Goal: Task Accomplishment & Management: Use online tool/utility

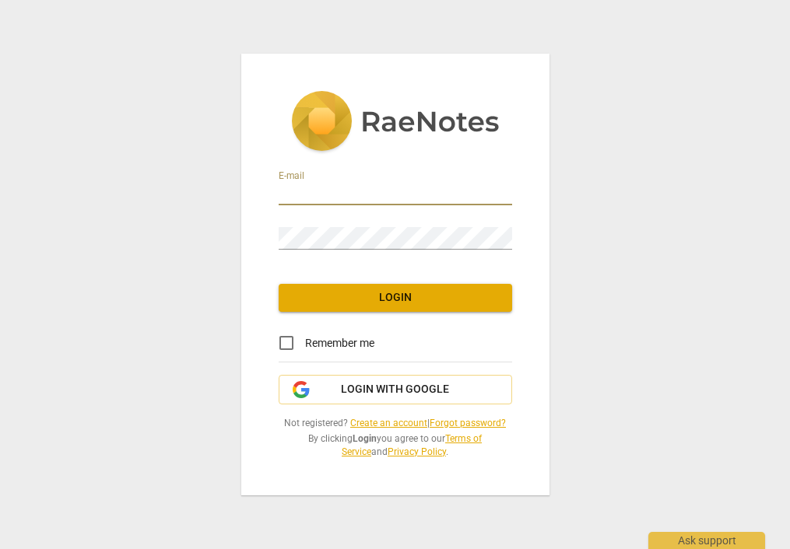
type input "[PERSON_NAME][EMAIL_ADDRESS][DOMAIN_NAME]"
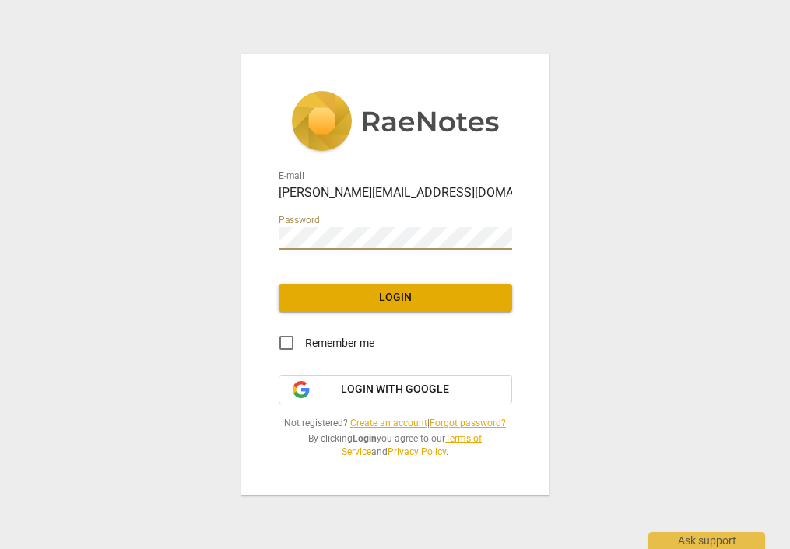
click at [366, 296] on span "Login" at bounding box center [395, 298] width 209 height 16
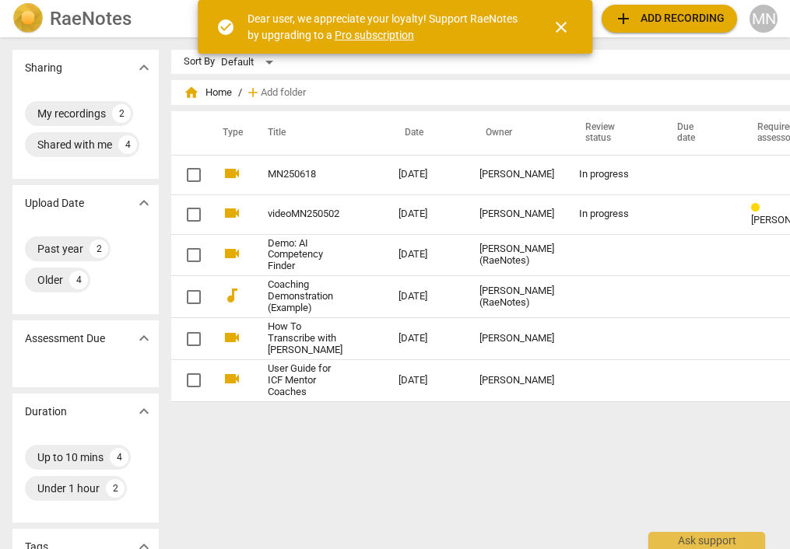
click at [624, 14] on span "add" at bounding box center [623, 18] width 19 height 19
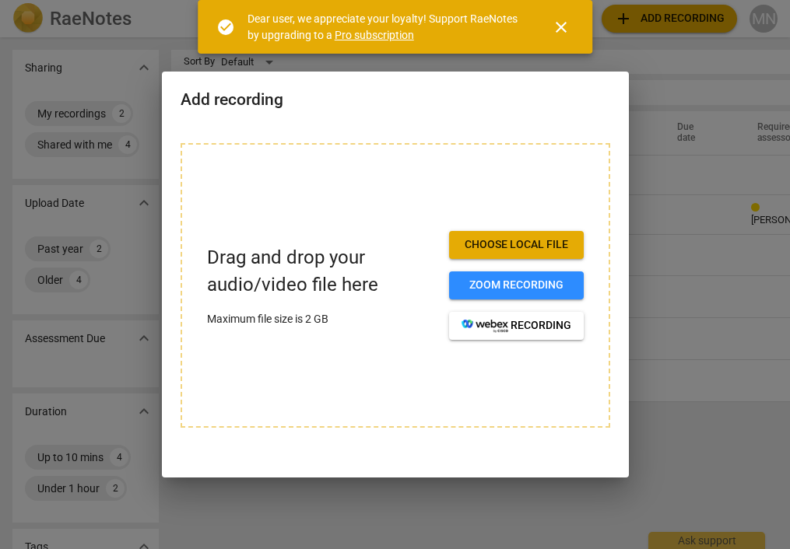
click at [509, 241] on span "Choose local file" at bounding box center [516, 245] width 110 height 16
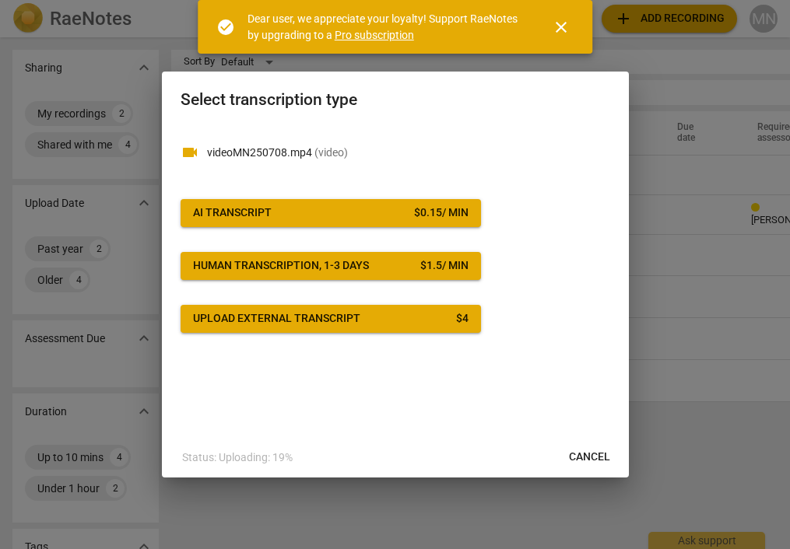
click at [218, 207] on div "AI Transcript" at bounding box center [232, 213] width 79 height 16
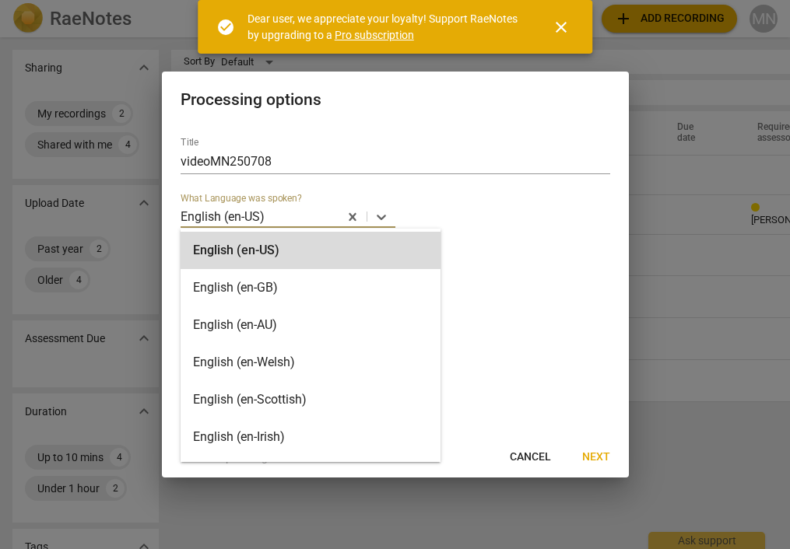
click at [254, 216] on p "English (en-US)" at bounding box center [223, 217] width 84 height 18
click at [240, 285] on div "English (en-GB)" at bounding box center [311, 287] width 260 height 37
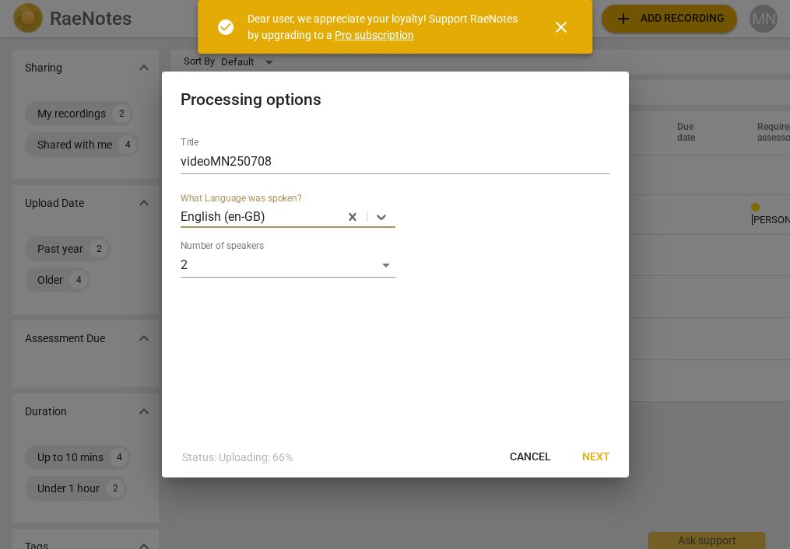
click at [601, 457] on span "Next" at bounding box center [596, 458] width 28 height 16
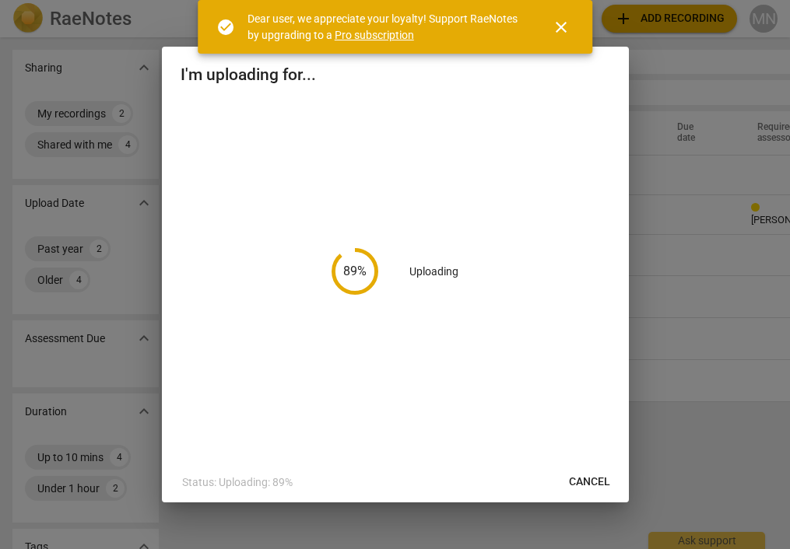
click at [560, 26] on span "close" at bounding box center [561, 27] width 19 height 19
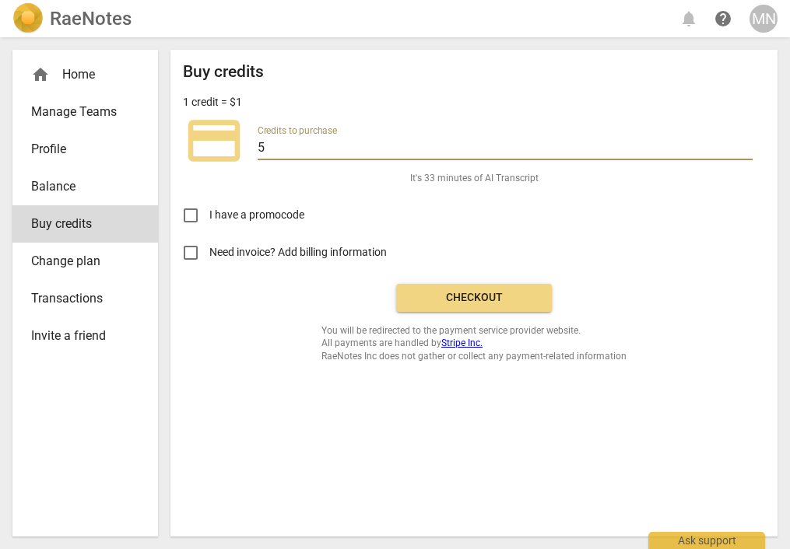
click at [284, 144] on input "5" at bounding box center [505, 149] width 495 height 23
click at [275, 187] on div "I have a promocode" at bounding box center [474, 209] width 582 height 49
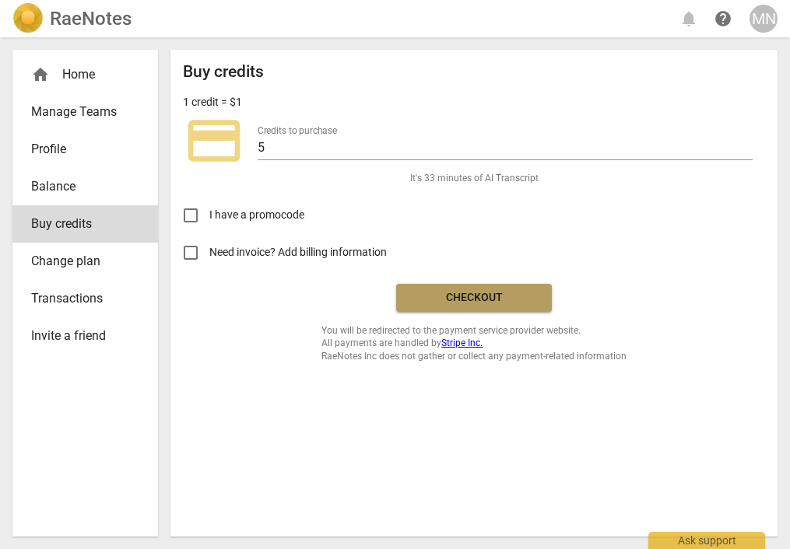
click at [436, 295] on span "Checkout" at bounding box center [473, 298] width 131 height 16
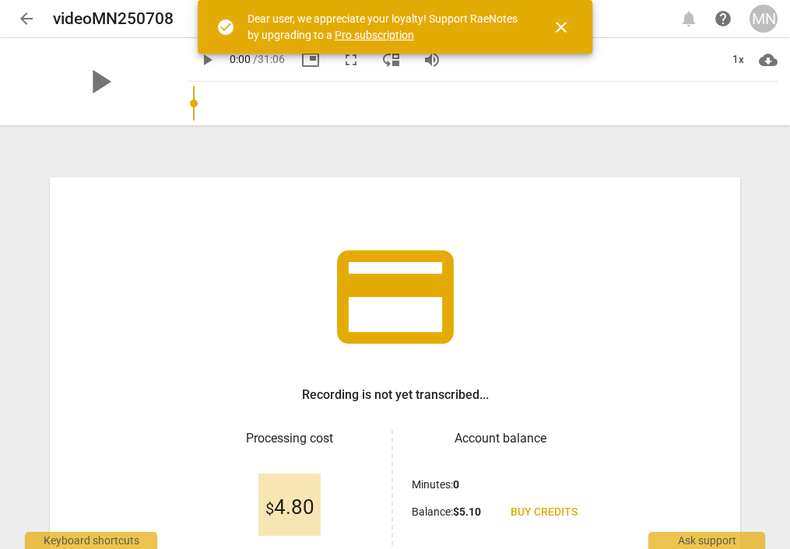
click at [560, 22] on span "close" at bounding box center [561, 27] width 19 height 19
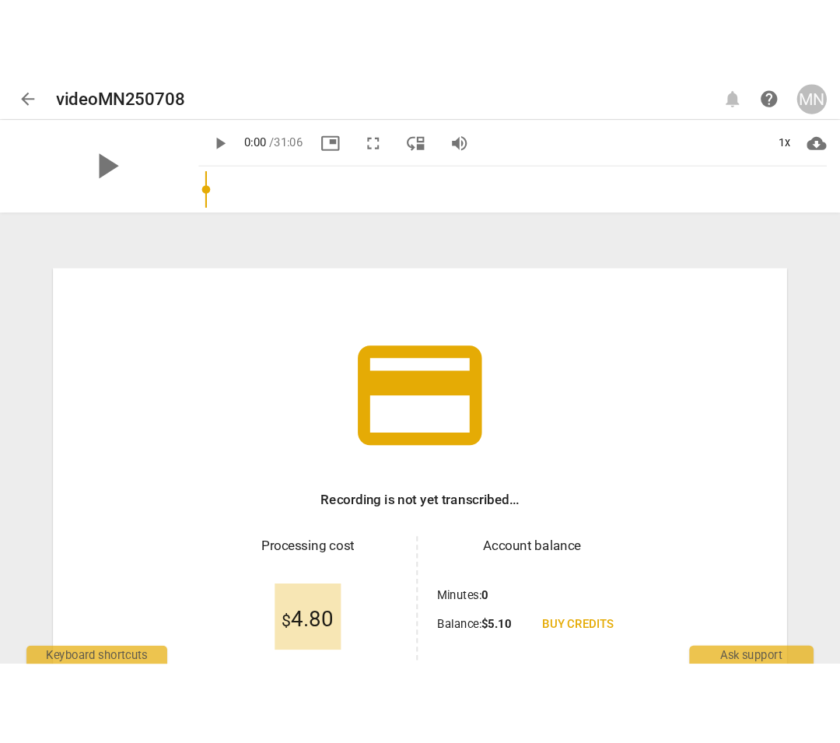
scroll to position [152, 0]
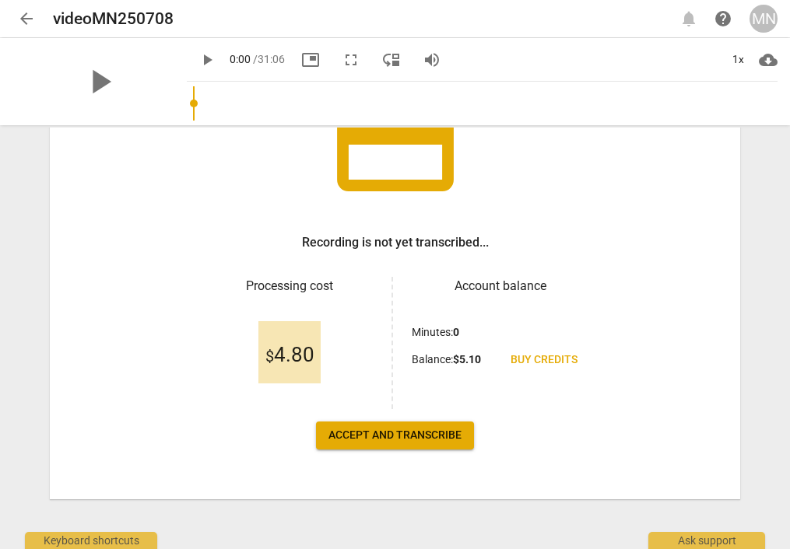
click at [411, 437] on span "Accept and transcribe" at bounding box center [394, 436] width 133 height 16
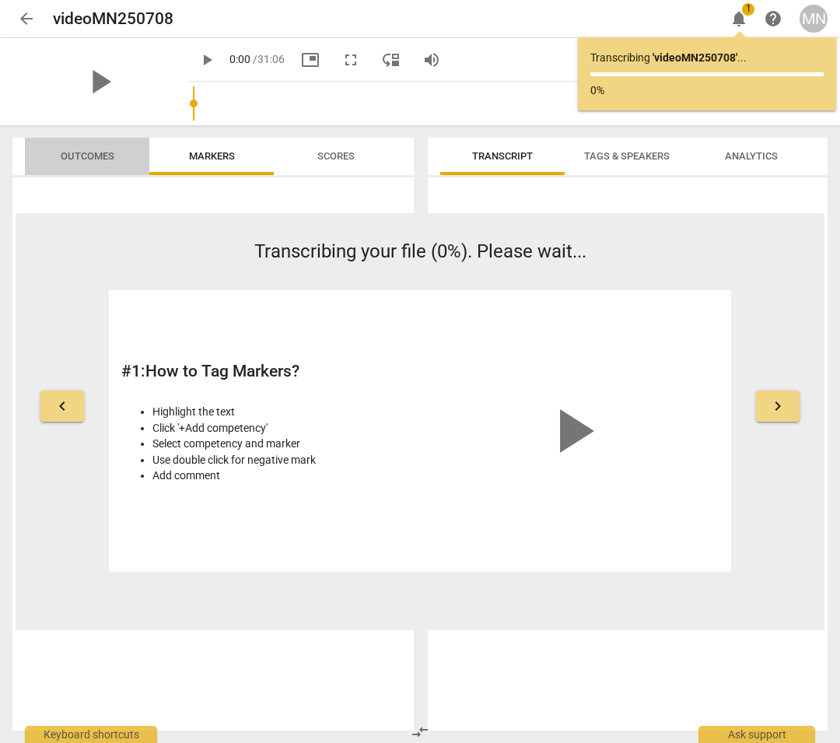
click at [68, 155] on span "Outcomes" at bounding box center [88, 156] width 54 height 12
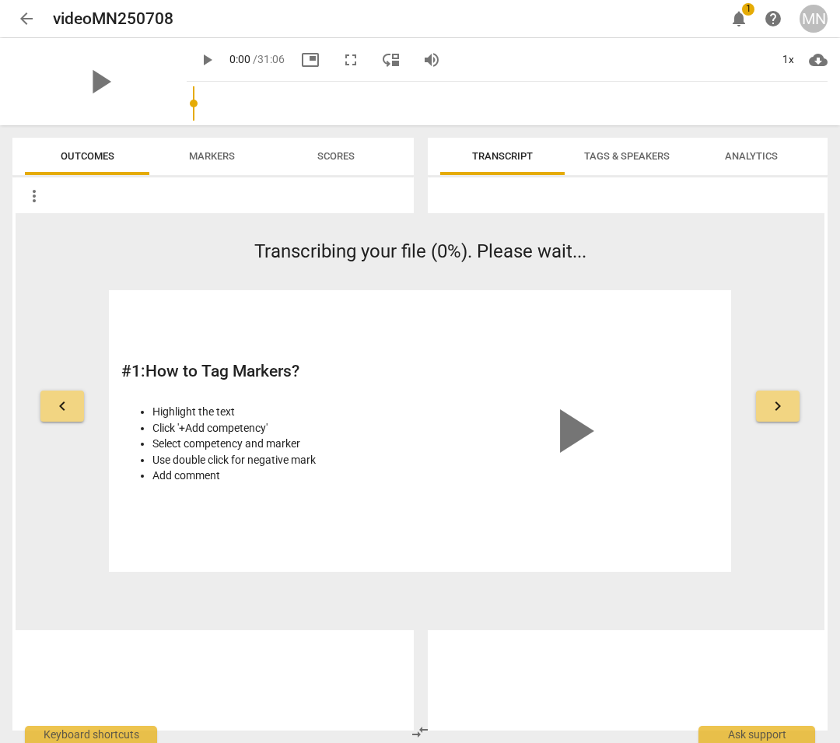
click at [216, 155] on span "Markers" at bounding box center [212, 156] width 46 height 12
click at [770, 405] on span "keyboard_arrow_right" at bounding box center [778, 406] width 19 height 19
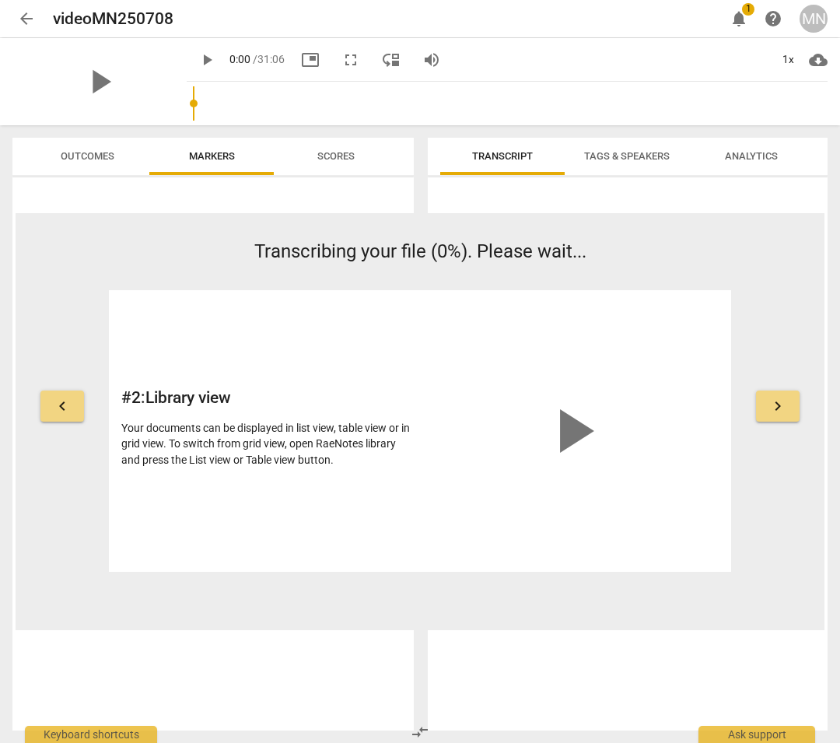
click at [770, 405] on span "keyboard_arrow_right" at bounding box center [778, 406] width 19 height 19
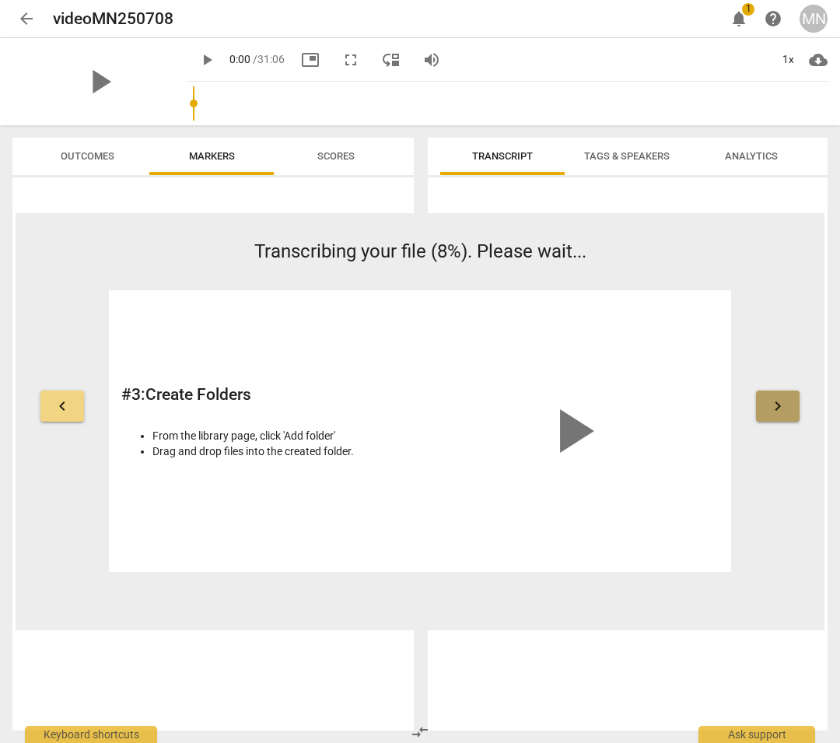
click at [770, 405] on span "keyboard_arrow_right" at bounding box center [778, 406] width 19 height 19
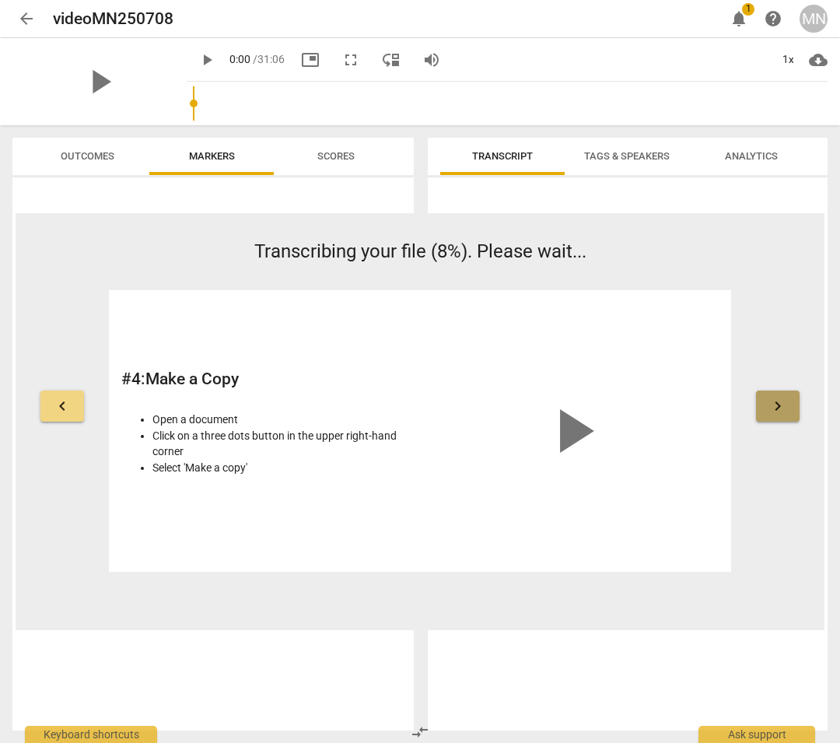
click at [770, 405] on span "keyboard_arrow_right" at bounding box center [778, 406] width 19 height 19
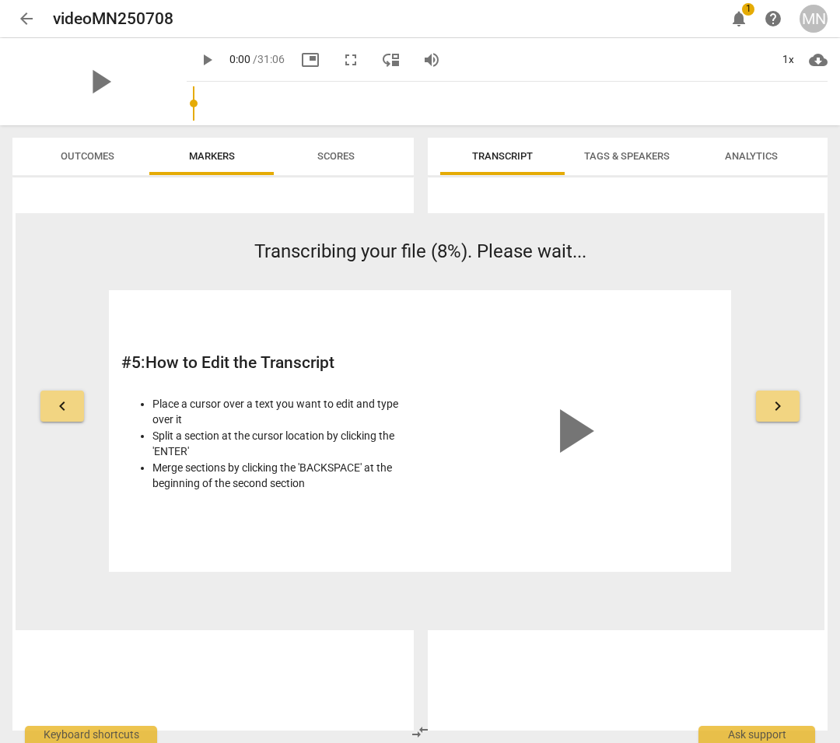
click at [770, 405] on span "keyboard_arrow_right" at bounding box center [778, 406] width 19 height 19
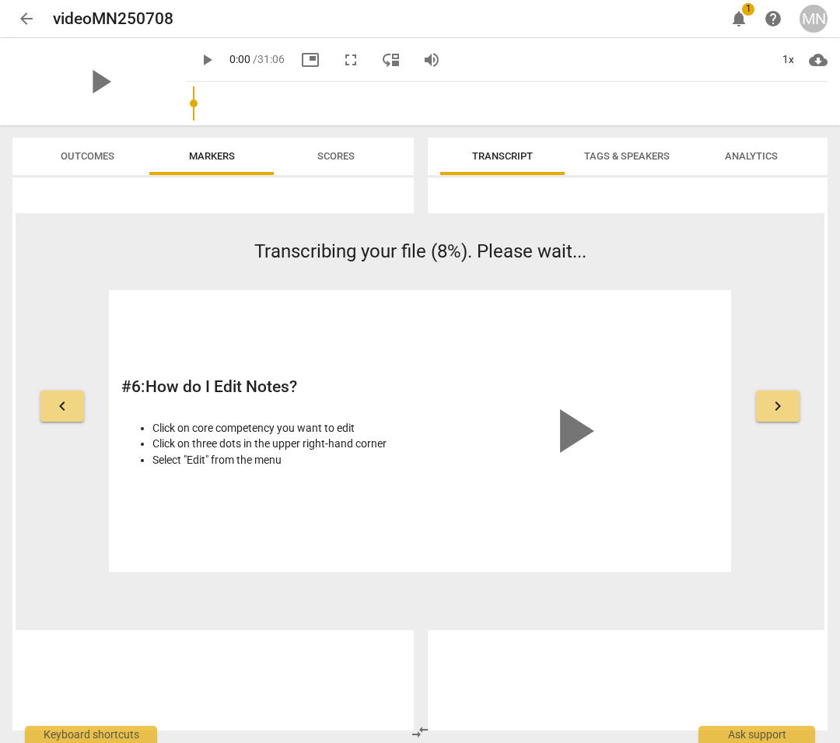
click at [770, 405] on span "keyboard_arrow_right" at bounding box center [778, 406] width 19 height 19
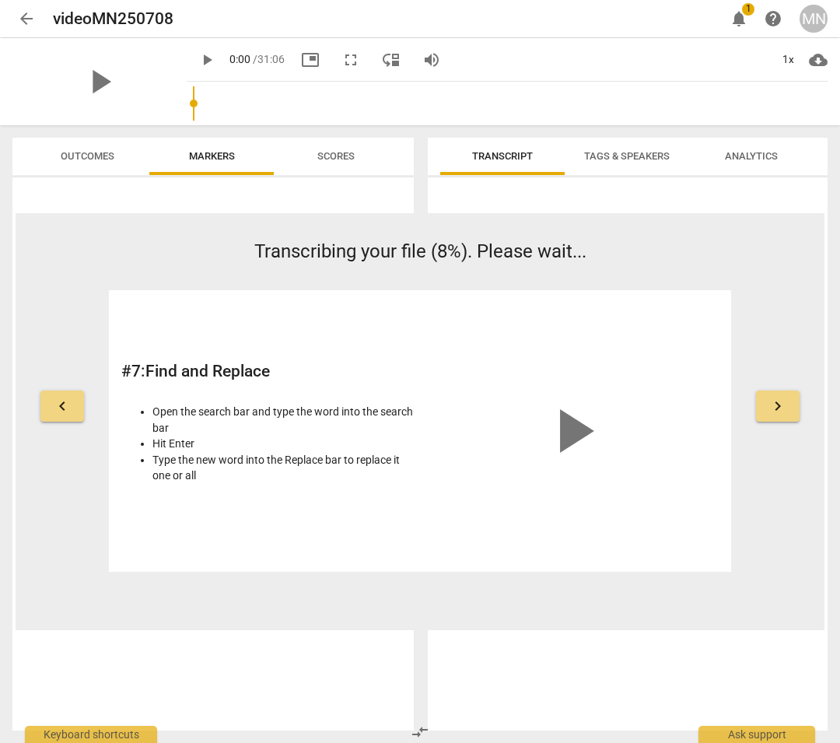
click at [770, 405] on span "keyboard_arrow_right" at bounding box center [778, 406] width 19 height 19
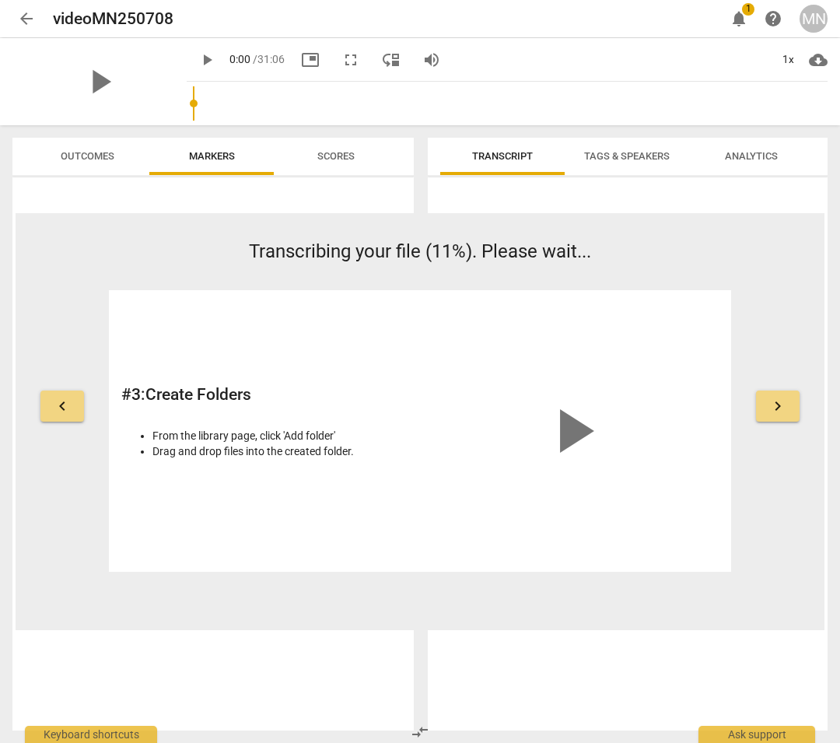
click at [743, 18] on span "notifications" at bounding box center [739, 18] width 19 height 19
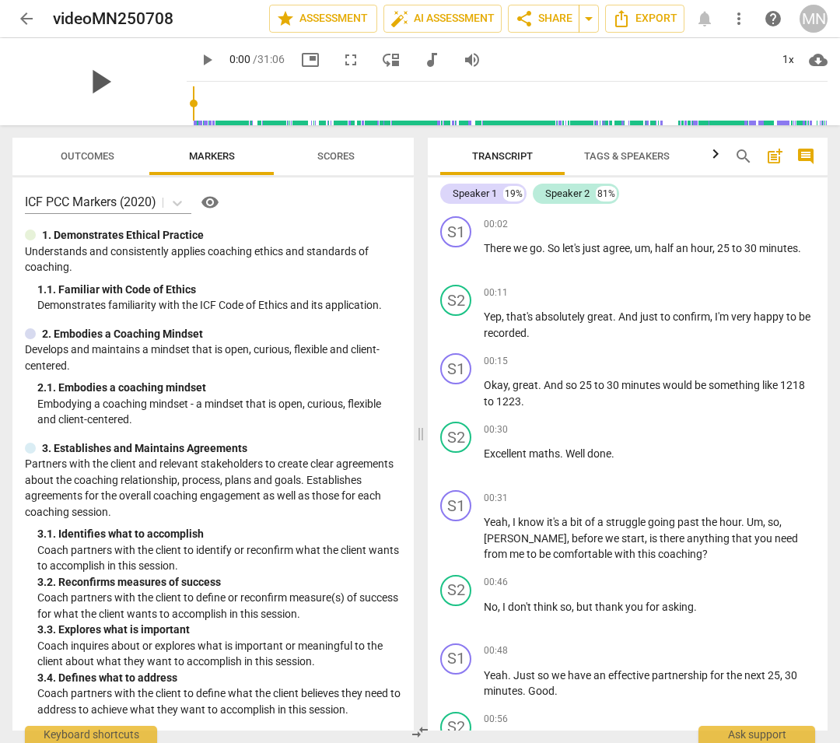
click at [92, 77] on span "play_arrow" at bounding box center [99, 81] width 40 height 40
click at [789, 249] on span "." at bounding box center [799, 248] width 3 height 12
type input "13"
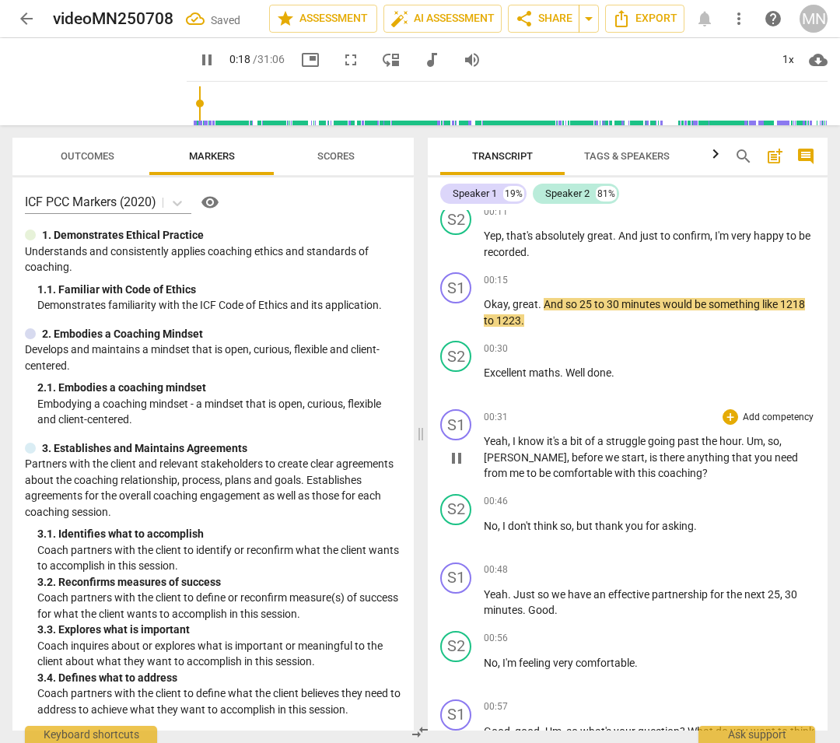
scroll to position [91, 0]
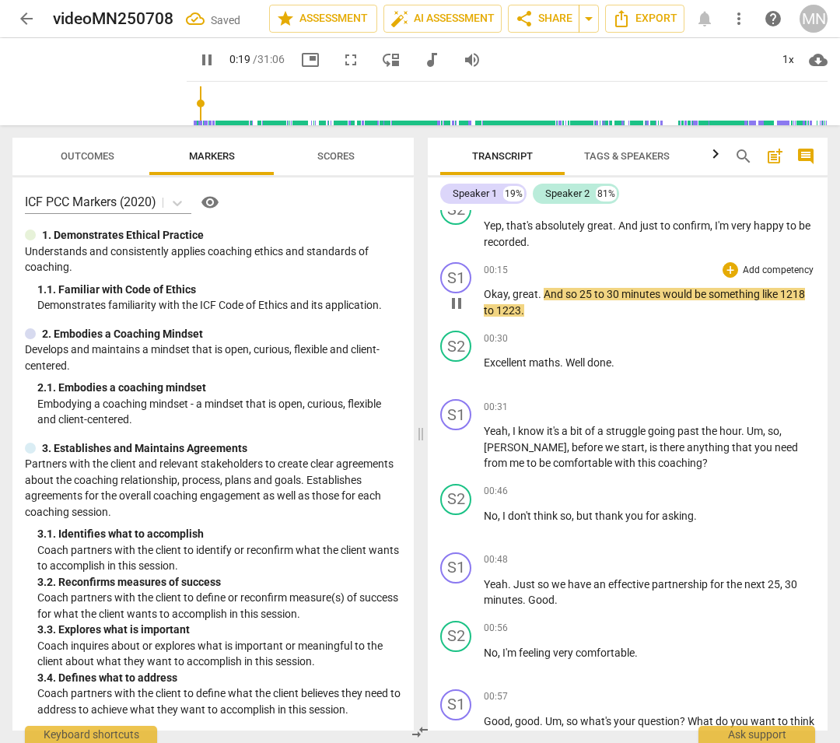
click at [789, 294] on span "1218" at bounding box center [792, 294] width 25 height 12
type input "22"
drag, startPoint x: 536, startPoint y: 307, endPoint x: 536, endPoint y: 317, distance: 10.1
click at [521, 306] on span "1223" at bounding box center [508, 310] width 25 height 12
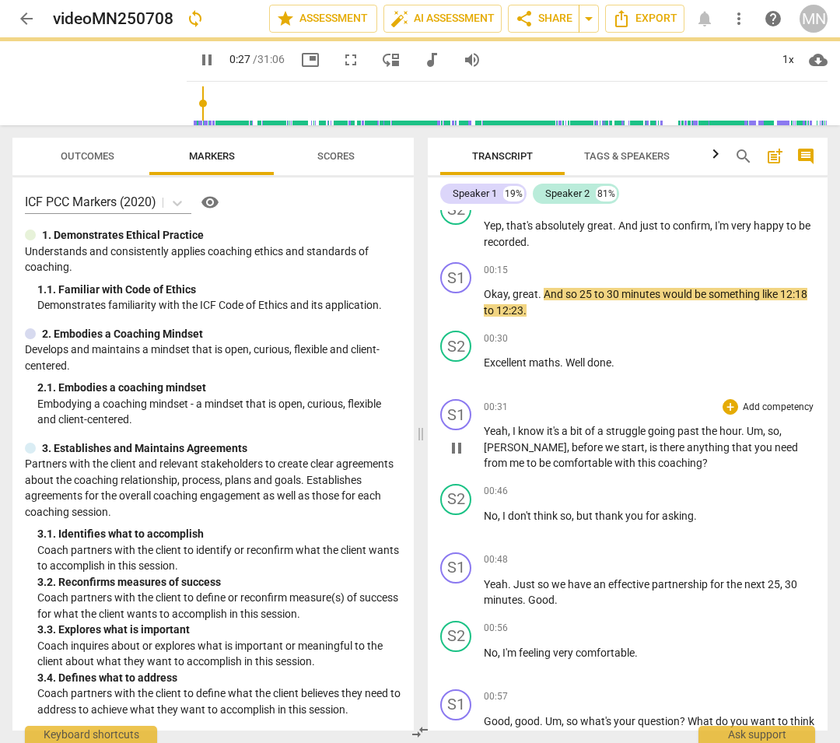
click at [547, 420] on div "00:31 + Add competency keyboard_arrow_right Yeah , I know it's a bit of a strug…" at bounding box center [649, 435] width 331 height 72
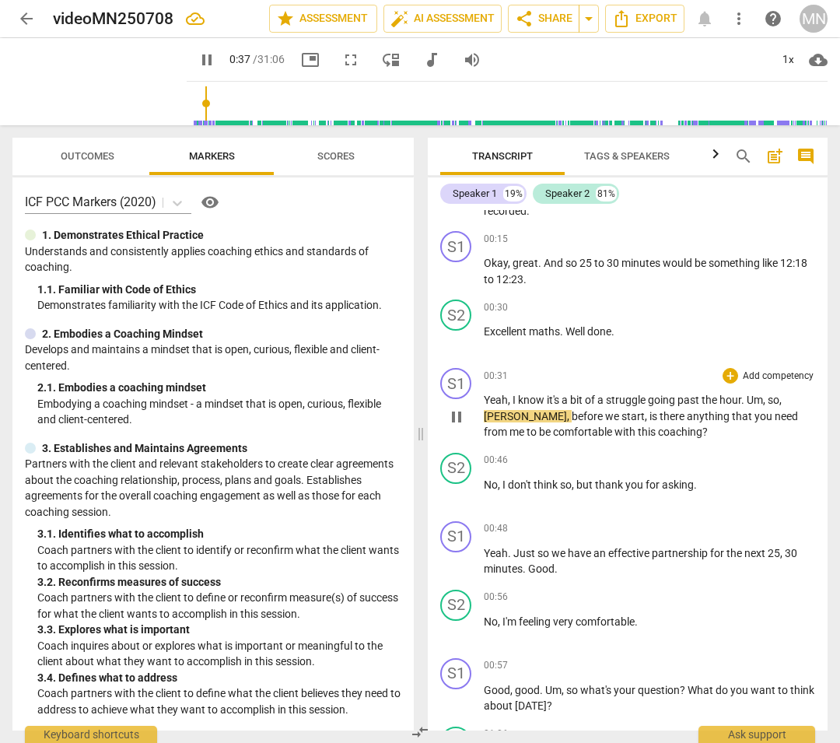
scroll to position [112, 0]
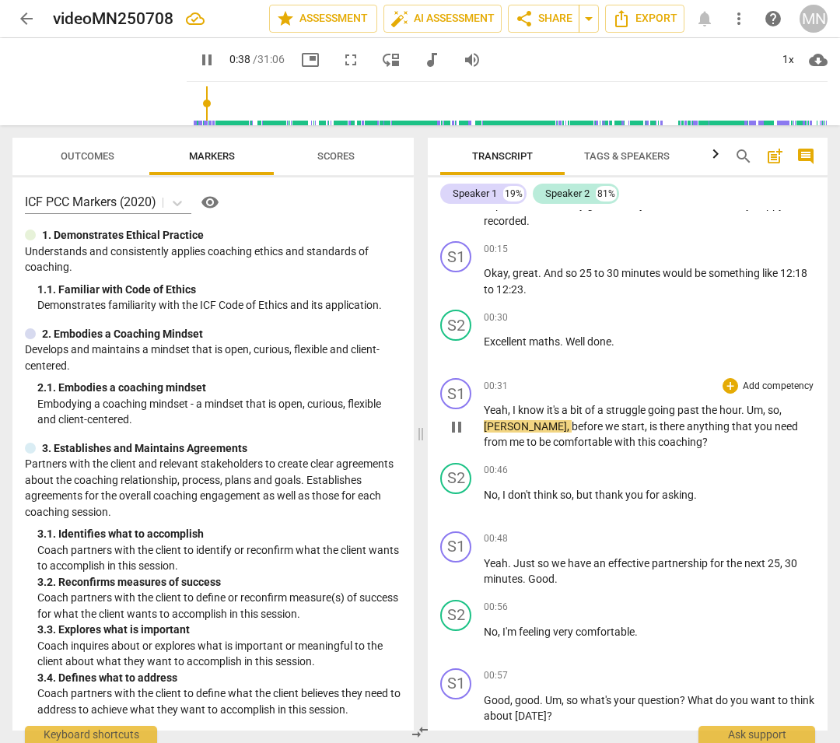
click at [489, 428] on span "[PERSON_NAME]" at bounding box center [525, 426] width 83 height 12
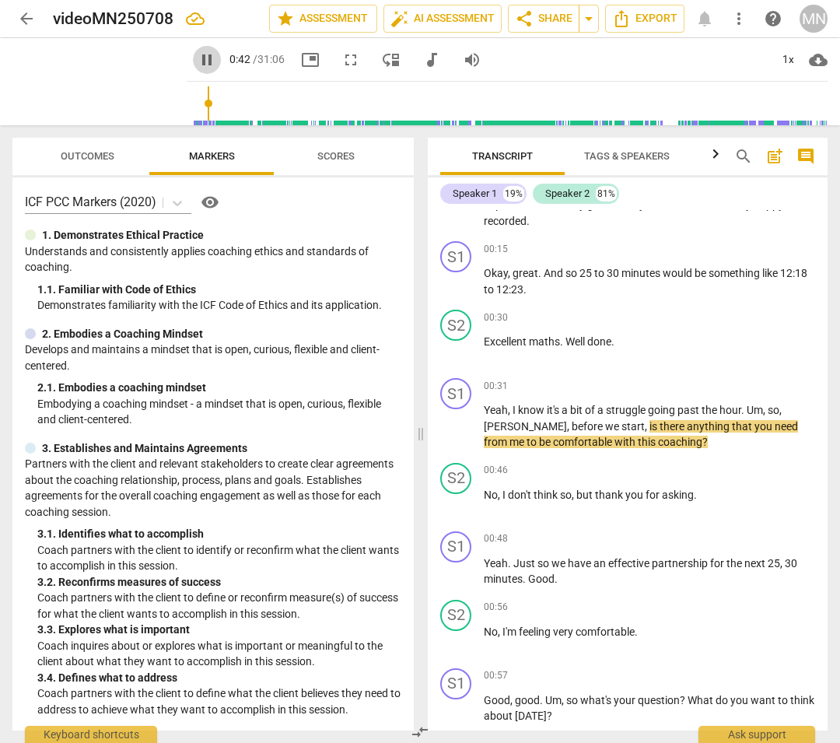
click at [198, 60] on span "pause" at bounding box center [207, 60] width 19 height 19
type input "43"
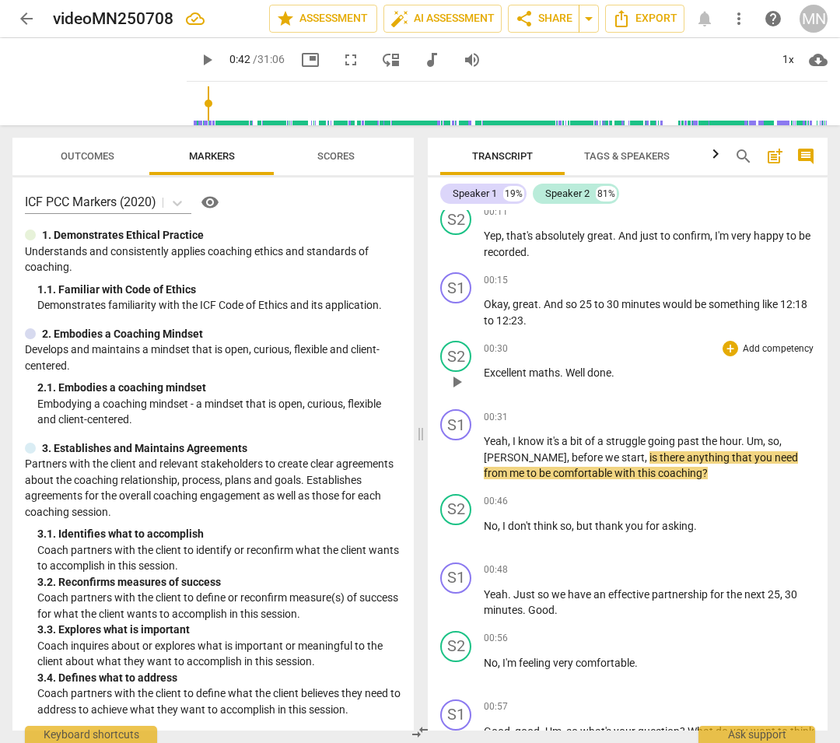
scroll to position [164, 0]
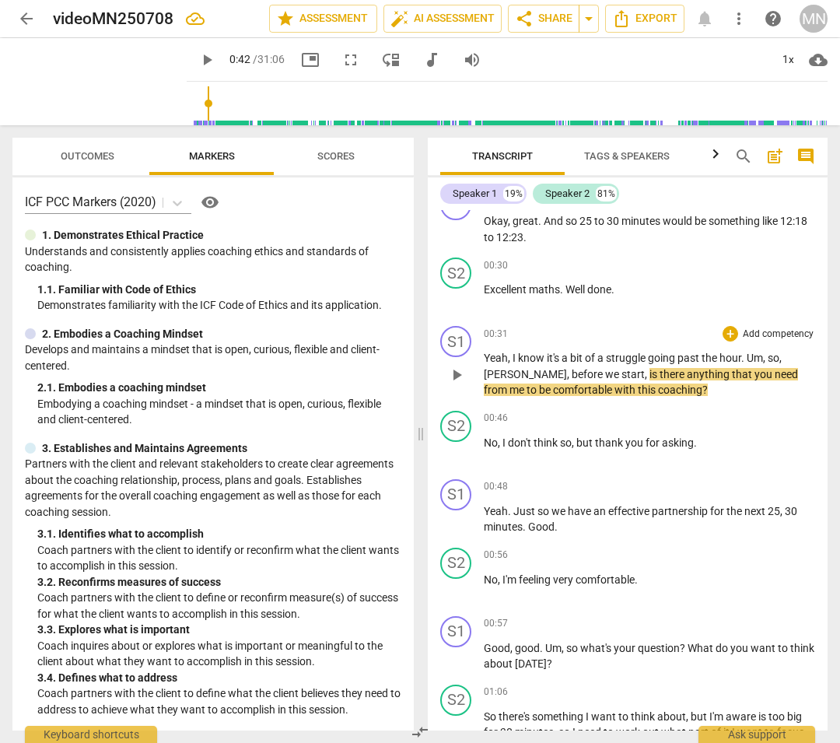
click at [490, 370] on span "[PERSON_NAME]" at bounding box center [525, 374] width 83 height 12
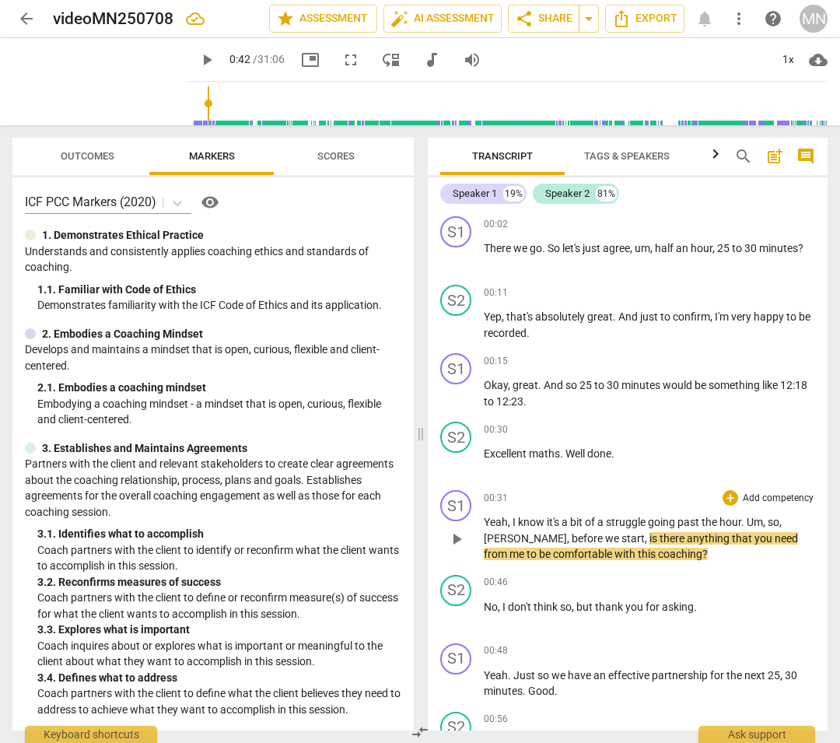
click at [510, 538] on span "[PERSON_NAME]" at bounding box center [525, 538] width 83 height 12
click at [459, 538] on span "play_arrow" at bounding box center [456, 539] width 19 height 19
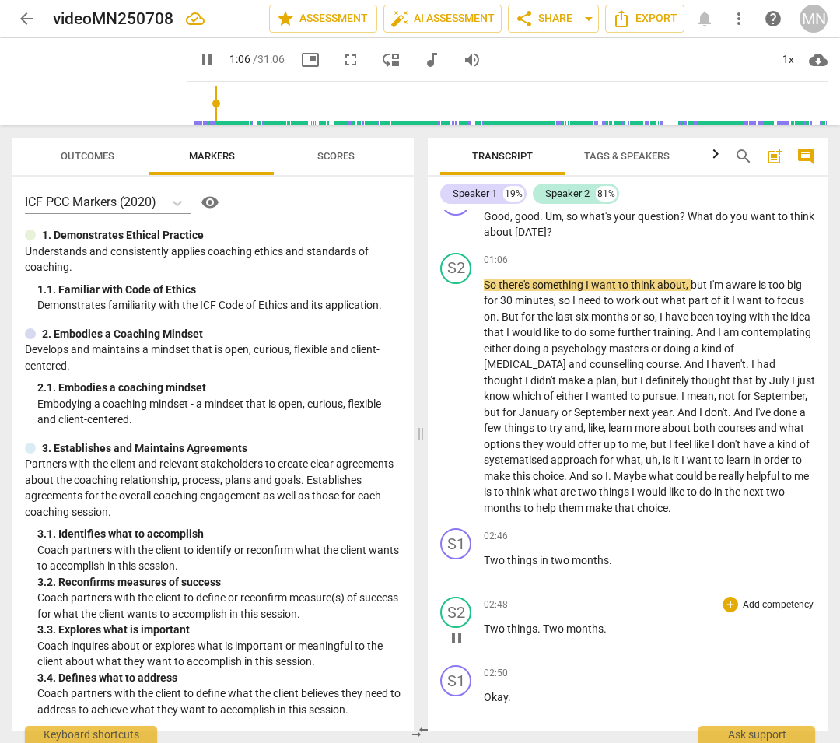
scroll to position [646, 0]
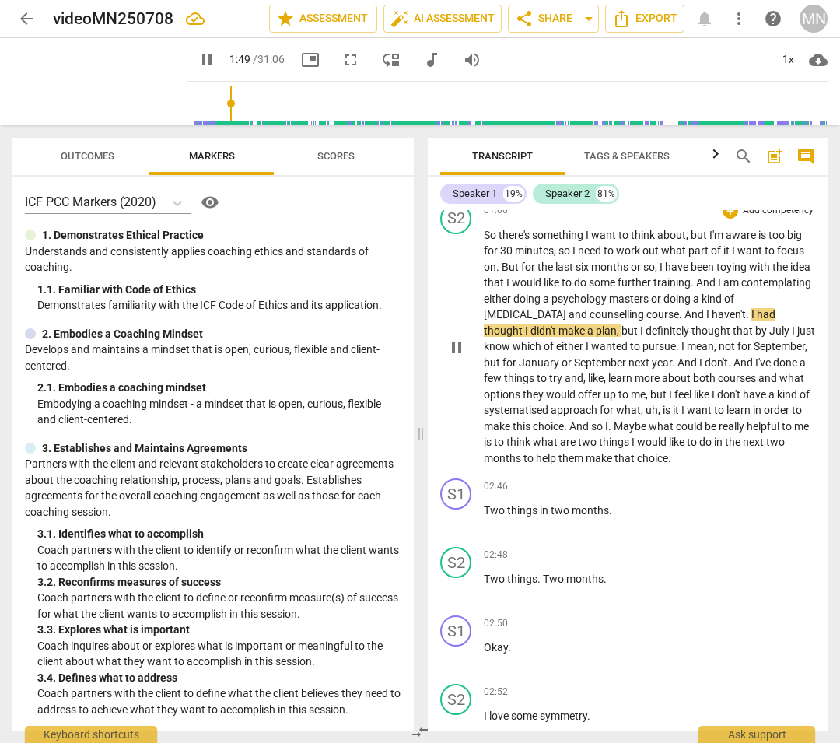
click at [746, 315] on span "." at bounding box center [748, 314] width 5 height 12
type input "114"
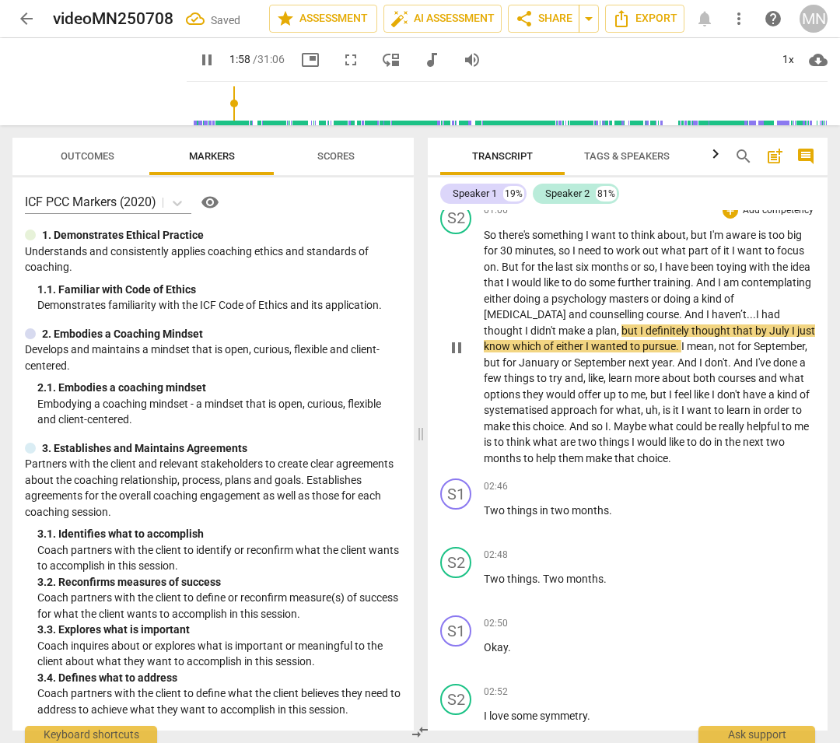
click at [789, 325] on span "I" at bounding box center [794, 330] width 5 height 12
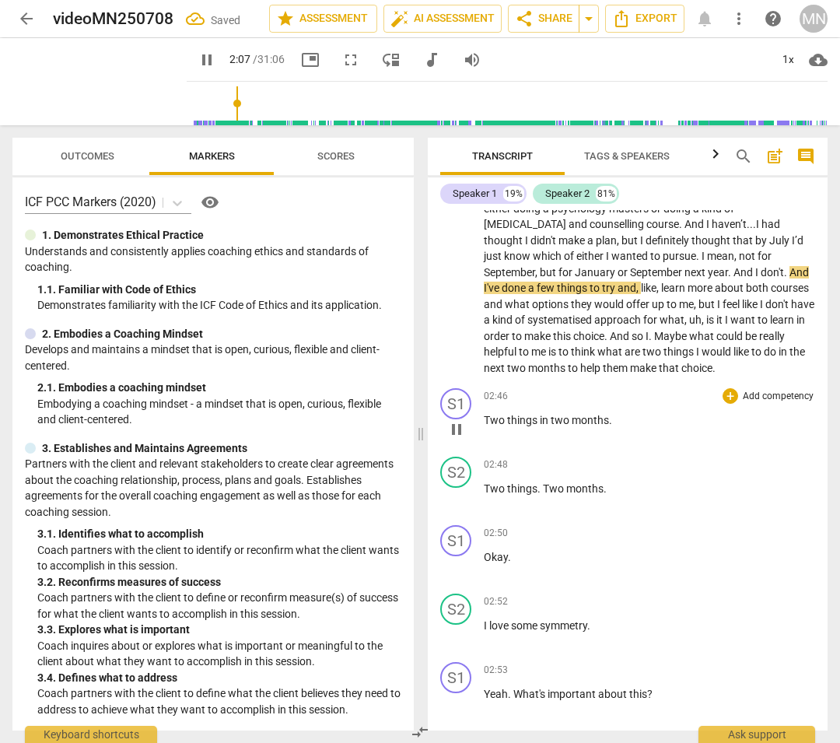
scroll to position [746, 0]
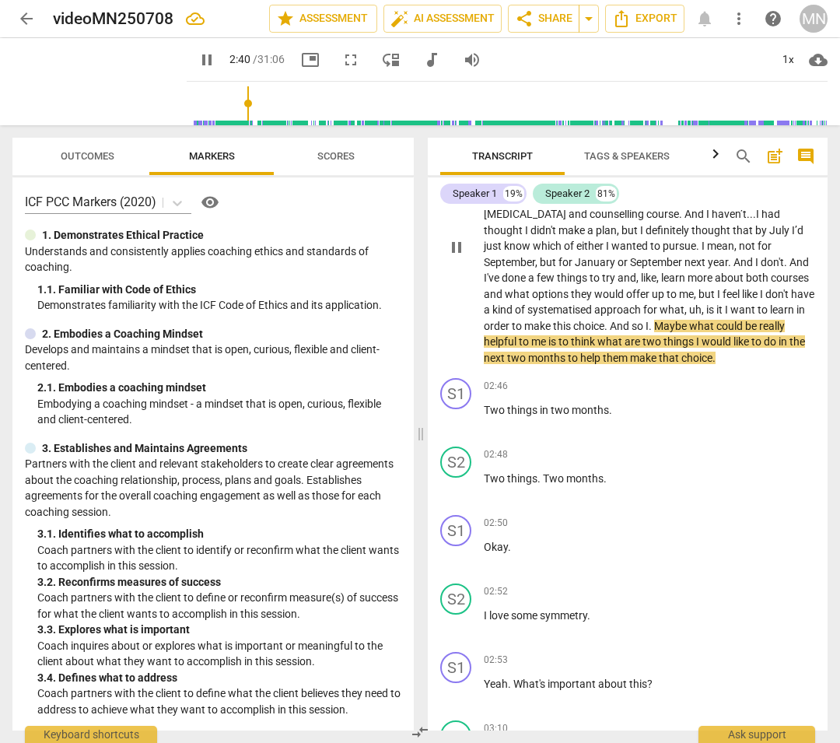
click at [649, 320] on span "I" at bounding box center [647, 326] width 3 height 12
click at [692, 263] on span "next" at bounding box center [696, 262] width 23 height 12
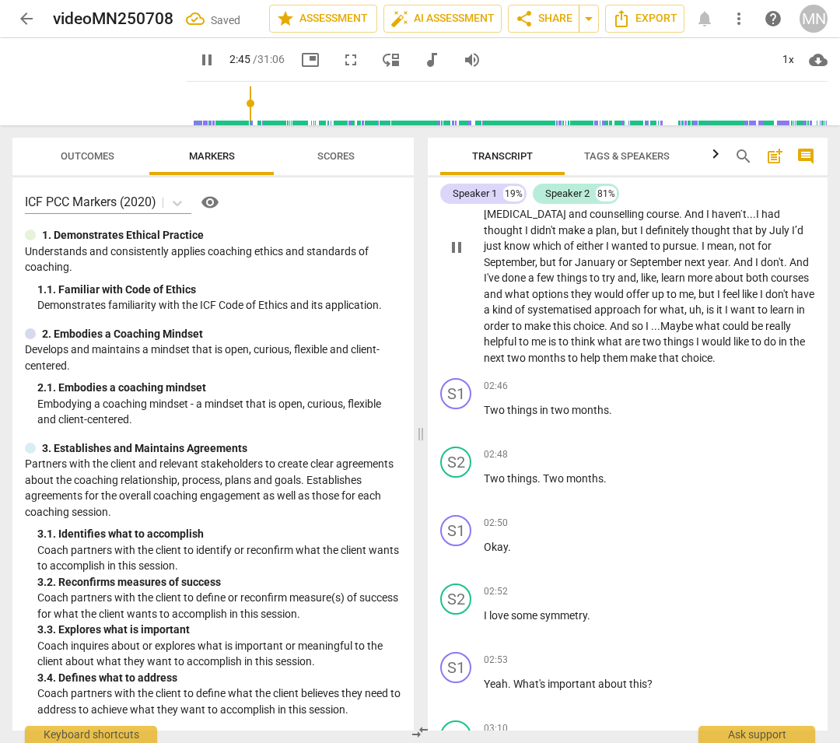
click at [734, 215] on span "haven’t.." at bounding box center [732, 214] width 41 height 12
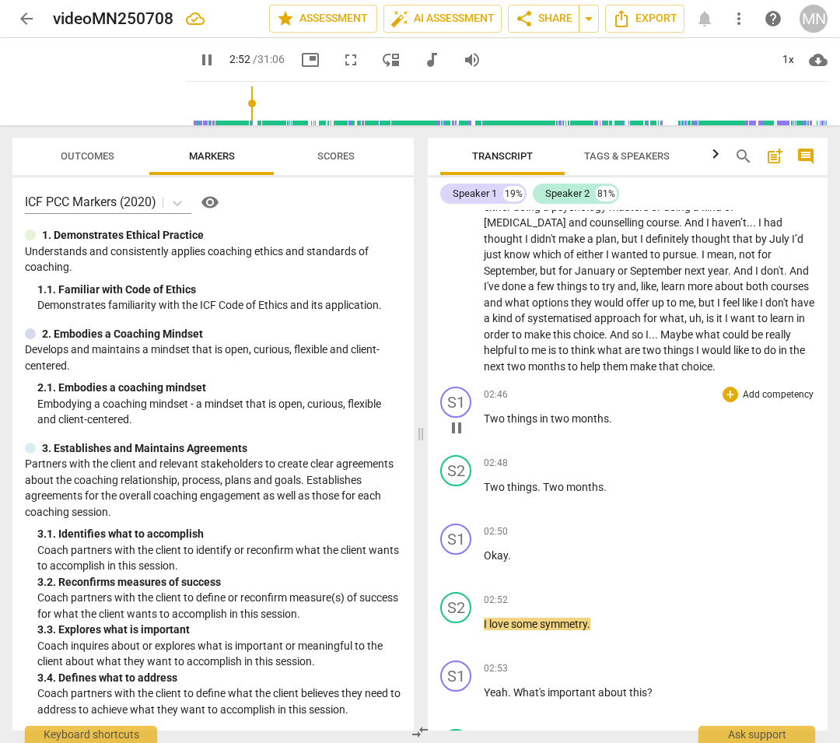
click at [609, 412] on span "." at bounding box center [610, 418] width 3 height 12
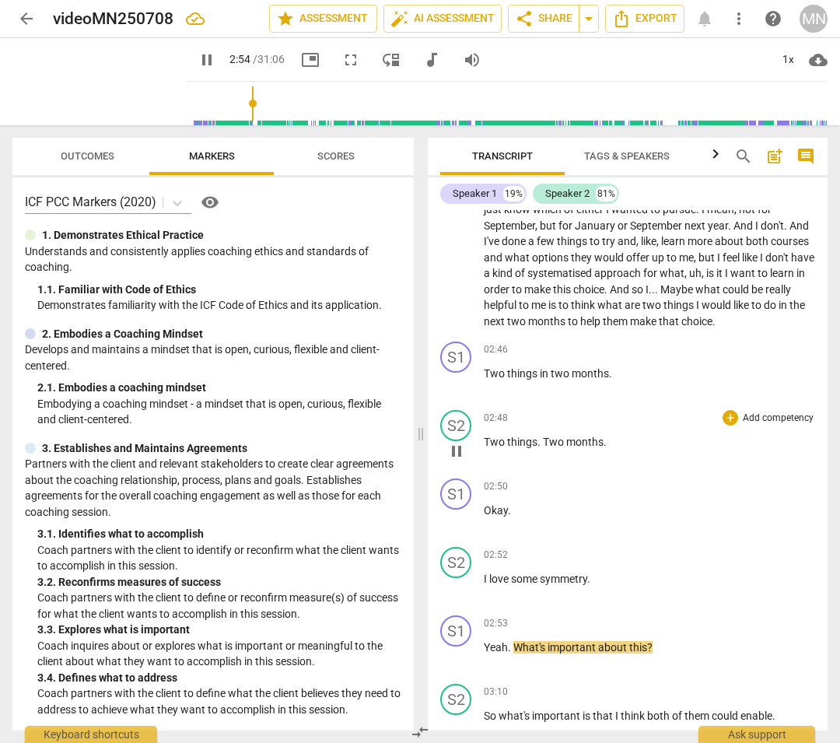
scroll to position [810, 0]
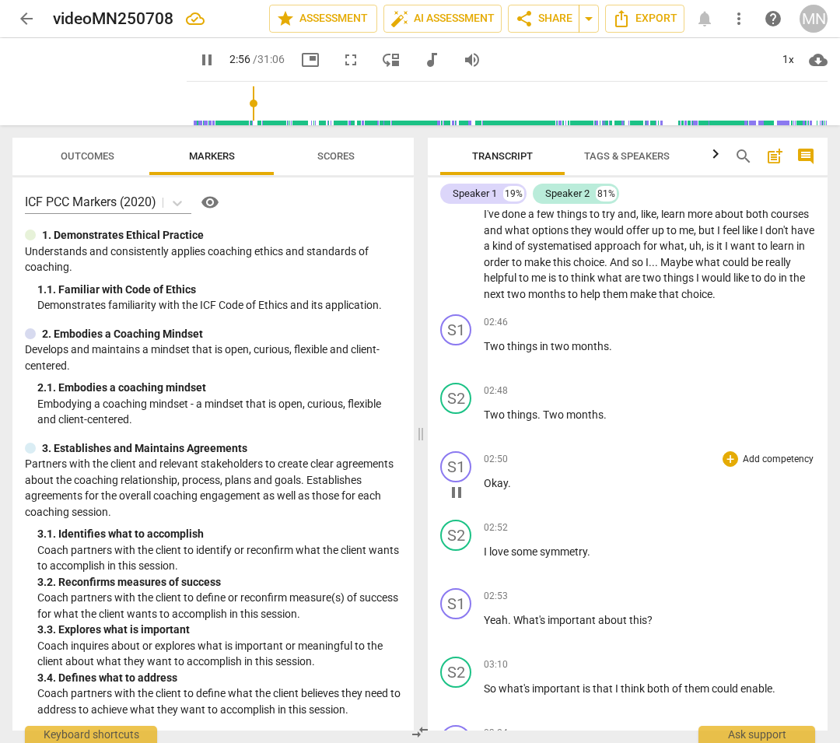
type input "177"
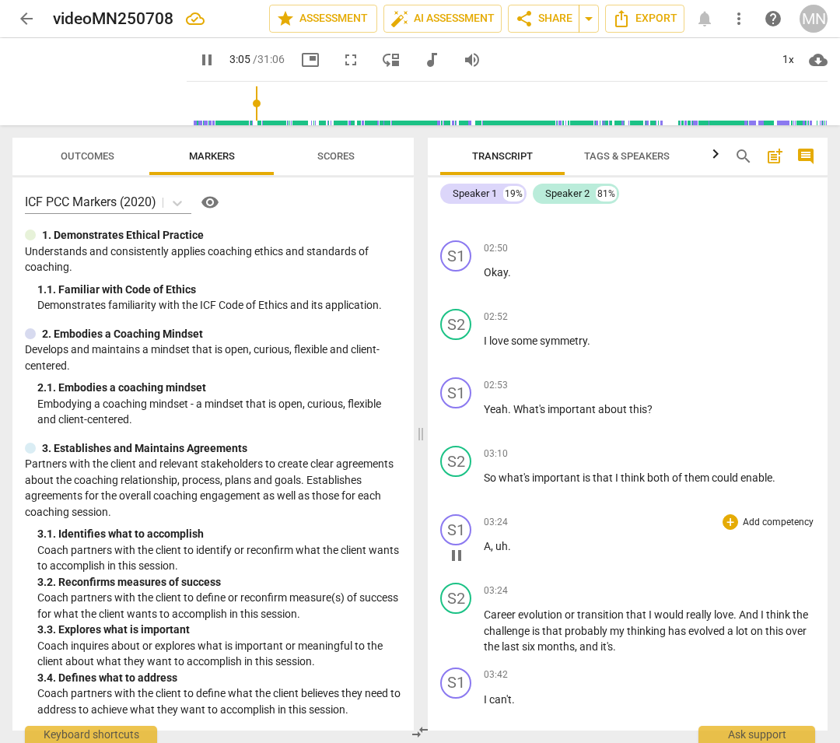
scroll to position [1041, 0]
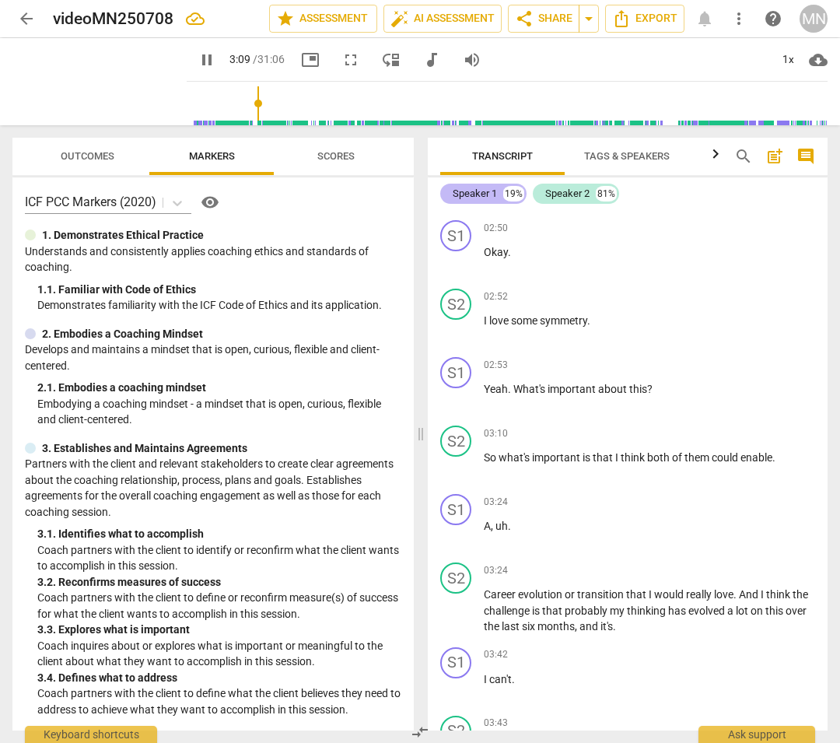
click at [487, 193] on div "Speaker 1" at bounding box center [475, 194] width 44 height 16
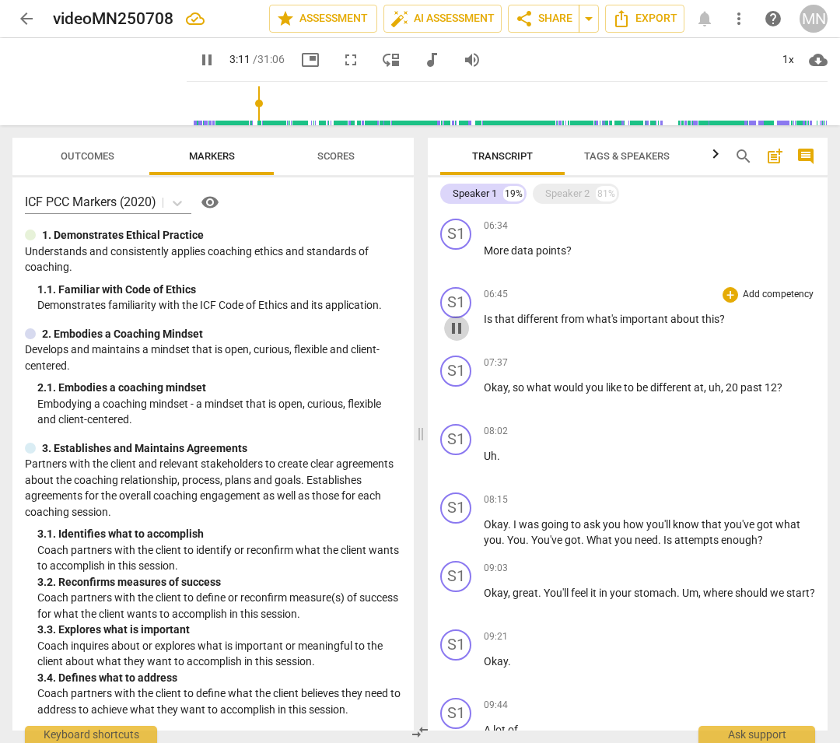
click at [457, 321] on span "pause" at bounding box center [456, 328] width 19 height 19
type input "192"
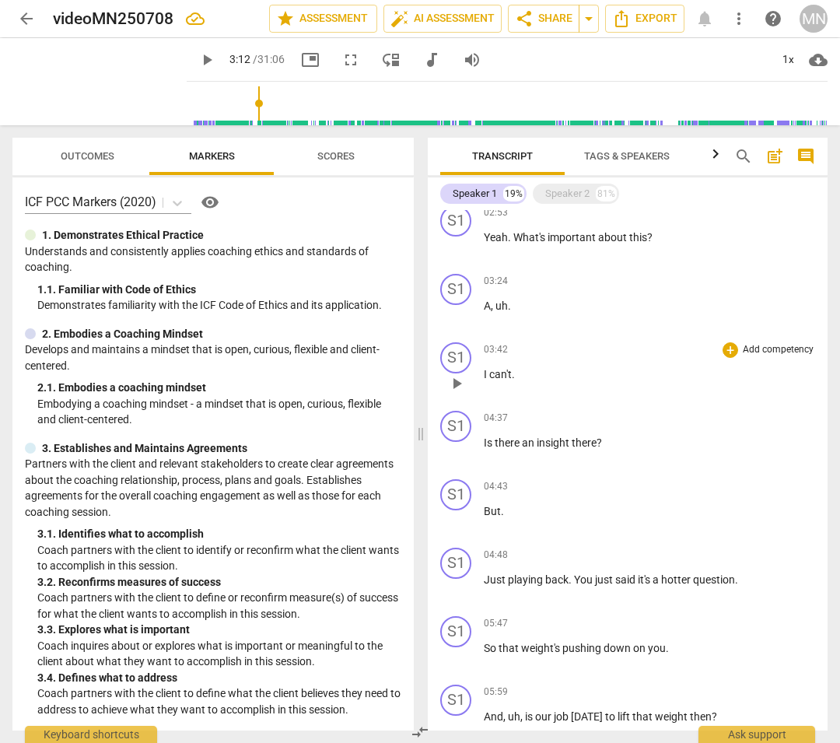
scroll to position [0, 0]
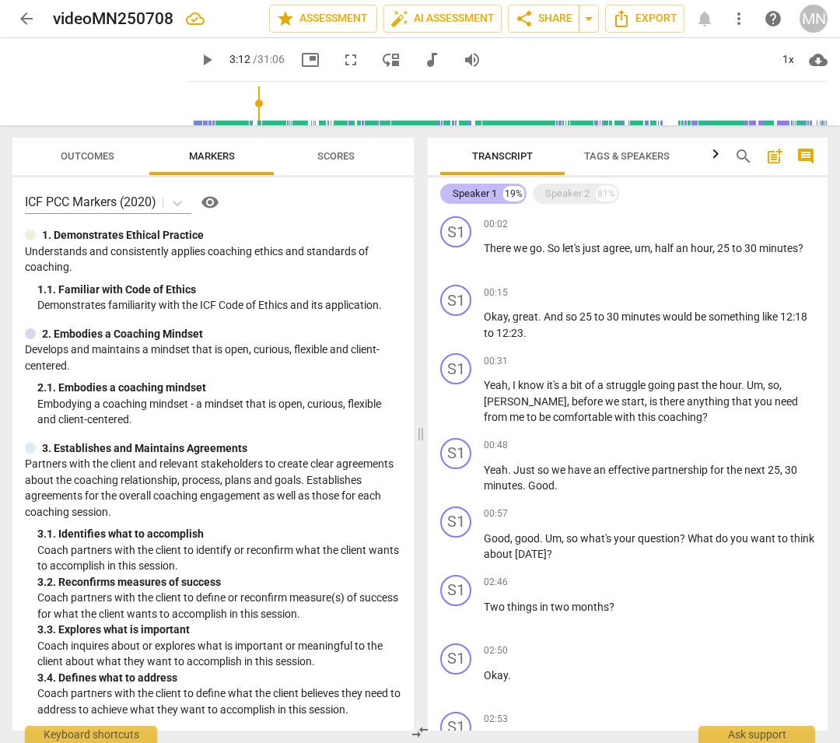
click at [485, 195] on div "Speaker 1" at bounding box center [475, 194] width 44 height 16
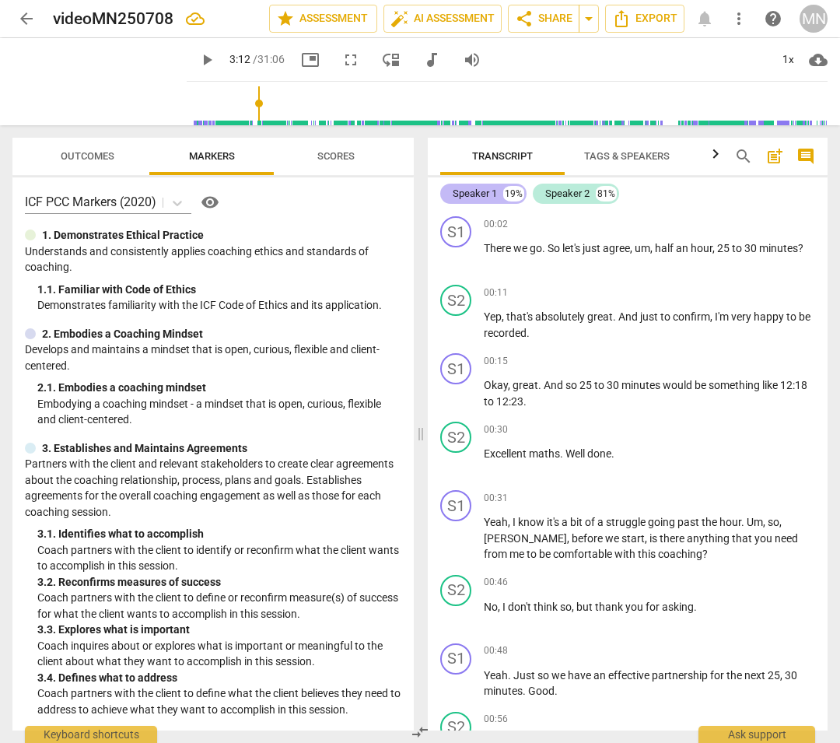
click at [485, 192] on div "Speaker 1" at bounding box center [475, 194] width 44 height 16
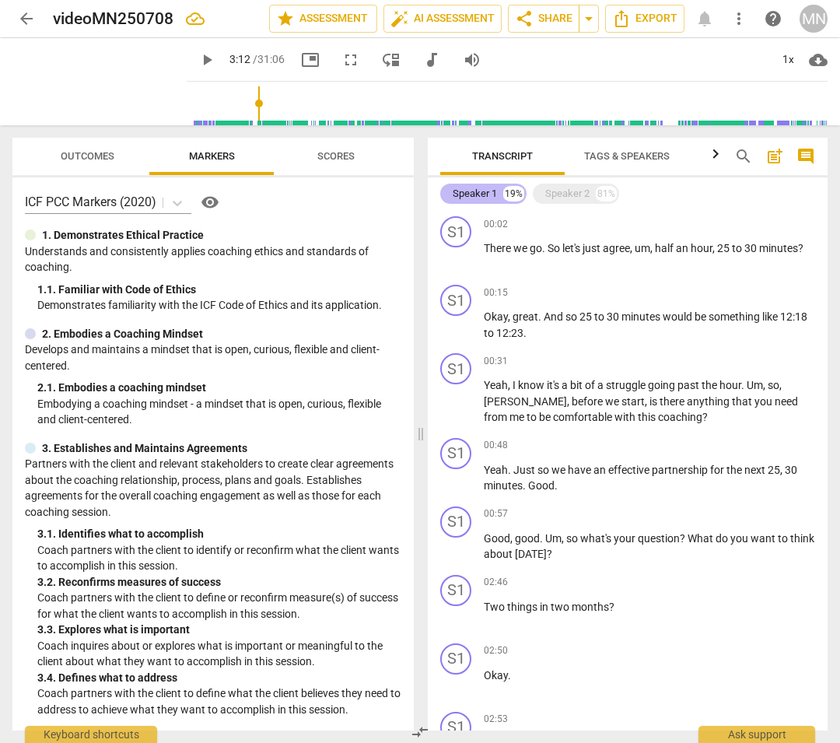
click at [485, 192] on div "Speaker 1" at bounding box center [475, 194] width 44 height 16
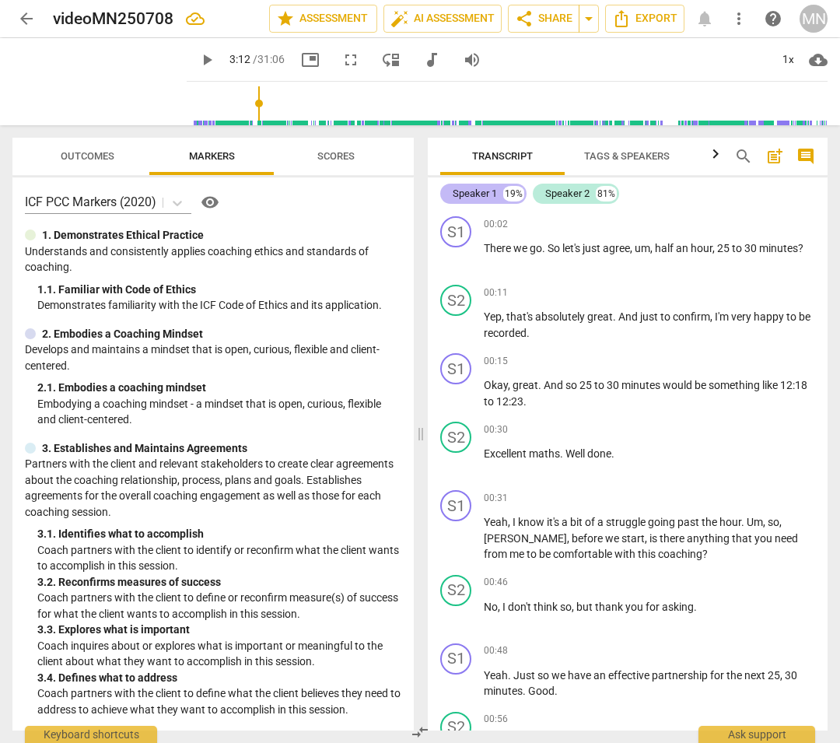
click at [485, 192] on div "Speaker 1" at bounding box center [475, 194] width 44 height 16
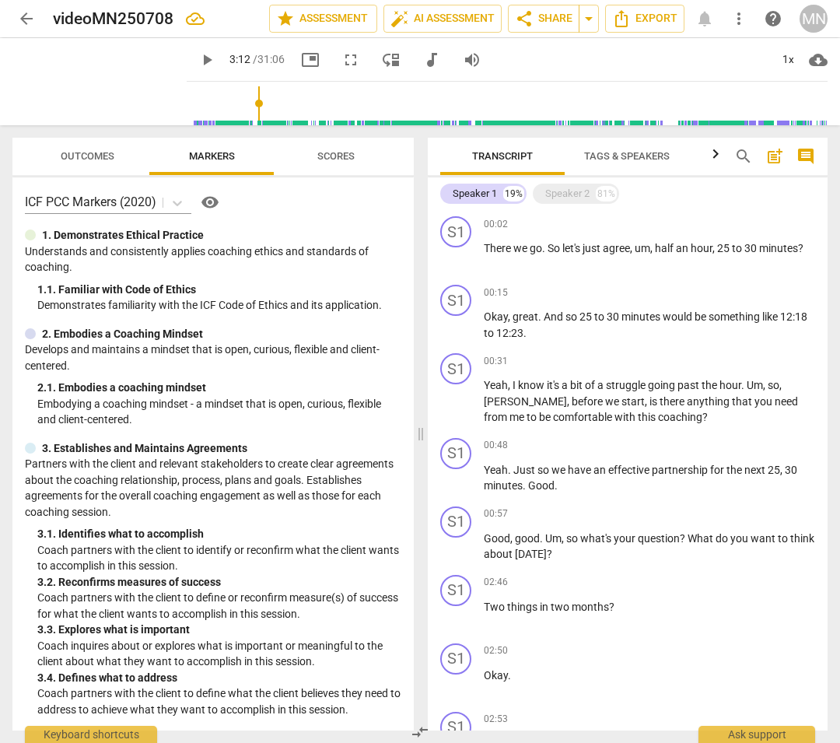
click at [717, 155] on icon "button" at bounding box center [715, 153] width 5 height 9
click at [527, 156] on span "Tags & Speakers" at bounding box center [523, 156] width 86 height 12
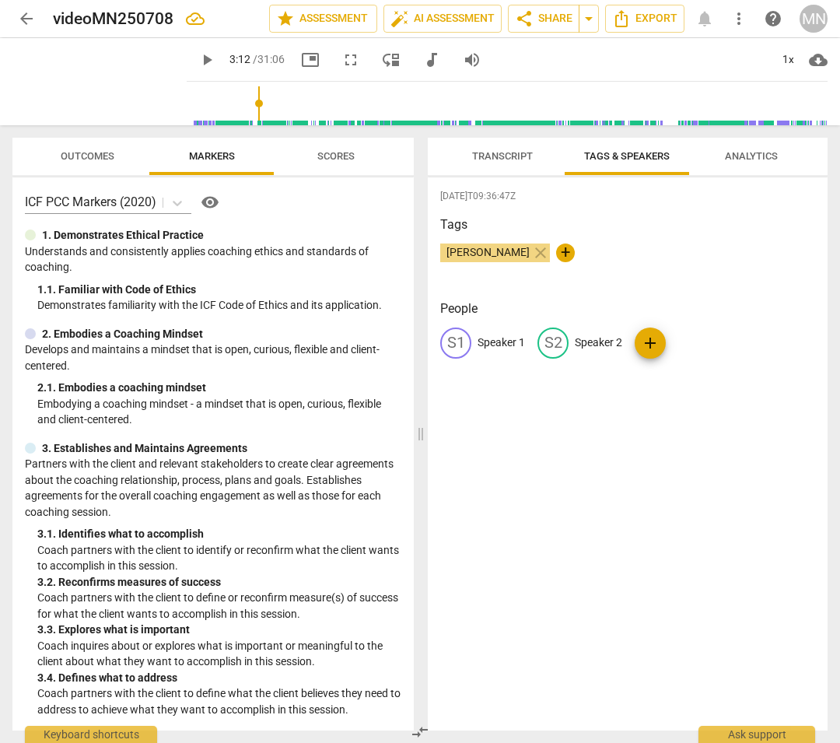
scroll to position [0, 0]
click at [483, 338] on p "Speaker 1" at bounding box center [501, 343] width 47 height 16
type input "[PERSON_NAME]"
click at [676, 338] on p "Speaker 2" at bounding box center [699, 343] width 47 height 16
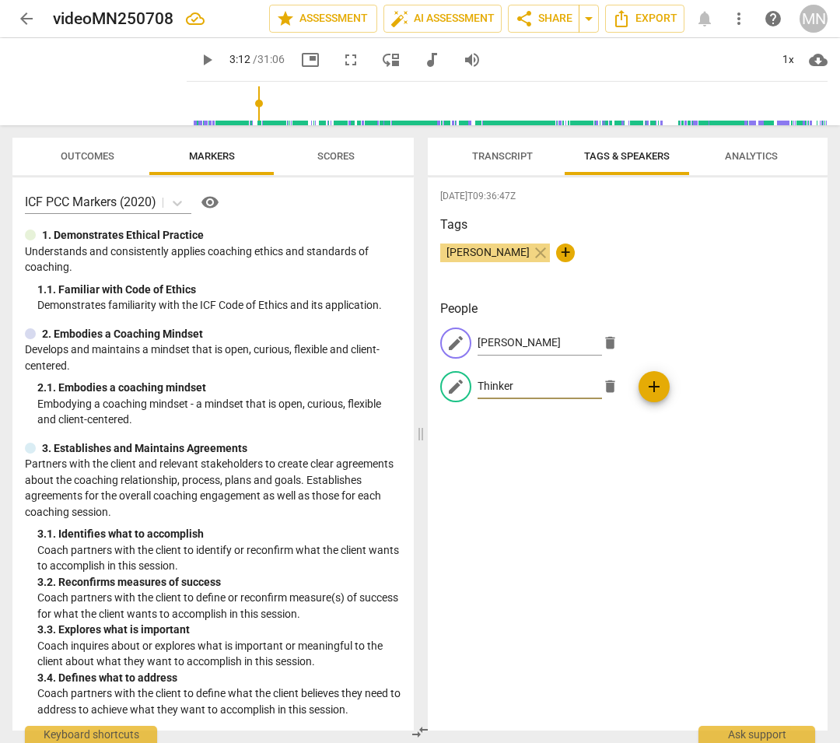
type input "Thinker"
click at [635, 461] on div "[DATE]T09:36:47Z Tags [PERSON_NAME] close + People edit [PERSON_NAME] delete ed…" at bounding box center [628, 453] width 400 height 553
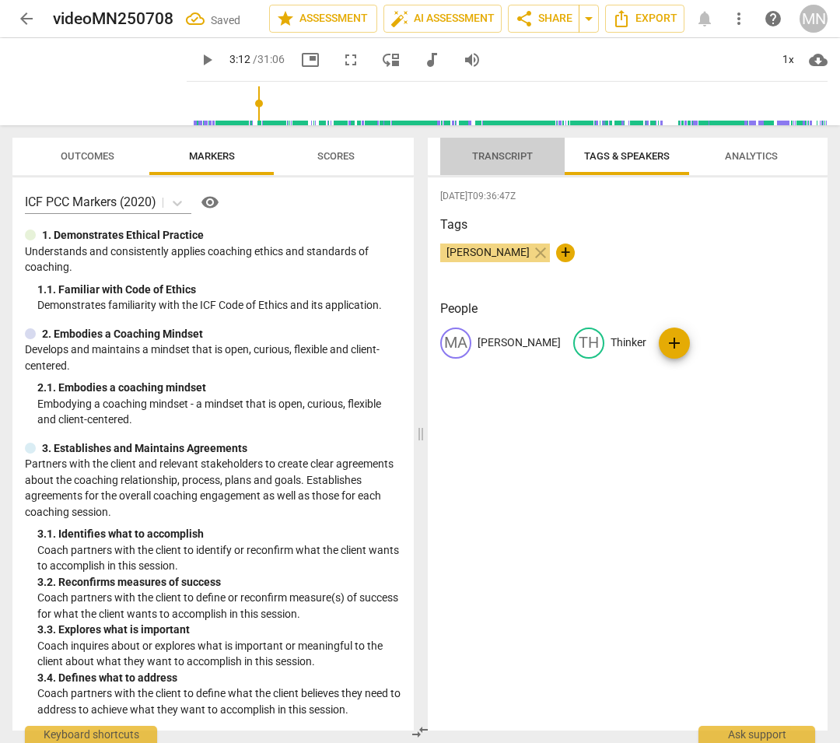
click at [506, 157] on span "Transcript" at bounding box center [502, 156] width 61 height 12
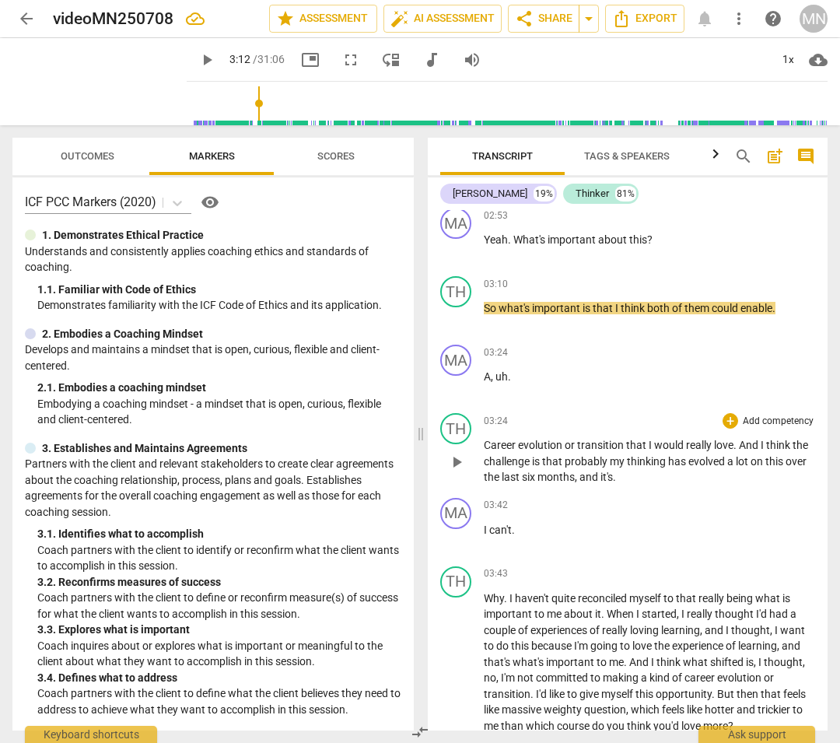
scroll to position [1074, 0]
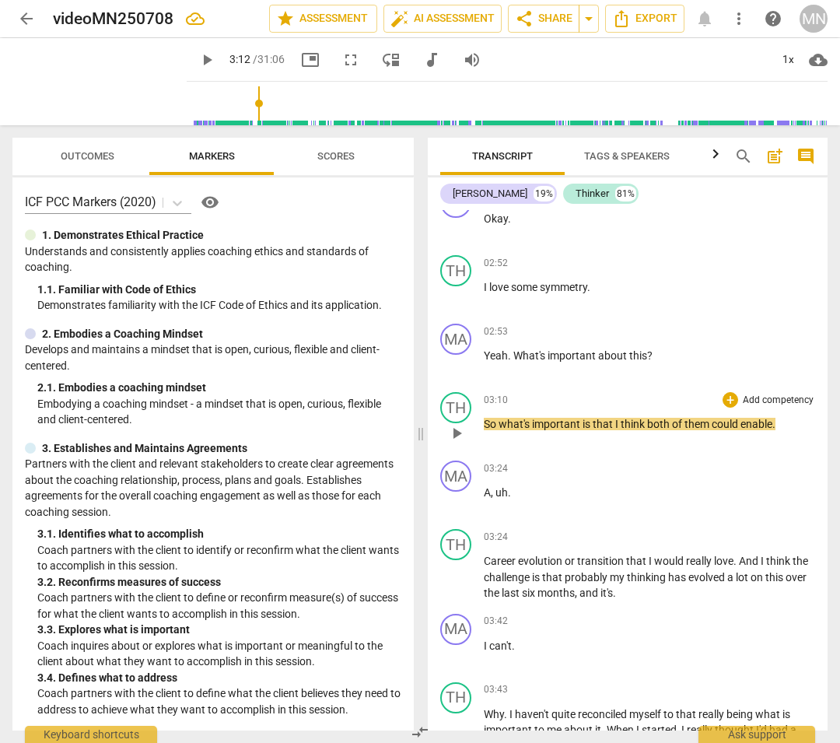
click at [454, 424] on span "play_arrow" at bounding box center [456, 433] width 19 height 19
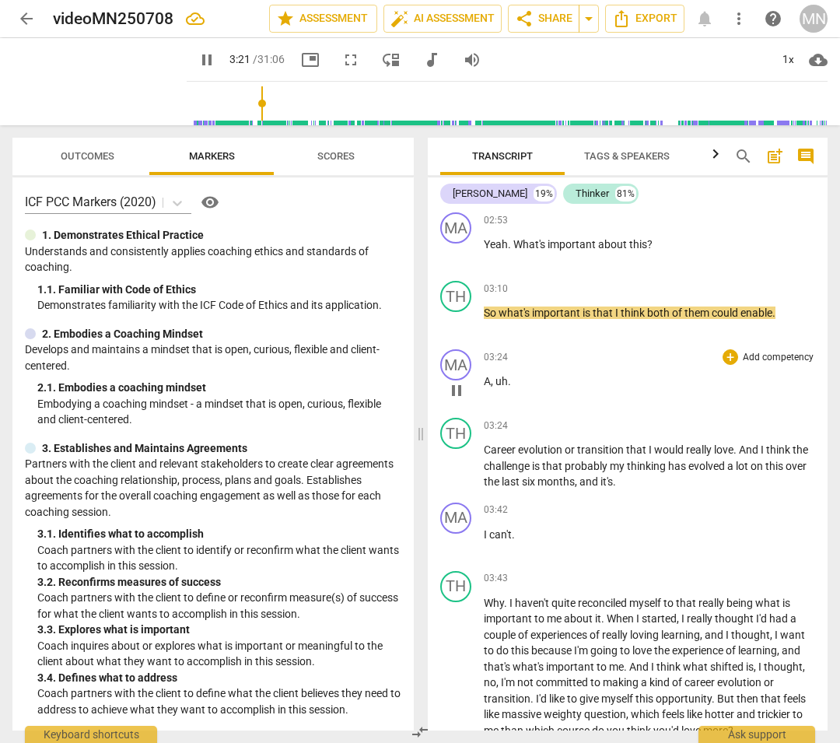
scroll to position [1196, 0]
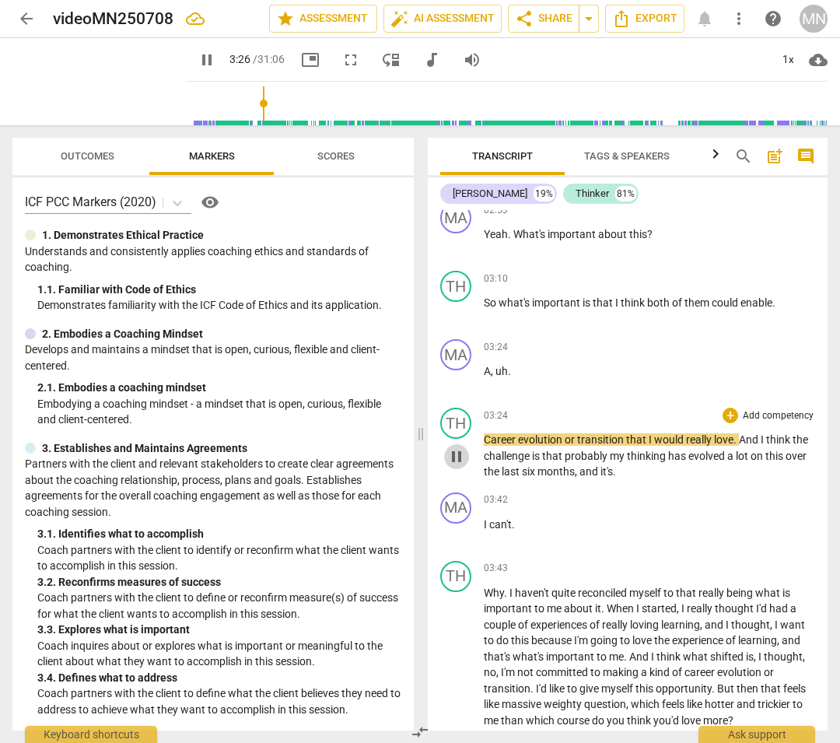
click at [455, 447] on span "pause" at bounding box center [456, 456] width 19 height 19
type input "207"
click at [460, 344] on div "MA" at bounding box center [455, 354] width 31 height 31
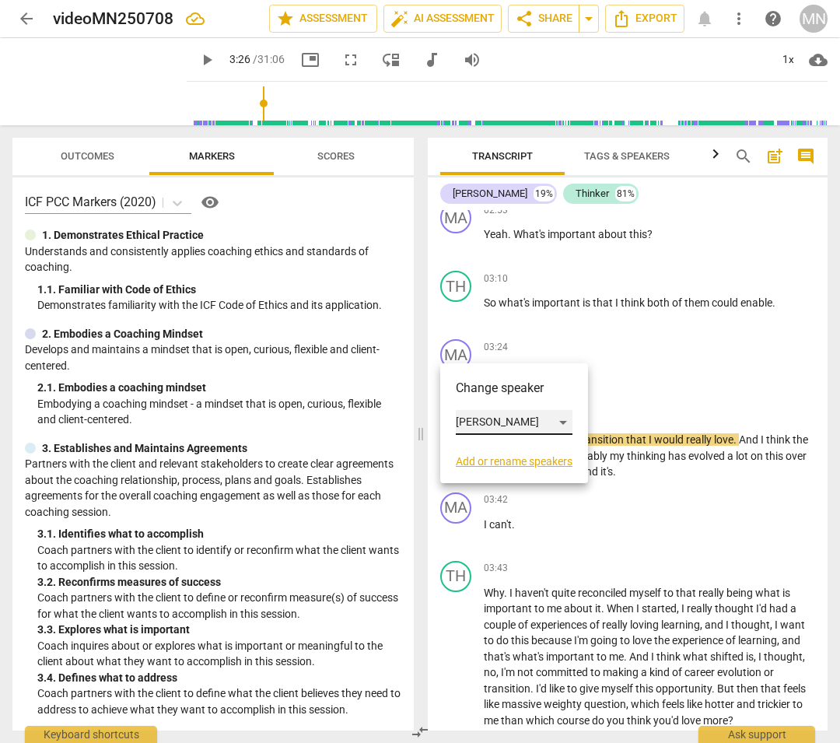
click at [564, 419] on div "[PERSON_NAME]" at bounding box center [514, 422] width 117 height 25
click at [495, 448] on li "Thinker" at bounding box center [515, 452] width 118 height 30
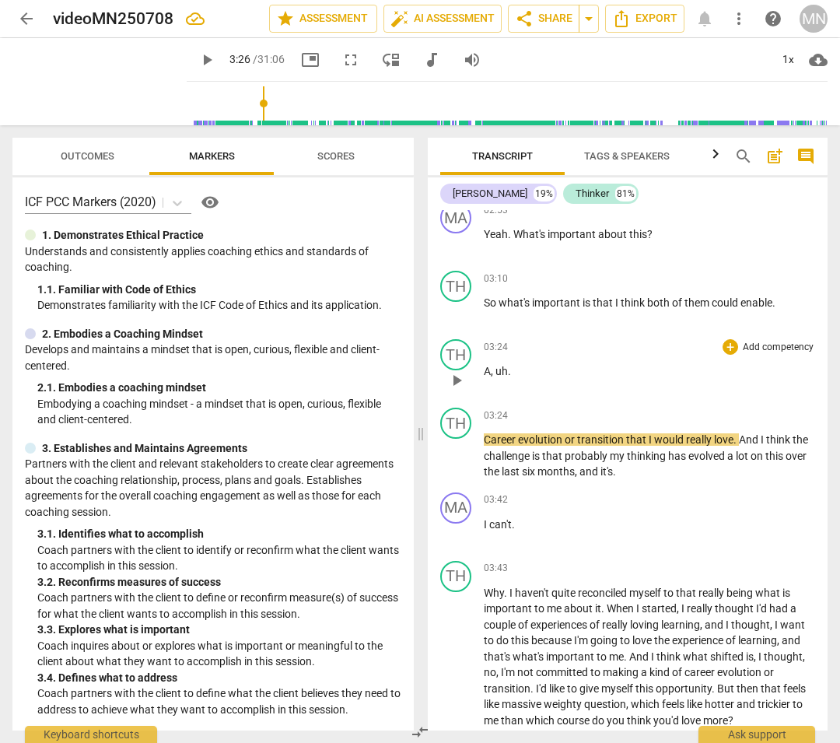
click at [492, 369] on span "," at bounding box center [493, 371] width 5 height 12
click at [464, 346] on div "TH" at bounding box center [455, 354] width 31 height 31
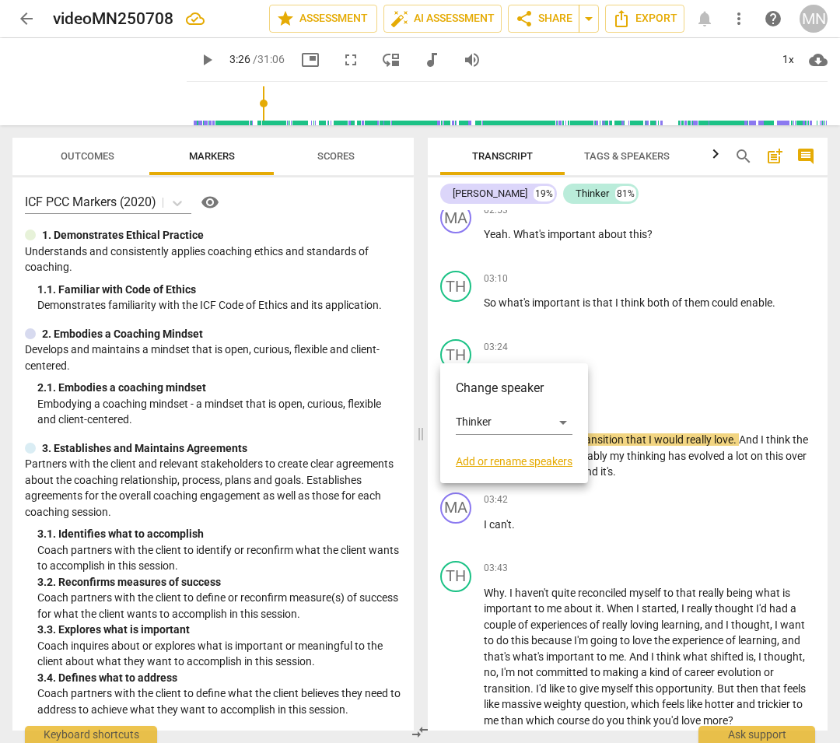
click at [556, 349] on div at bounding box center [420, 371] width 840 height 743
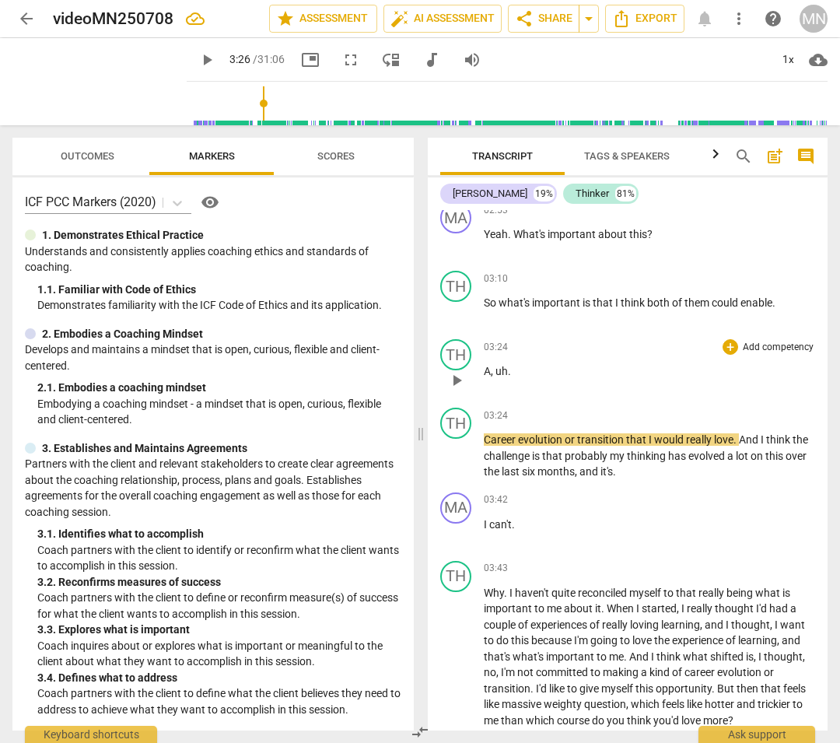
click at [492, 369] on span "," at bounding box center [493, 371] width 5 height 12
click at [488, 433] on span "Career" at bounding box center [501, 439] width 34 height 12
click at [776, 296] on span "." at bounding box center [774, 302] width 3 height 12
click at [489, 366] on span "A" at bounding box center [487, 371] width 7 height 12
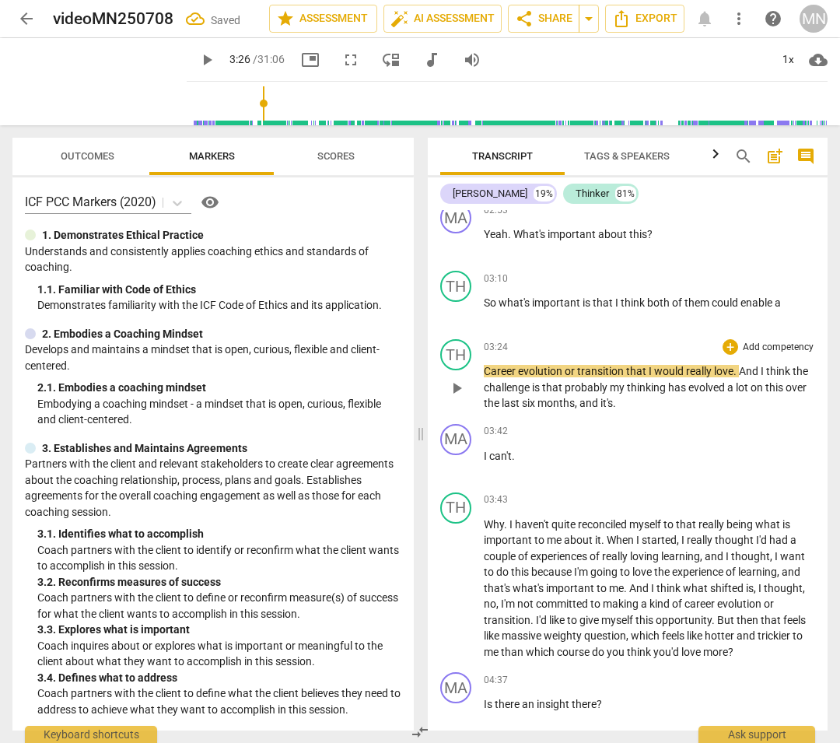
click at [482, 363] on div "TH play_arrow pause" at bounding box center [462, 375] width 44 height 72
click at [789, 299] on p "So what's important is that I think both of them could enable a" at bounding box center [649, 303] width 331 height 16
click at [455, 379] on span "play_arrow" at bounding box center [456, 388] width 19 height 19
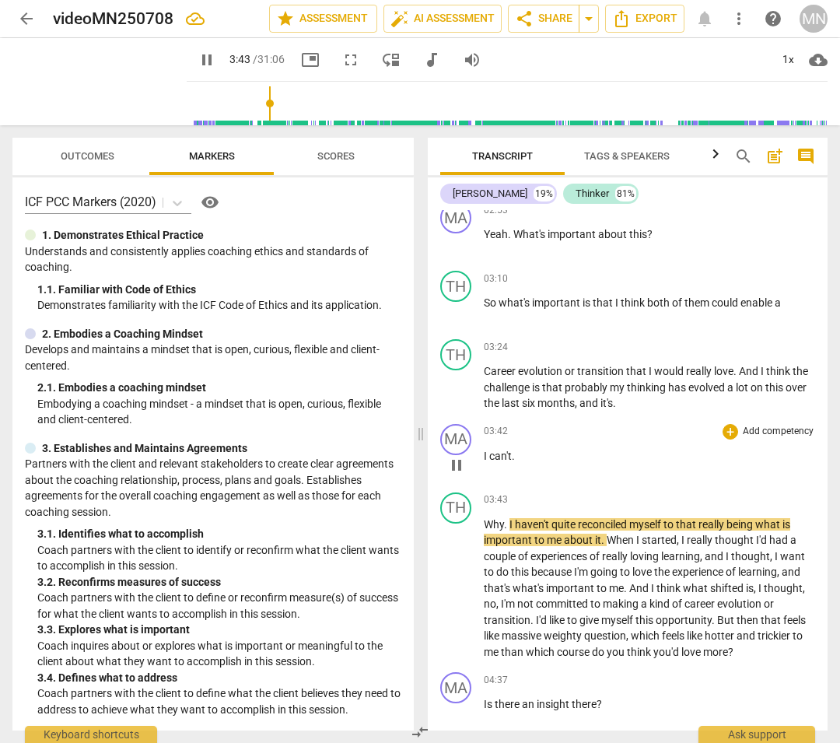
click at [452, 456] on span "pause" at bounding box center [456, 465] width 19 height 19
click at [482, 455] on div "play_arrow pause" at bounding box center [464, 465] width 40 height 20
click at [485, 450] on span "I" at bounding box center [486, 456] width 5 height 12
click at [454, 431] on div "MA" at bounding box center [455, 439] width 31 height 31
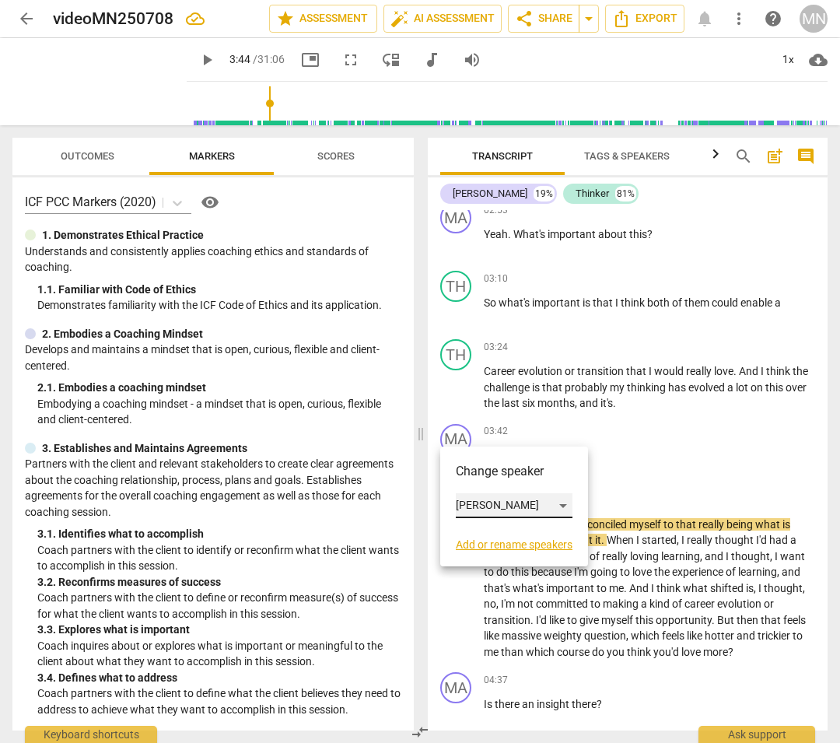
click at [478, 503] on div "[PERSON_NAME]" at bounding box center [514, 505] width 117 height 25
click at [481, 534] on li "Thinker" at bounding box center [515, 535] width 118 height 30
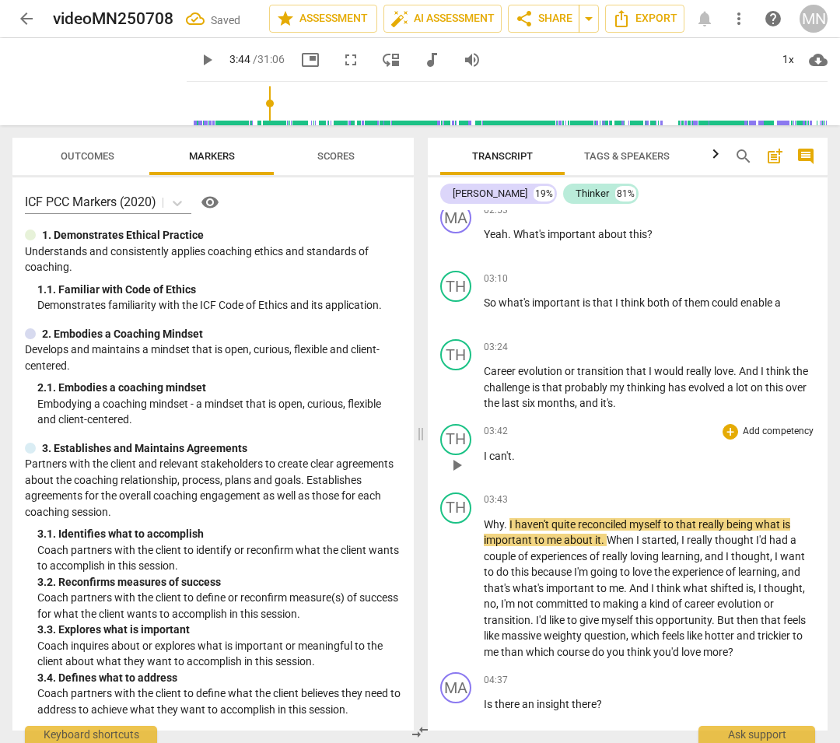
click at [485, 450] on span "I" at bounding box center [486, 456] width 5 height 12
click at [459, 456] on span "play_arrow" at bounding box center [456, 465] width 19 height 19
click at [494, 518] on span "Why" at bounding box center [494, 524] width 20 height 12
click at [502, 520] on span "Why" at bounding box center [494, 524] width 20 height 12
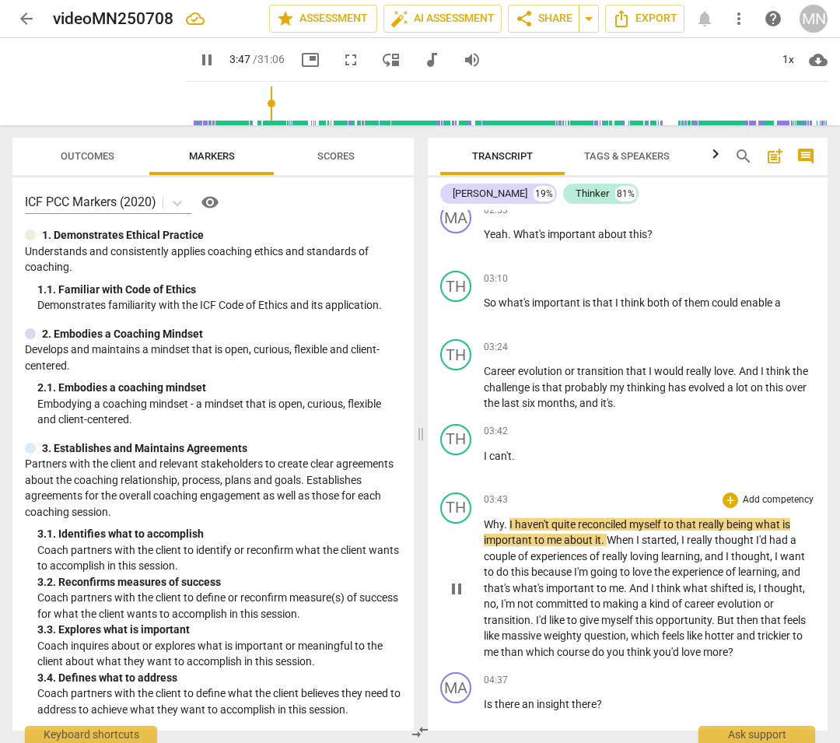
click at [501, 519] on span "Why" at bounding box center [494, 524] width 20 height 12
click at [504, 518] on span "." at bounding box center [506, 524] width 5 height 12
type input "224"
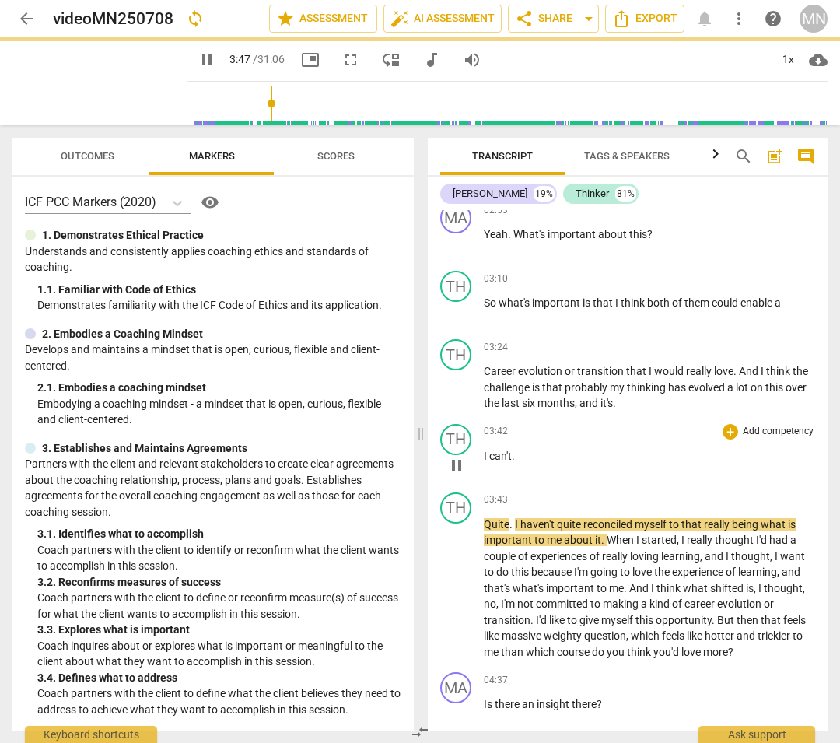
click at [510, 450] on span "can't" at bounding box center [500, 456] width 23 height 12
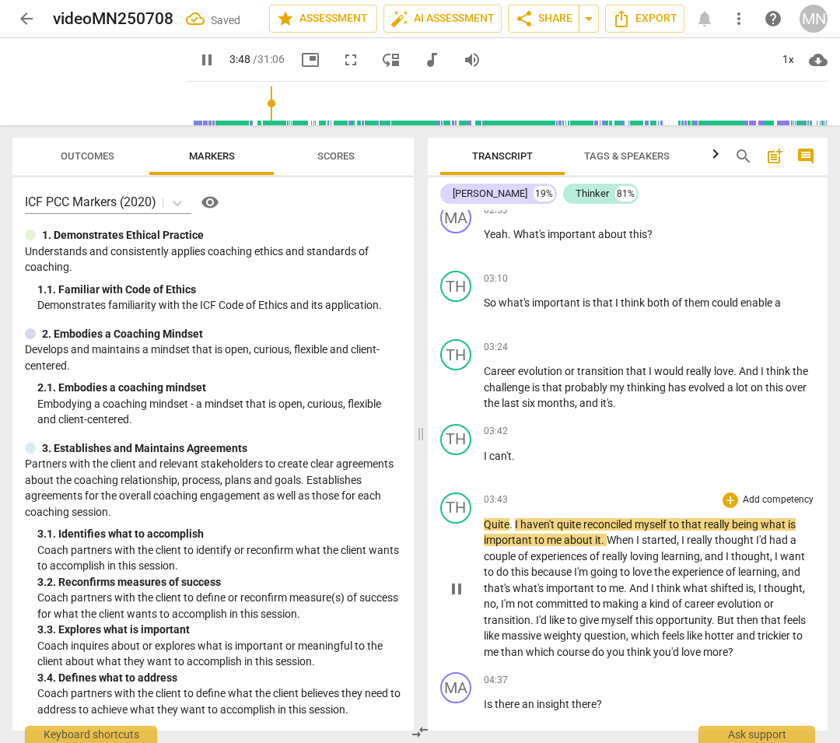
type input "229"
click at [615, 399] on span "." at bounding box center [614, 403] width 3 height 12
type input "232"
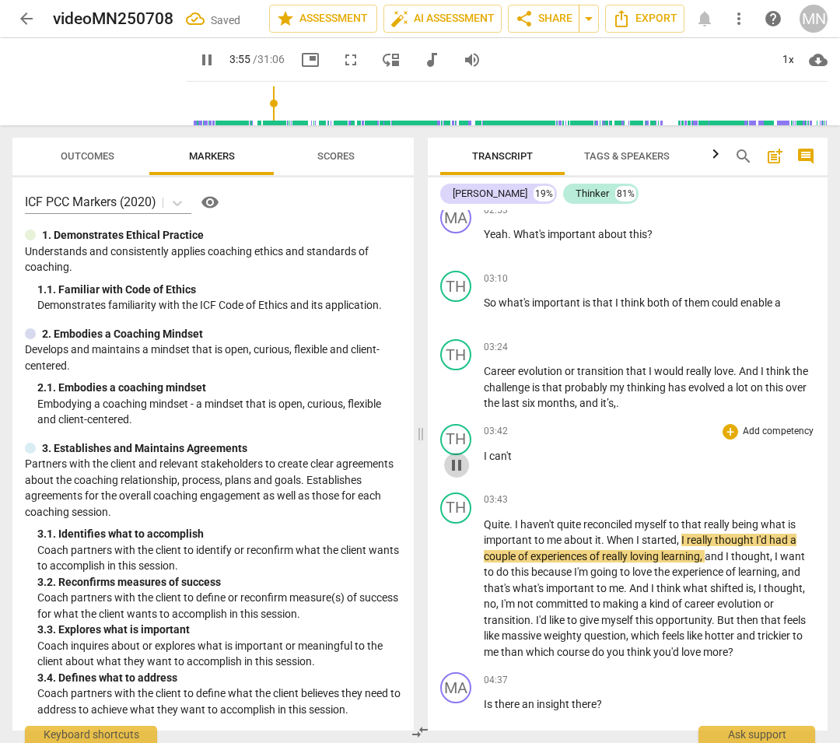
click at [454, 456] on span "pause" at bounding box center [456, 465] width 19 height 19
type input "235"
click at [620, 398] on p "Career evolution or transition that I would really love . And I think the chall…" at bounding box center [649, 387] width 331 height 48
drag, startPoint x: 524, startPoint y: 445, endPoint x: 469, endPoint y: 450, distance: 55.4
click at [471, 450] on div "TH play_arrow pause 03:42 + Add competency keyboard_arrow_right I can't" at bounding box center [628, 452] width 400 height 68
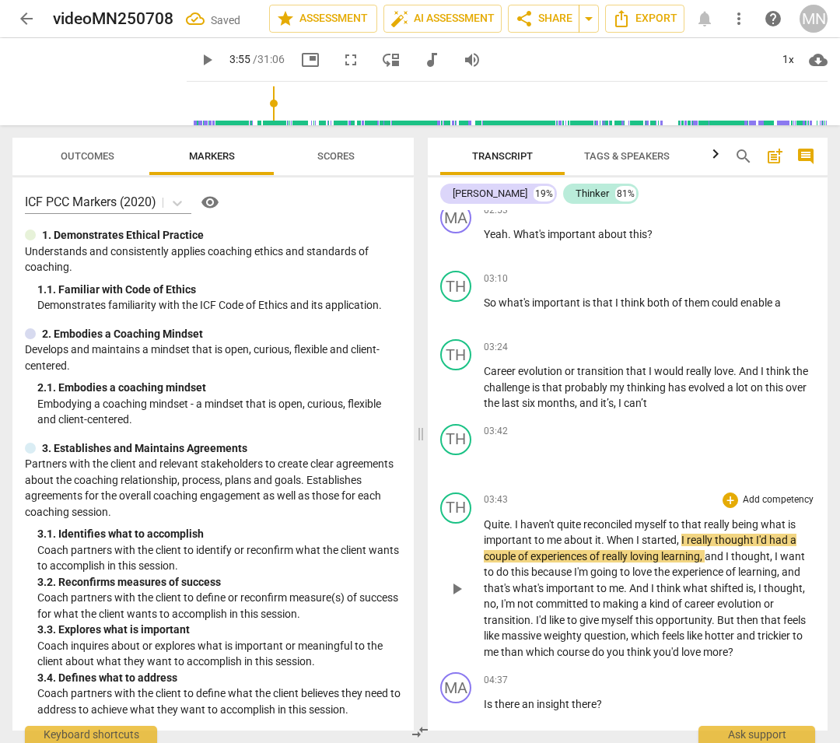
click at [506, 517] on p "Quite . I haven't quite reconciled myself to that really being what is importan…" at bounding box center [649, 589] width 331 height 144
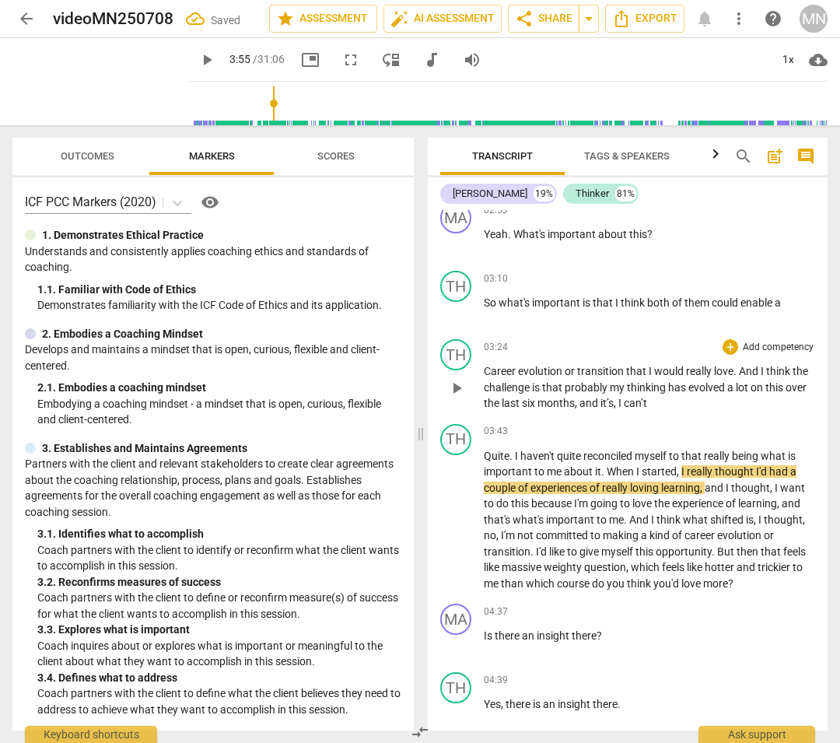
click at [655, 394] on p "Career evolution or transition that I would really love . And I think the chall…" at bounding box center [649, 387] width 331 height 48
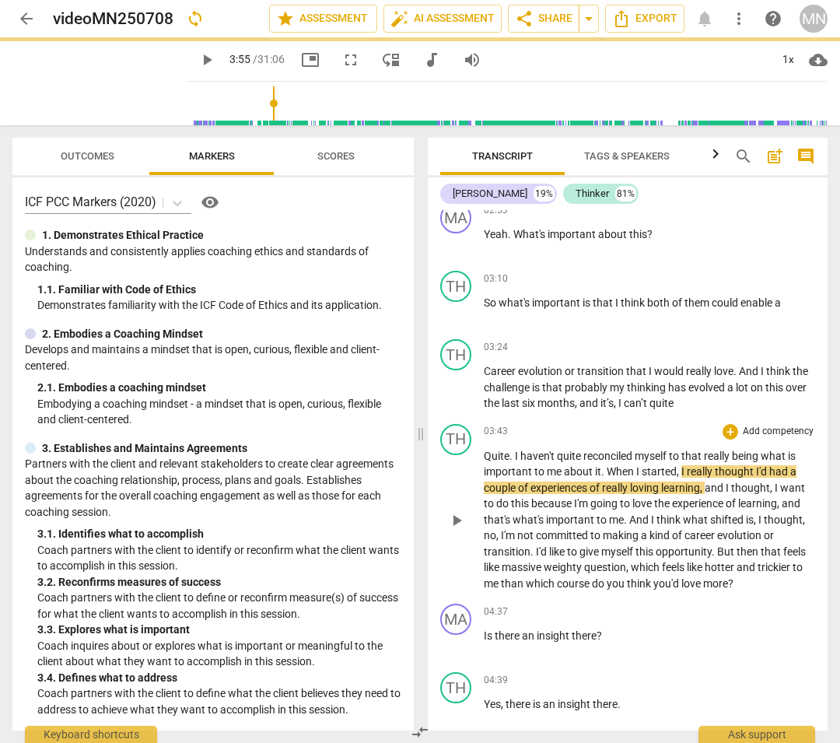
click at [512, 450] on span "." at bounding box center [512, 456] width 5 height 12
click at [515, 450] on span "I" at bounding box center [517, 456] width 5 height 12
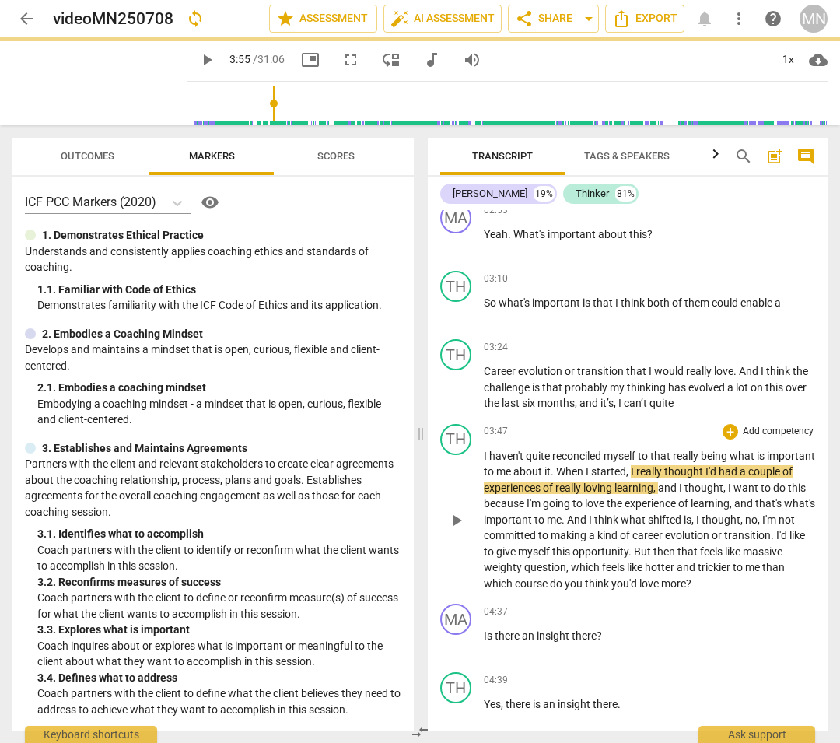
click at [544, 418] on div "TH play_arrow pause 03:47 + Add competency keyboard_arrow_right I haven't quite…" at bounding box center [628, 508] width 400 height 181
click at [454, 511] on span "play_arrow" at bounding box center [456, 520] width 19 height 19
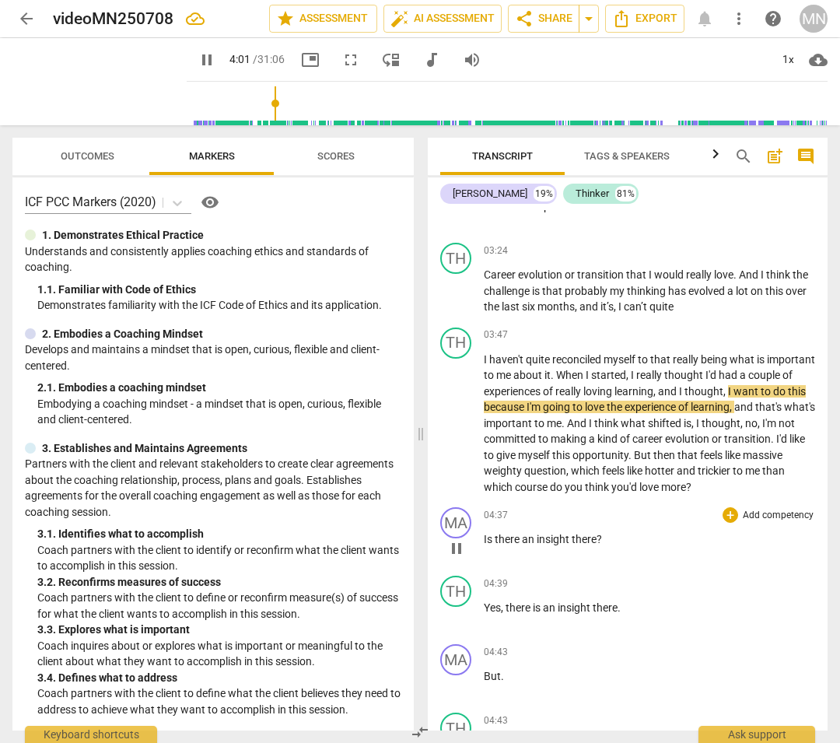
scroll to position [1356, 0]
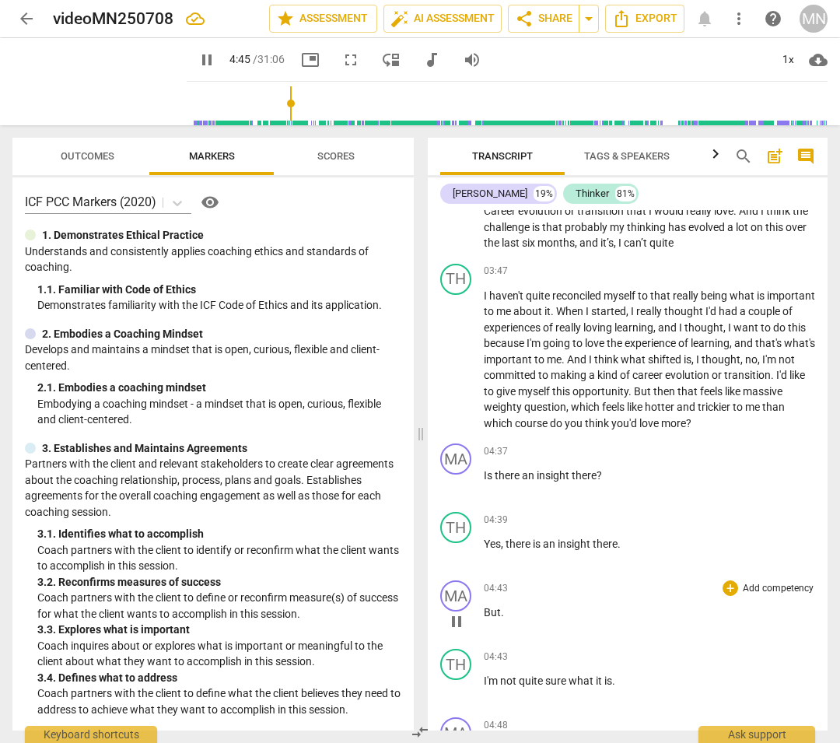
click at [451, 549] on span "pause" at bounding box center [456, 621] width 19 height 19
type input "286"
click at [461, 549] on div "MA" at bounding box center [455, 595] width 31 height 31
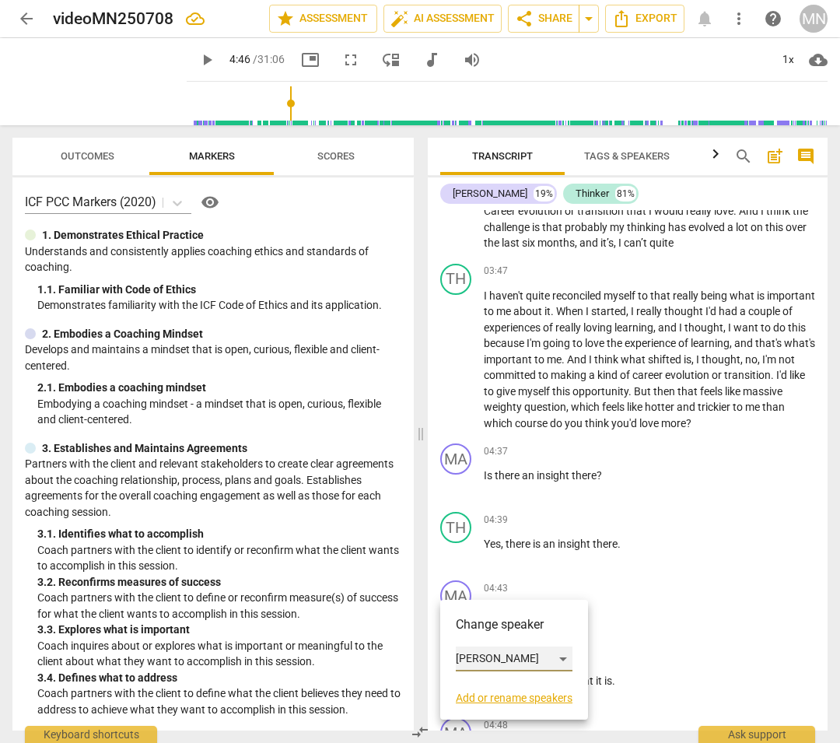
click at [565, 549] on div "[PERSON_NAME]" at bounding box center [514, 659] width 117 height 25
click at [496, 549] on li "Thinker" at bounding box center [515, 689] width 118 height 30
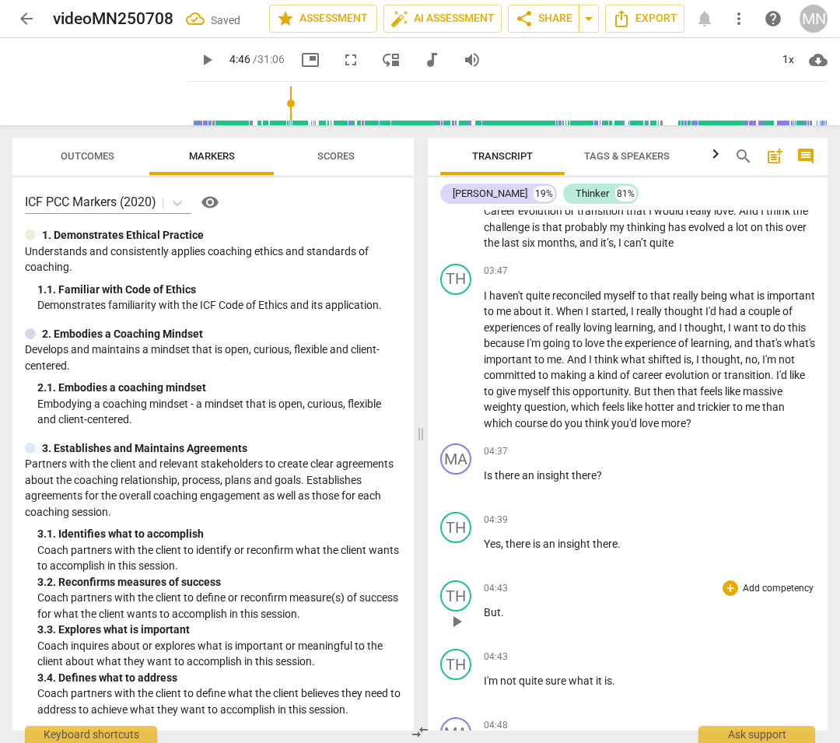
click at [566, 549] on p "But ." at bounding box center [649, 613] width 331 height 16
click at [506, 549] on p "I'm not quite sure what it is ." at bounding box center [649, 681] width 331 height 16
click at [510, 549] on span "not" at bounding box center [509, 681] width 19 height 12
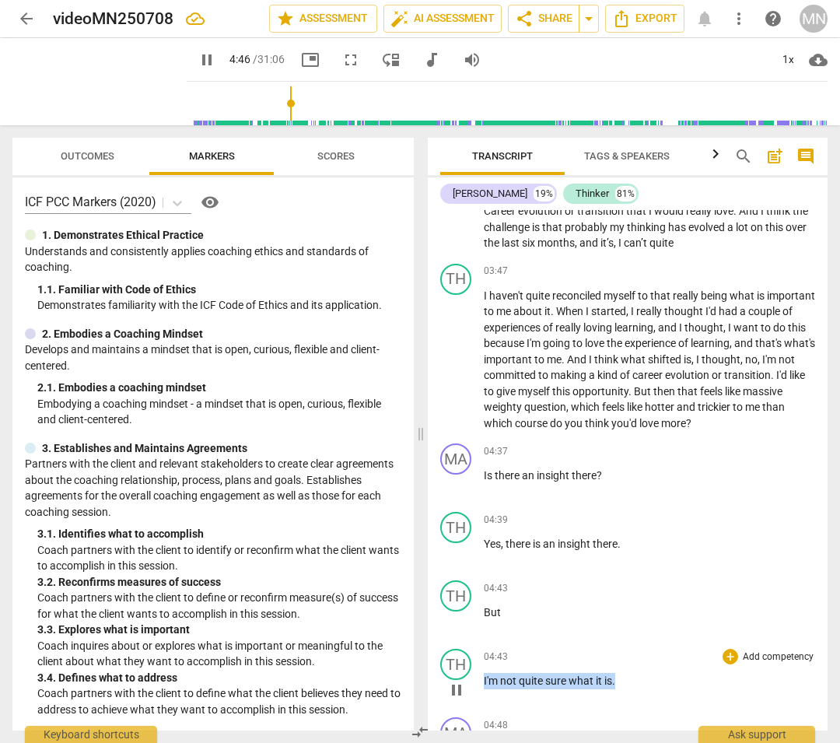
drag, startPoint x: 620, startPoint y: 667, endPoint x: 458, endPoint y: 668, distance: 161.8
click at [458, 549] on div "TH play_arrow pause 04:43 + Add competency keyboard_arrow_right I'm not quite s…" at bounding box center [628, 677] width 400 height 68
type input "284"
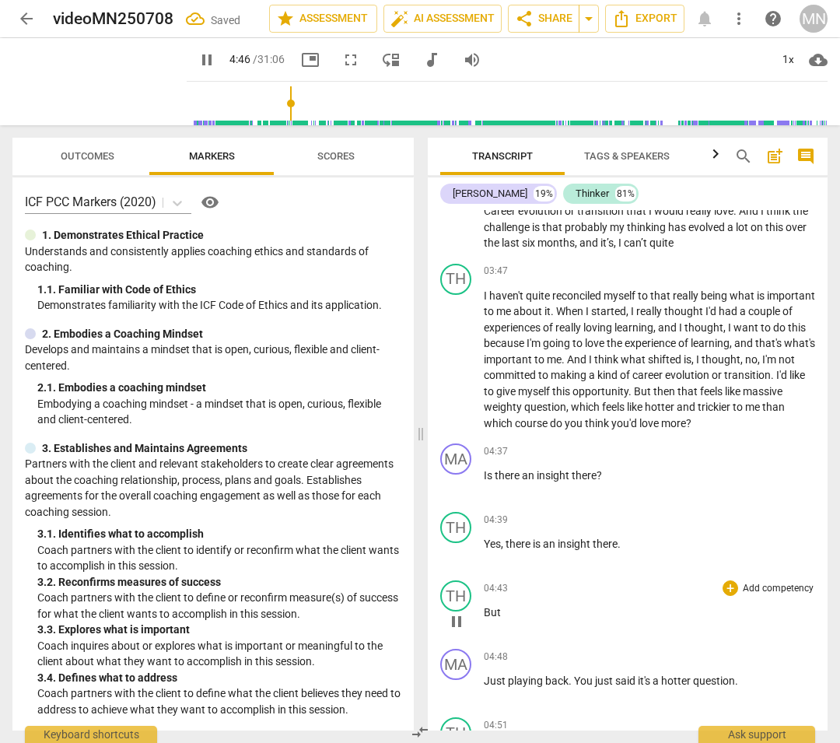
click at [512, 549] on p "But" at bounding box center [649, 613] width 331 height 16
type input "287"
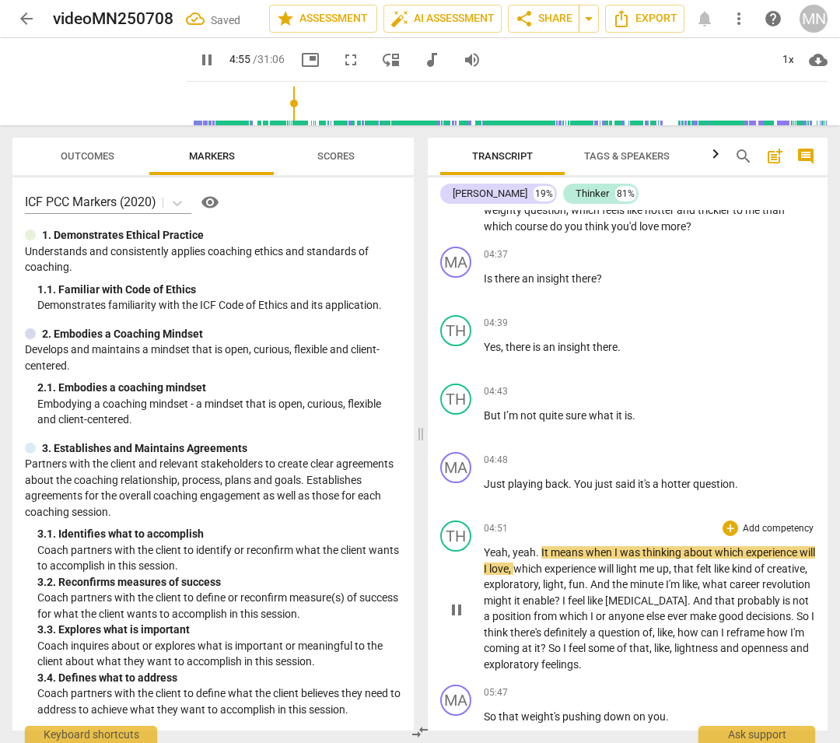
scroll to position [1563, 0]
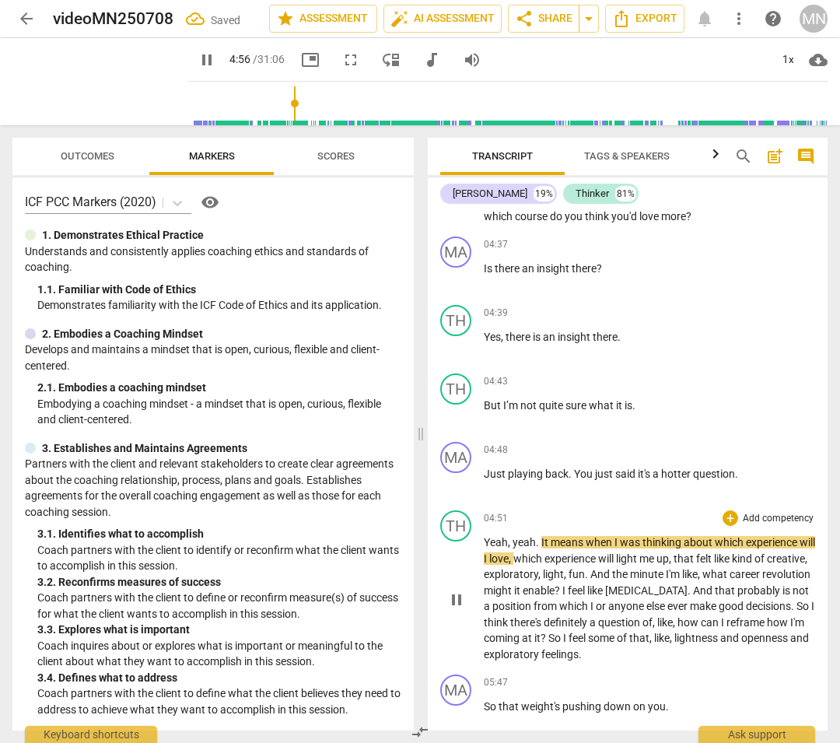
click at [559, 549] on span "from" at bounding box center [547, 606] width 26 height 12
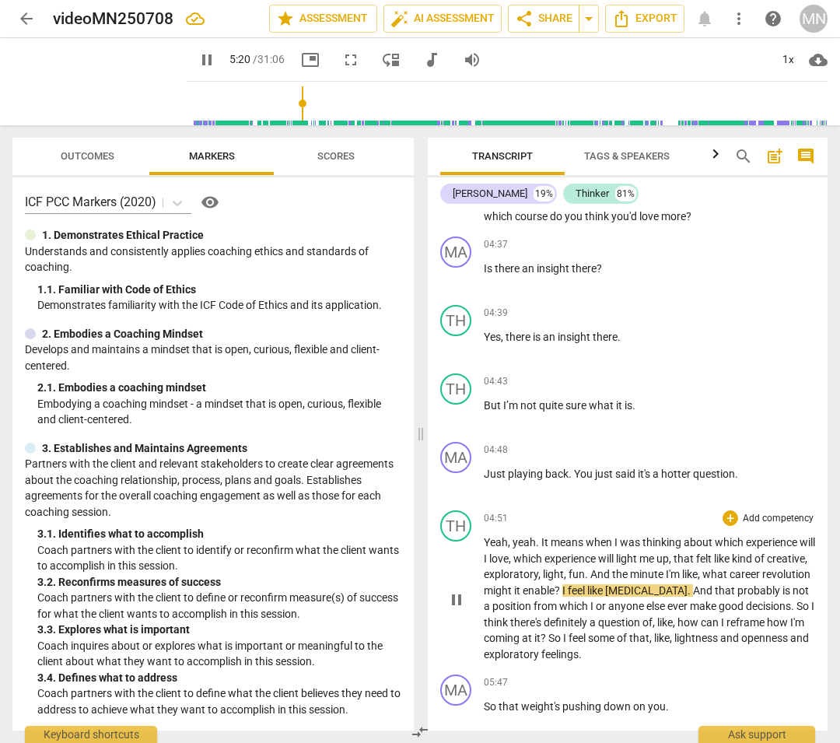
click at [458, 549] on span "pause" at bounding box center [456, 600] width 19 height 19
type input "320"
click at [762, 549] on span "revolution" at bounding box center [786, 574] width 48 height 12
click at [458, 549] on span "play_arrow" at bounding box center [456, 600] width 19 height 19
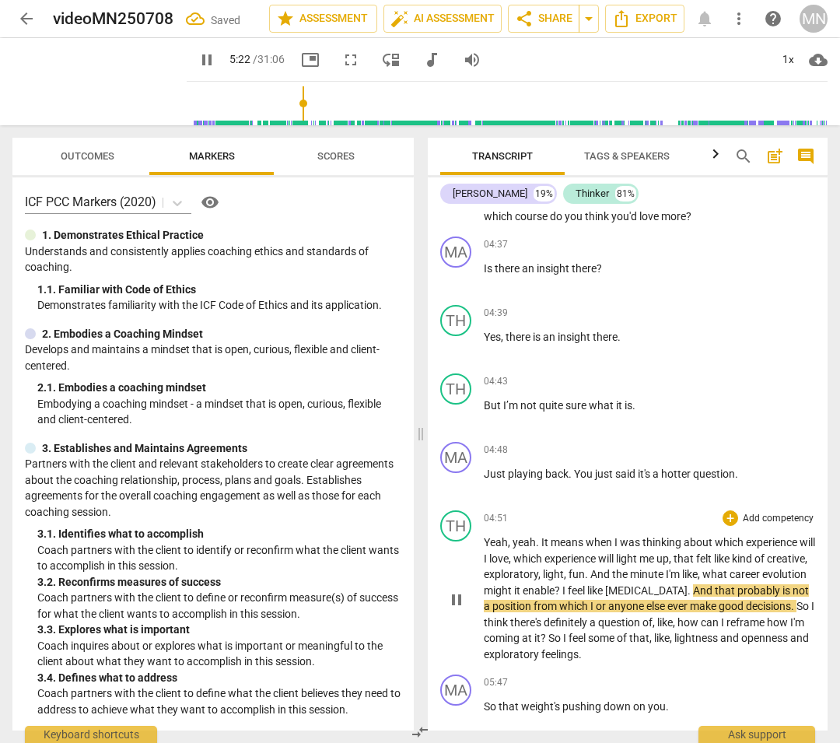
click at [523, 549] on span "it" at bounding box center [518, 590] width 9 height 12
click at [456, 549] on span "pause" at bounding box center [456, 600] width 19 height 19
click at [563, 549] on span "?" at bounding box center [559, 590] width 8 height 12
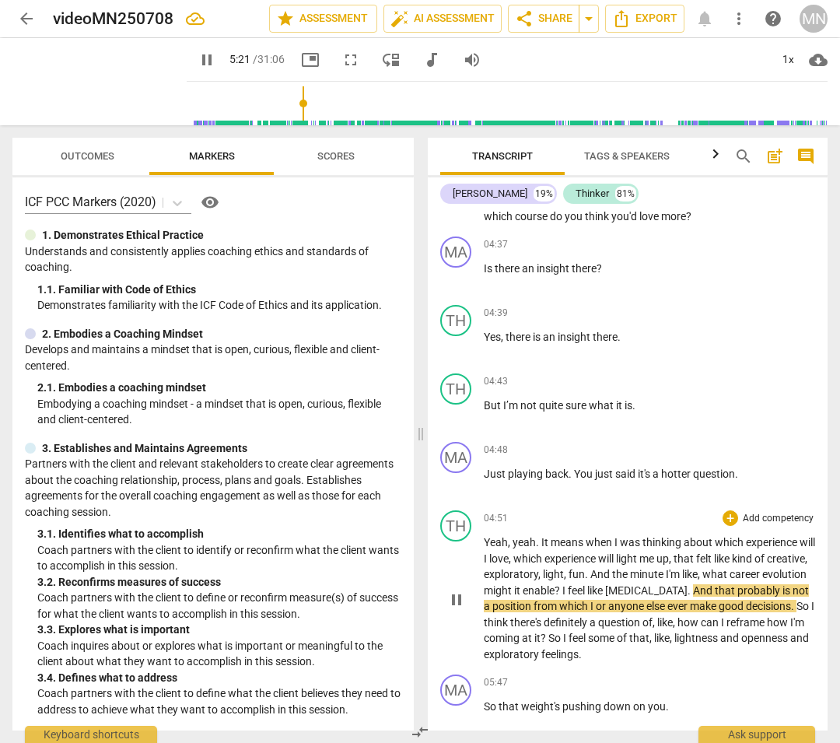
click at [464, 549] on span "pause" at bounding box center [456, 600] width 19 height 19
type input "322"
click at [683, 549] on span "[MEDICAL_DATA]" at bounding box center [646, 590] width 82 height 12
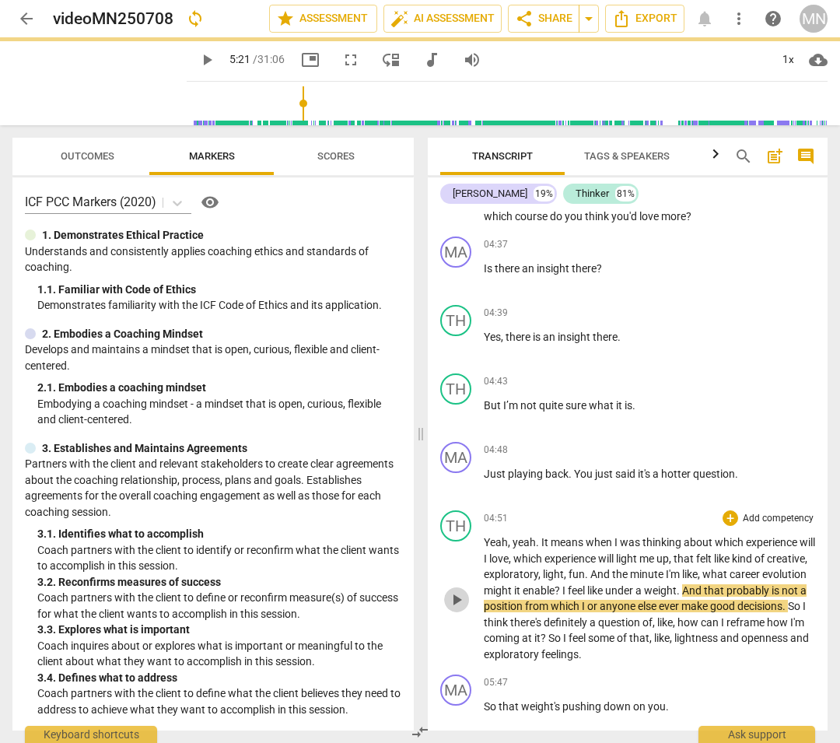
click at [457, 549] on span "play_arrow" at bounding box center [456, 600] width 19 height 19
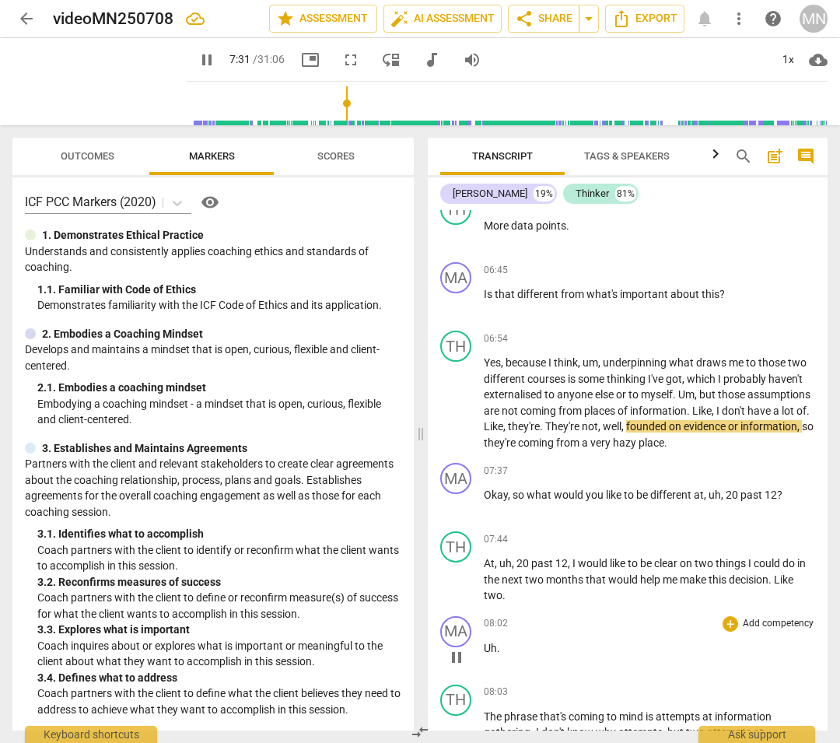
scroll to position [2428, 0]
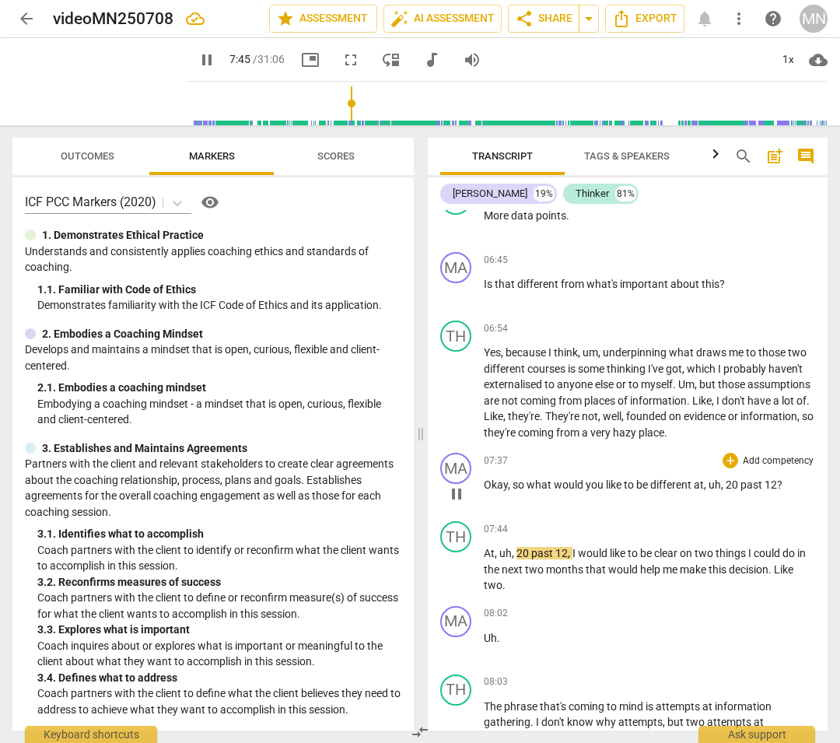
click at [722, 478] on span "," at bounding box center [723, 484] width 5 height 12
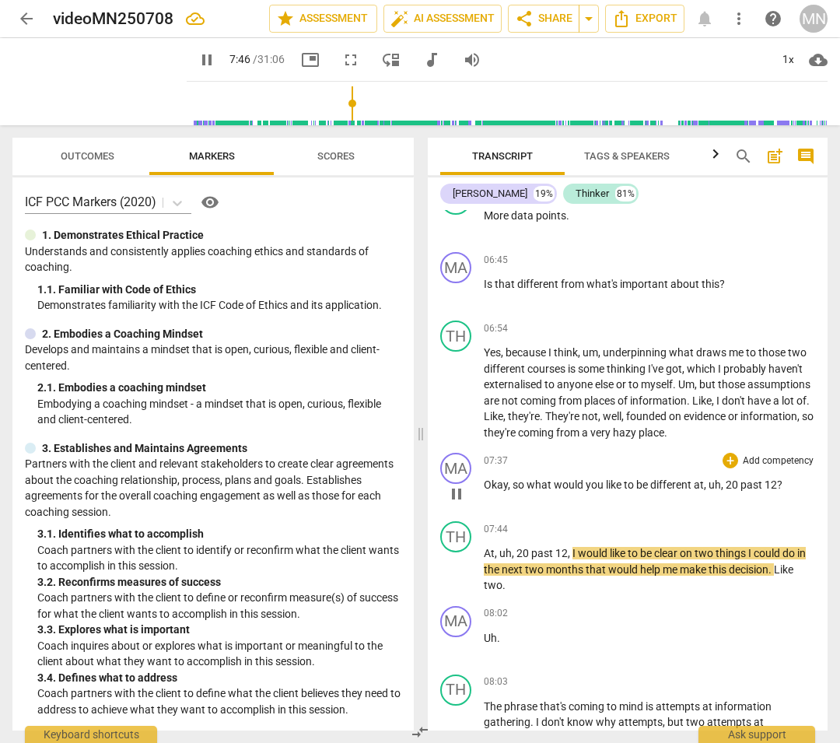
click at [724, 478] on span "," at bounding box center [723, 484] width 5 height 12
type input "467"
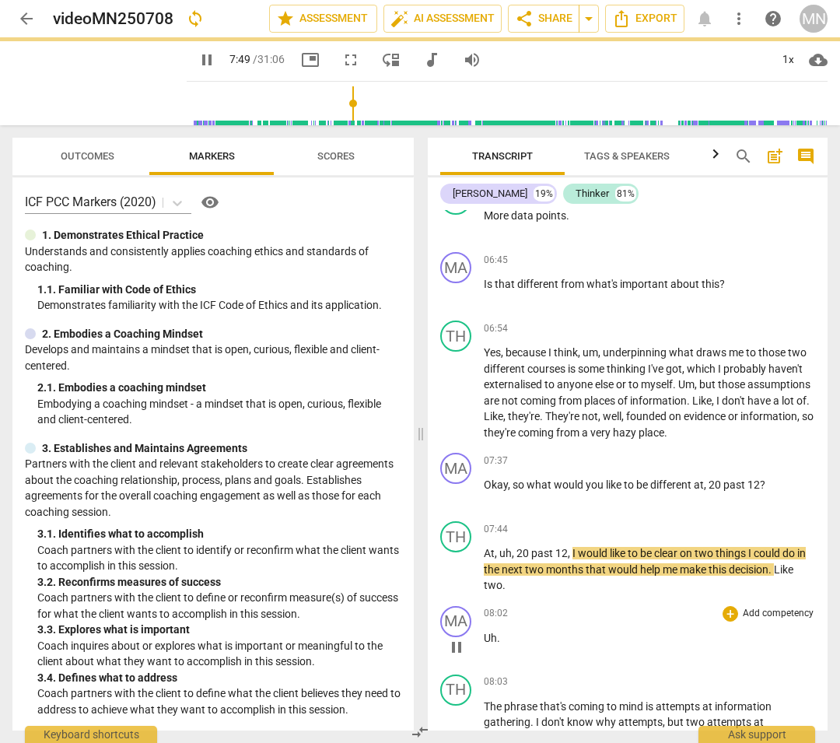
click at [672, 549] on div "08:02 + Add competency keyboard_arrow_right" at bounding box center [649, 614] width 331 height 16
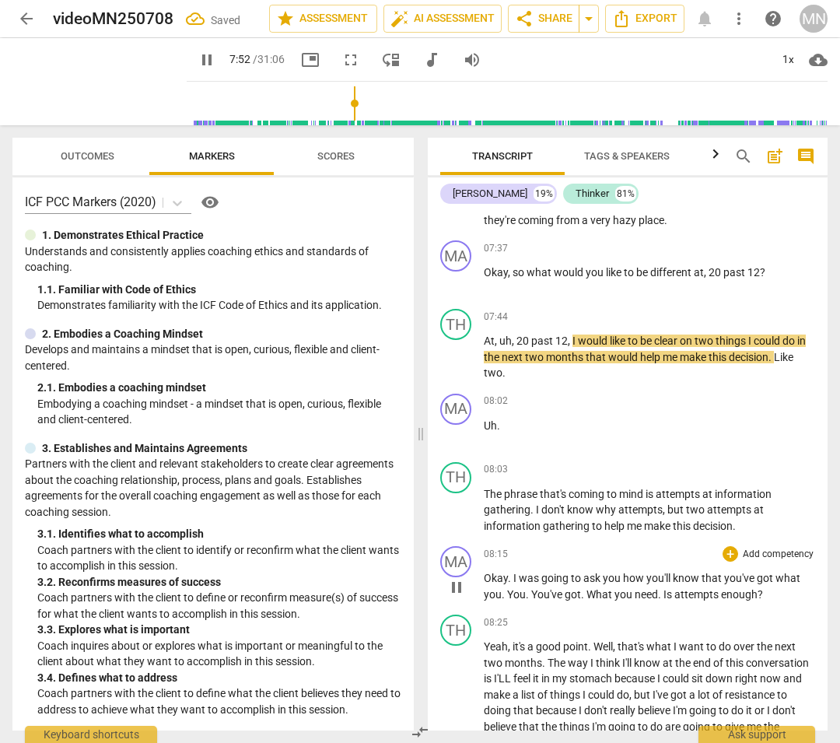
scroll to position [2691, 0]
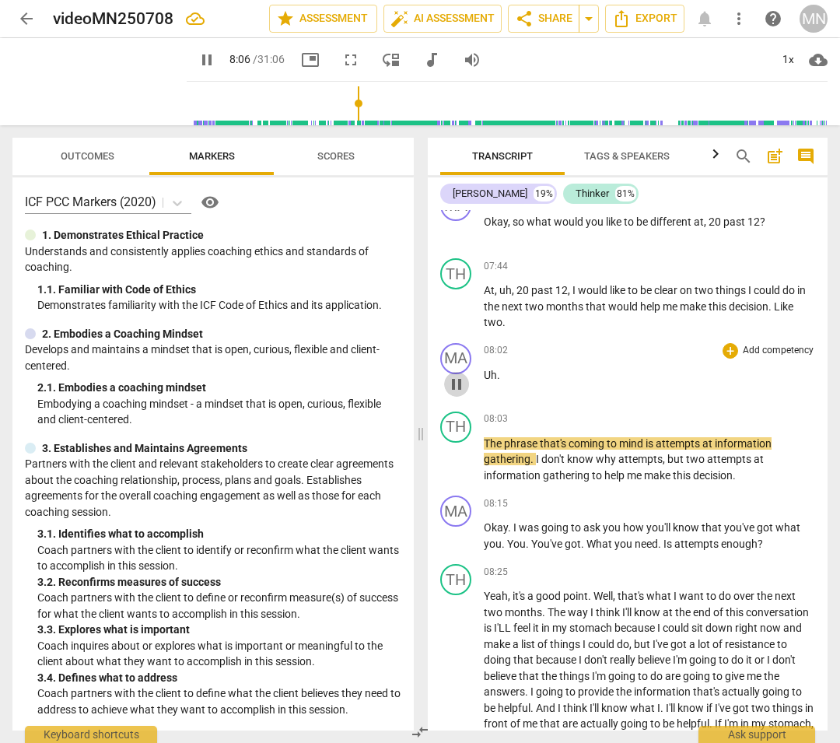
click at [458, 375] on span "pause" at bounding box center [456, 384] width 19 height 19
click at [462, 343] on div "MA" at bounding box center [455, 358] width 31 height 31
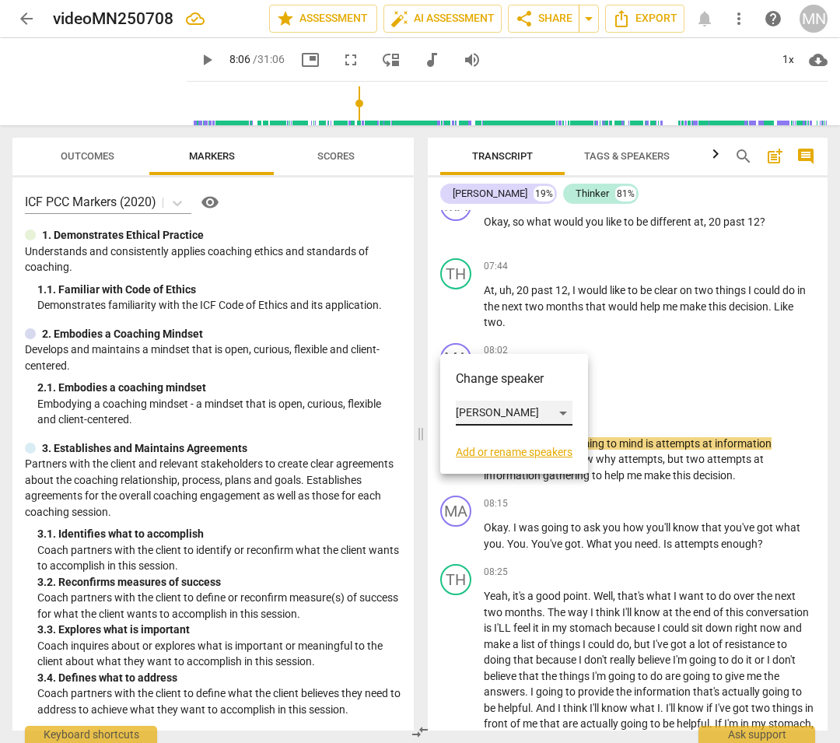
click at [565, 412] on div "[PERSON_NAME]" at bounding box center [514, 413] width 117 height 25
click at [500, 441] on li "Thinker" at bounding box center [515, 443] width 118 height 30
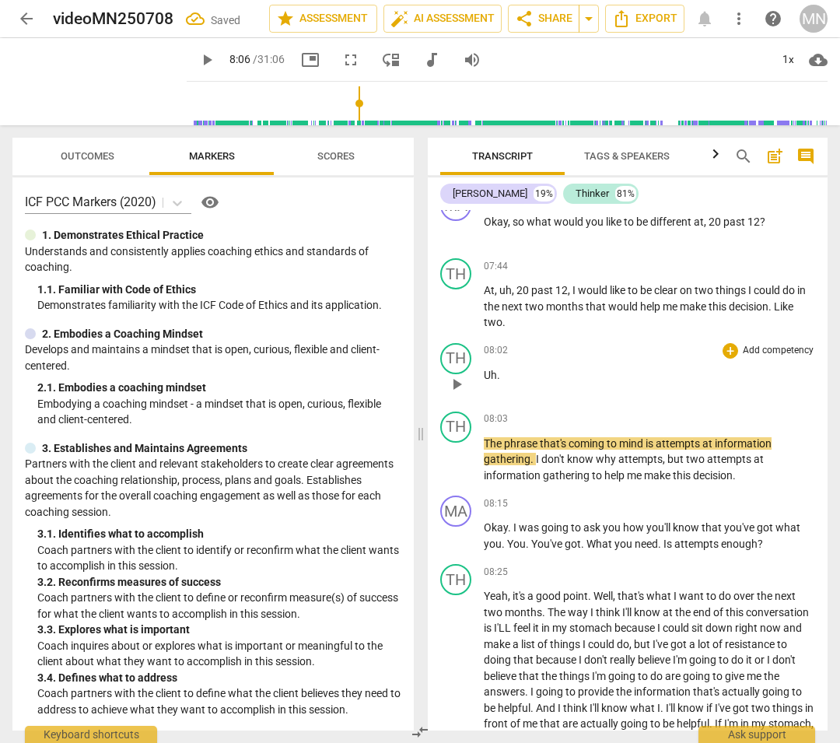
click at [538, 383] on div "TH play_arrow pause 08:02 + Add competency keyboard_arrow_right Uh ." at bounding box center [628, 371] width 400 height 68
click at [454, 451] on span "play_arrow" at bounding box center [456, 460] width 19 height 19
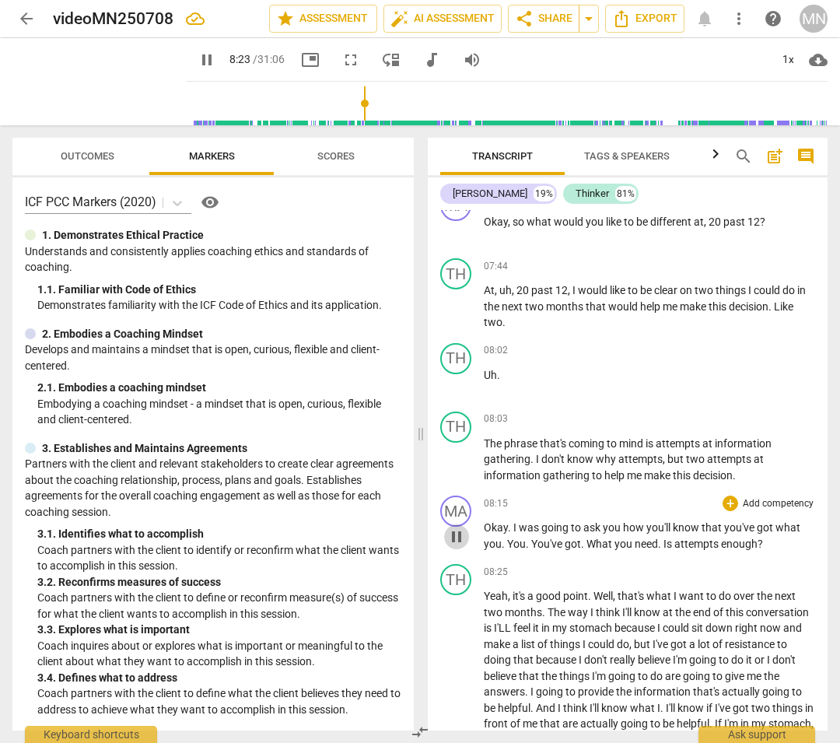
click at [457, 527] on span "pause" at bounding box center [456, 536] width 19 height 19
type input "503"
click at [581, 538] on span "." at bounding box center [583, 544] width 5 height 12
click at [598, 521] on span "ask" at bounding box center [593, 527] width 19 height 12
click at [456, 527] on span "play_arrow" at bounding box center [456, 536] width 19 height 19
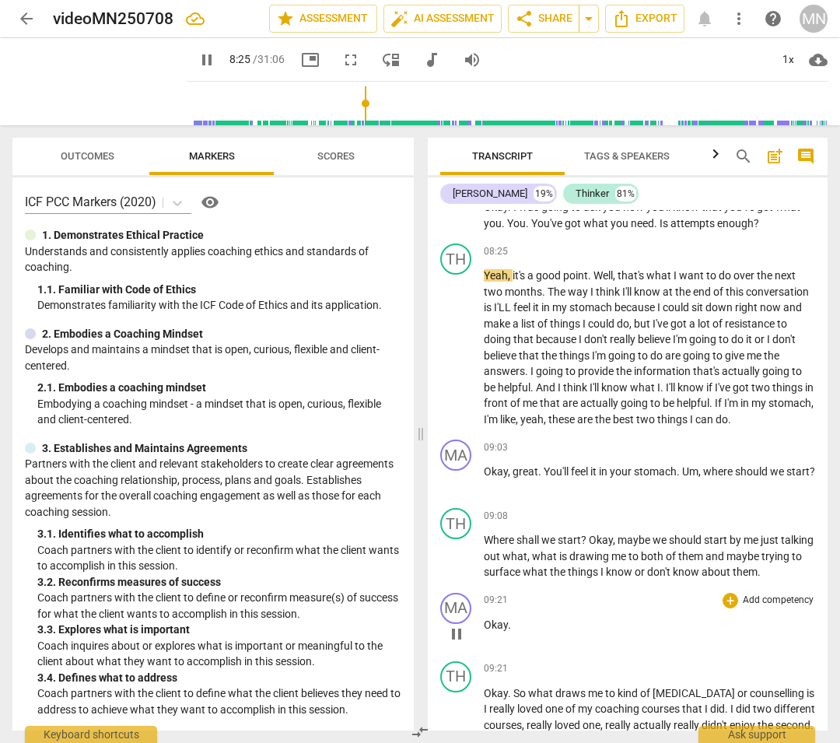
scroll to position [3031, 0]
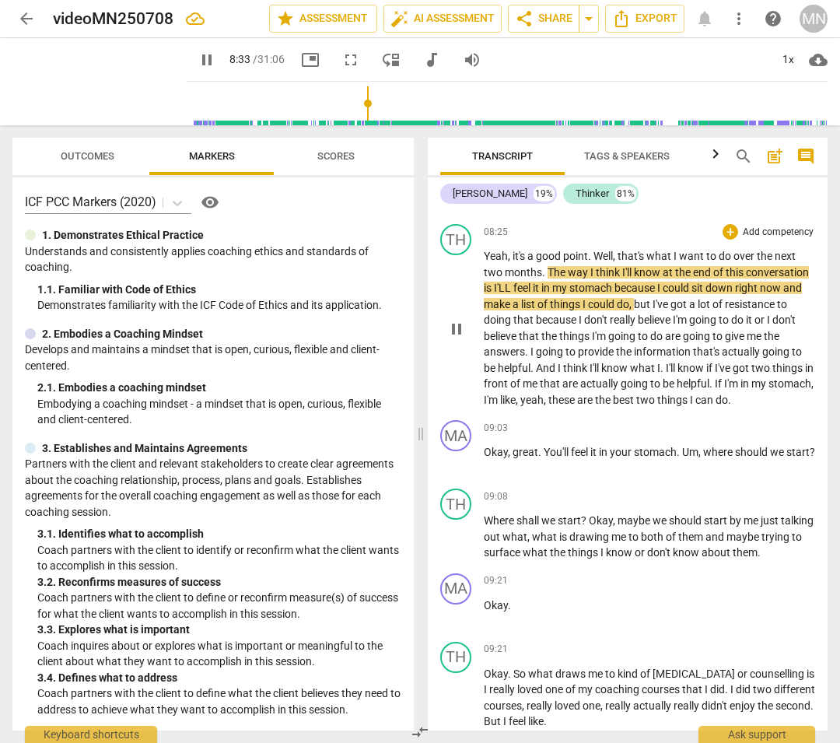
click at [456, 320] on span "pause" at bounding box center [456, 329] width 19 height 19
type input "514"
click at [513, 282] on span "I'LL" at bounding box center [503, 288] width 19 height 12
click at [592, 330] on span "things" at bounding box center [575, 336] width 33 height 12
click at [461, 320] on span "play_arrow" at bounding box center [456, 329] width 19 height 19
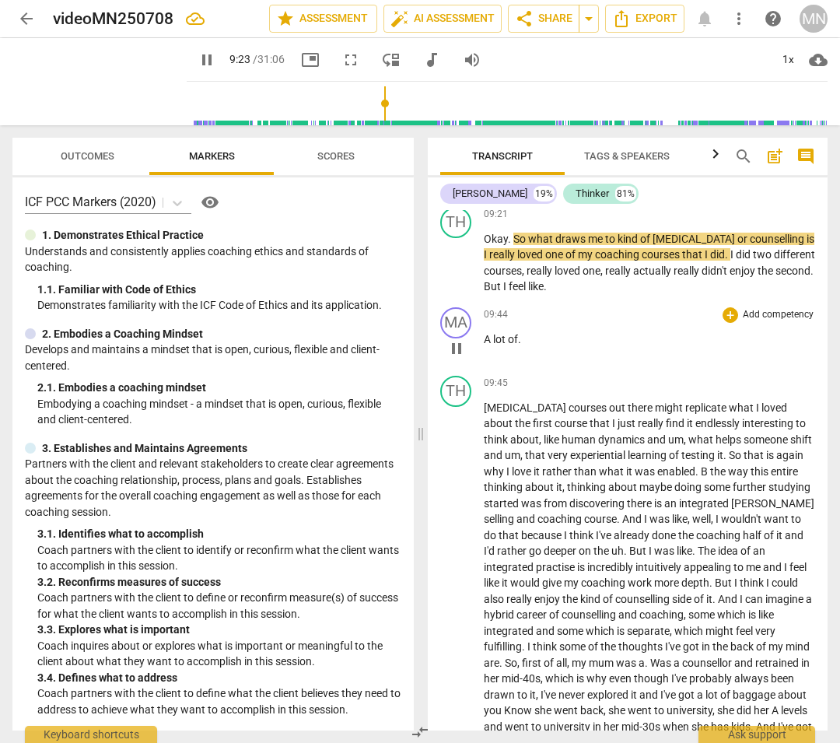
scroll to position [3476, 0]
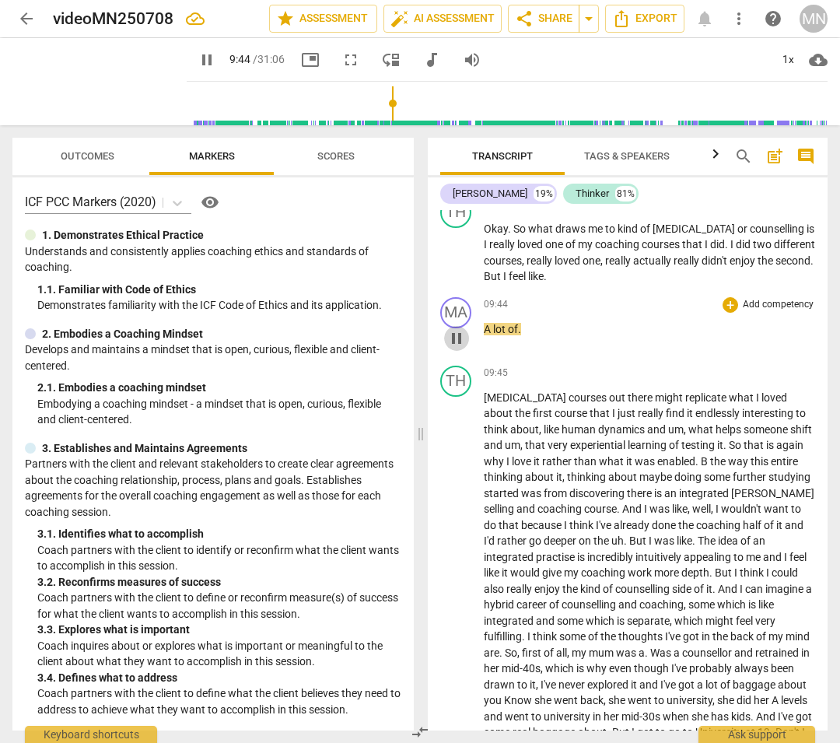
click at [456, 329] on span "pause" at bounding box center [456, 338] width 19 height 19
type input "585"
click at [544, 270] on span "like" at bounding box center [536, 276] width 16 height 12
click at [527, 321] on p "A lot of ." at bounding box center [649, 329] width 331 height 16
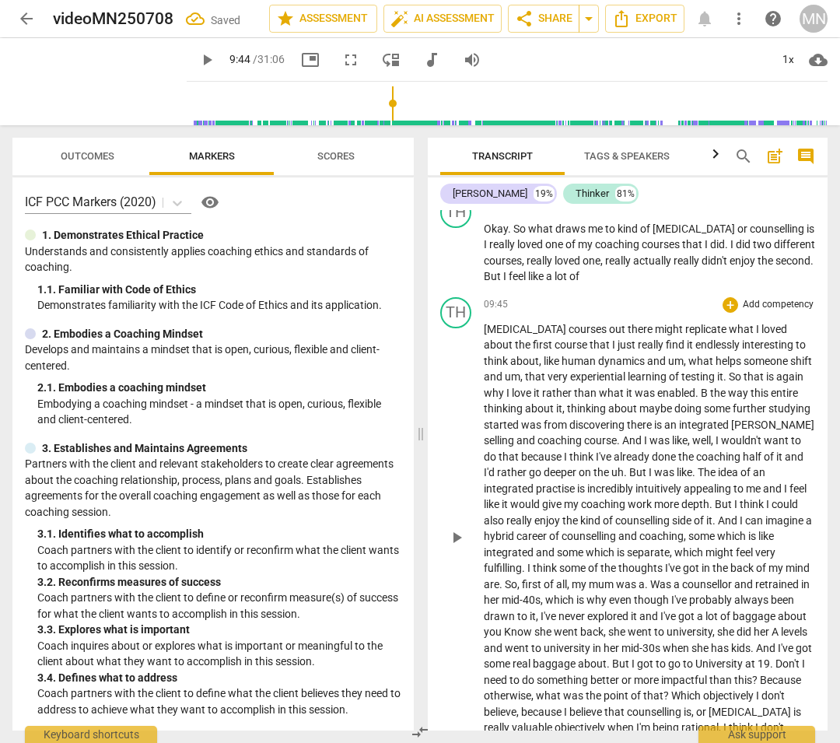
click at [456, 528] on span "play_arrow" at bounding box center [456, 537] width 19 height 19
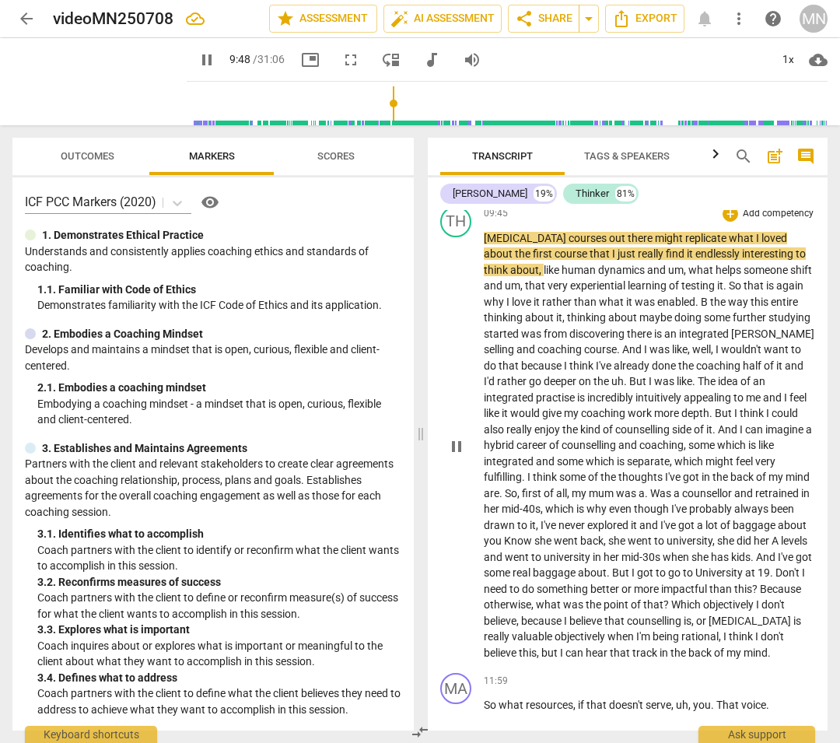
scroll to position [3557, 0]
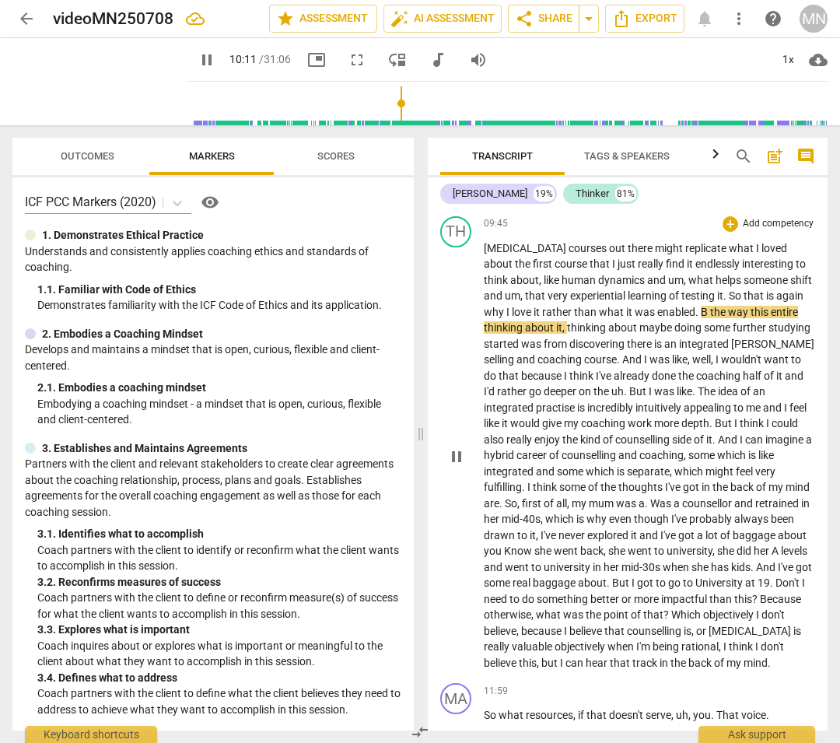
click at [454, 447] on span "pause" at bounding box center [456, 456] width 19 height 19
click at [635, 306] on span "was" at bounding box center [646, 312] width 23 height 12
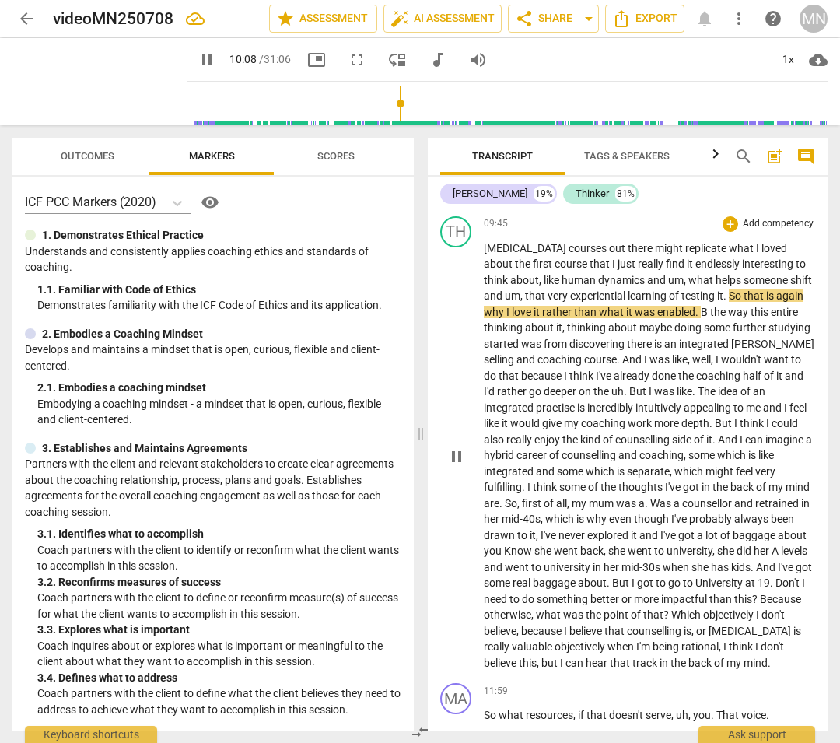
click at [635, 306] on span "was" at bounding box center [646, 312] width 23 height 12
type input "609"
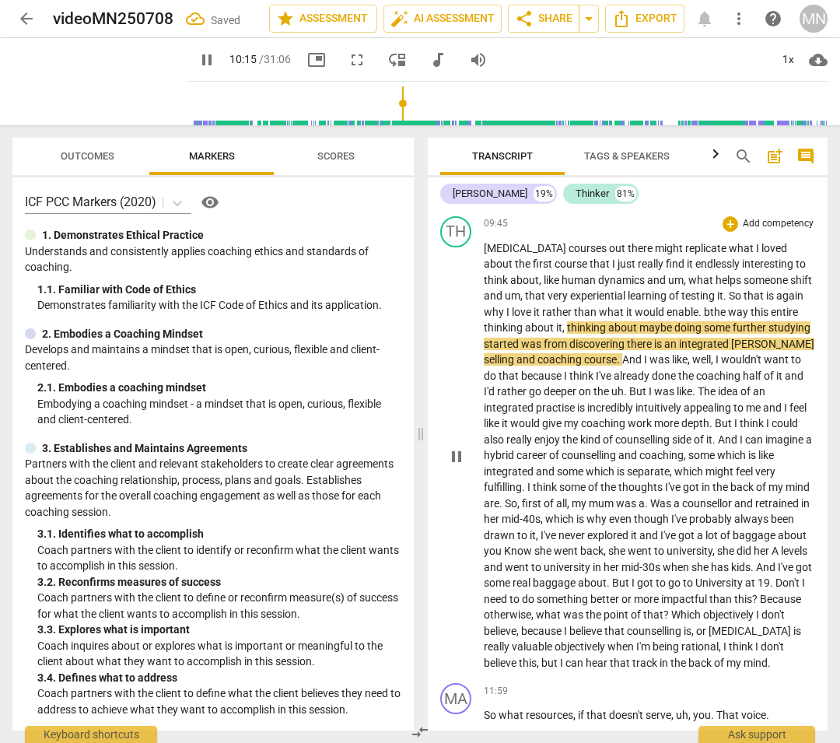
click at [704, 306] on span "b" at bounding box center [707, 312] width 6 height 12
click at [710, 367] on p "[MEDICAL_DATA] courses out there might replicate what I loved about the first c…" at bounding box center [649, 455] width 331 height 431
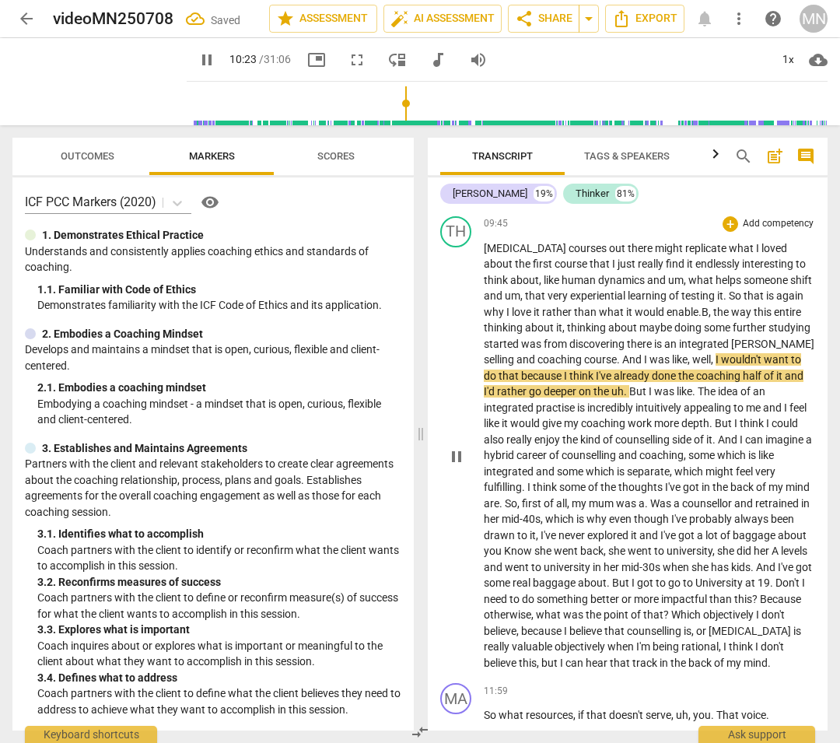
click at [521, 338] on span "started" at bounding box center [502, 344] width 37 height 12
click at [453, 447] on span "pause" at bounding box center [456, 456] width 19 height 19
click at [619, 338] on span "discovering" at bounding box center [599, 344] width 58 height 12
click at [452, 447] on span "play_arrow" at bounding box center [456, 456] width 19 height 19
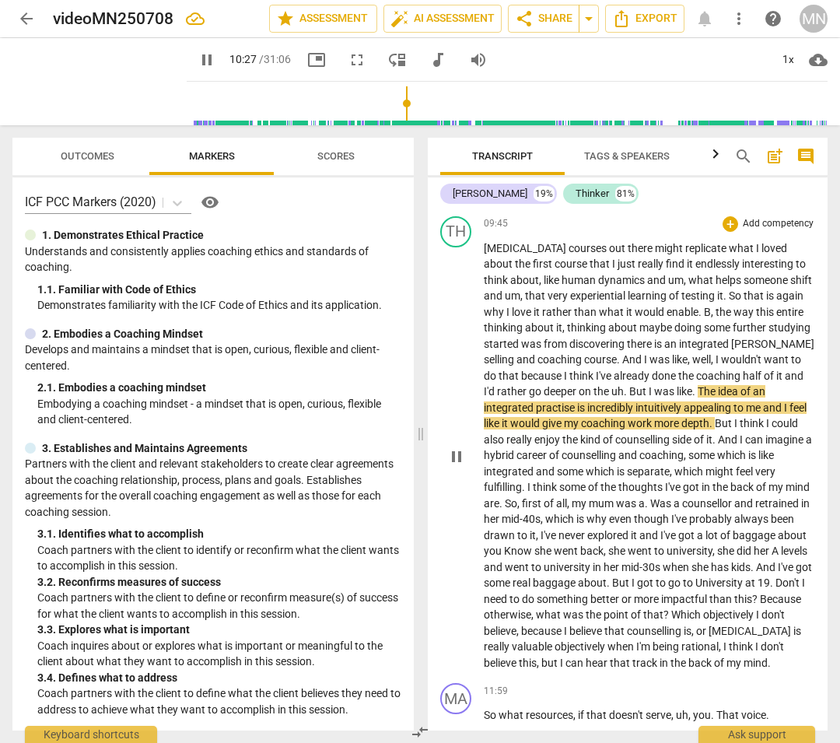
click at [616, 338] on span "discovering" at bounding box center [599, 344] width 58 height 12
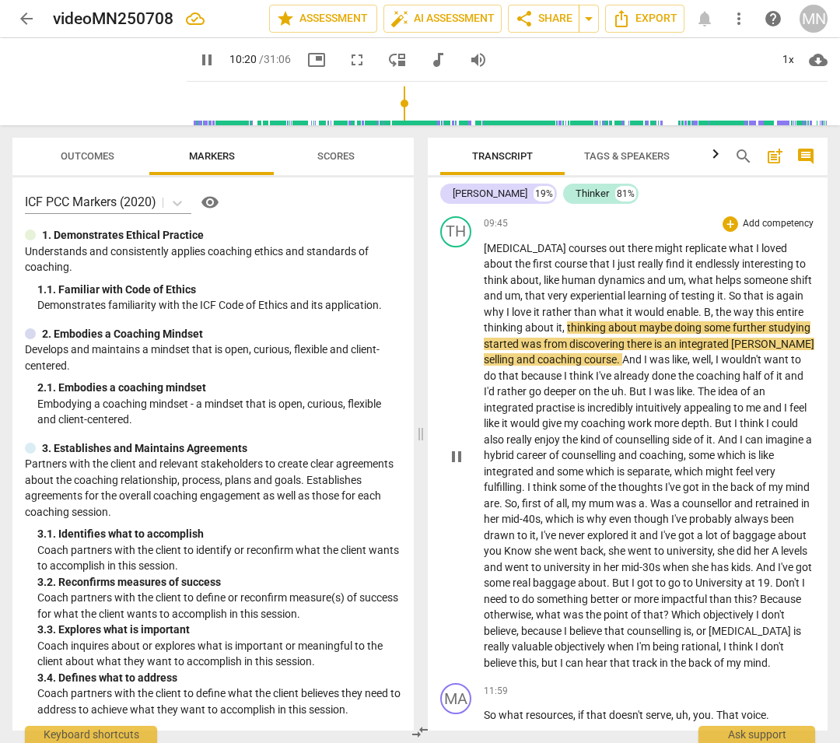
click at [454, 447] on span "pause" at bounding box center [456, 456] width 19 height 19
click at [779, 338] on span "[PERSON_NAME]" at bounding box center [772, 344] width 83 height 12
click at [783, 338] on span "[PERSON_NAME]" at bounding box center [772, 344] width 83 height 12
click at [776, 338] on span "[PERSON_NAME]" at bounding box center [772, 344] width 83 height 12
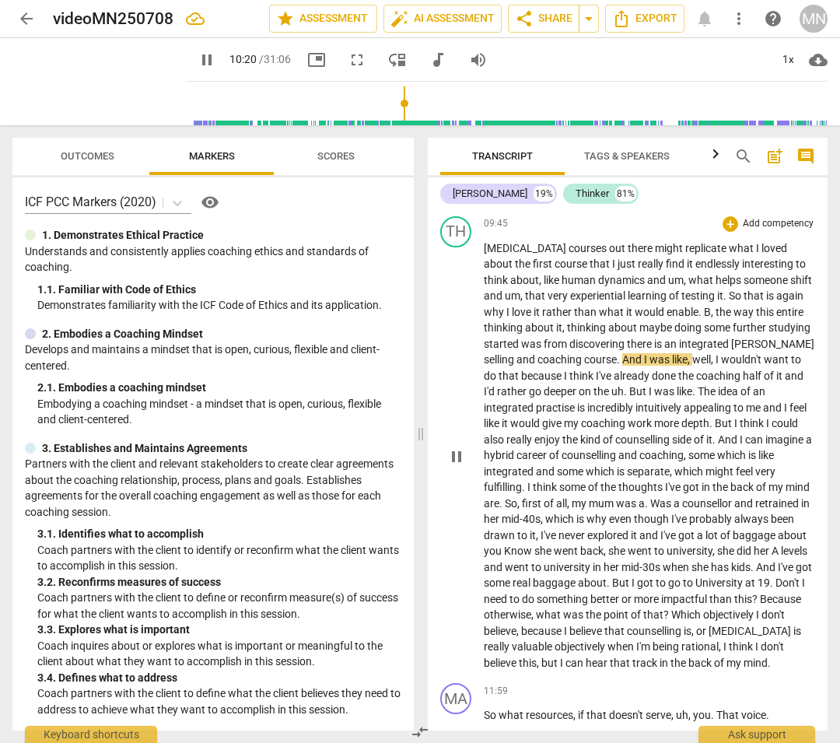
type input "621"
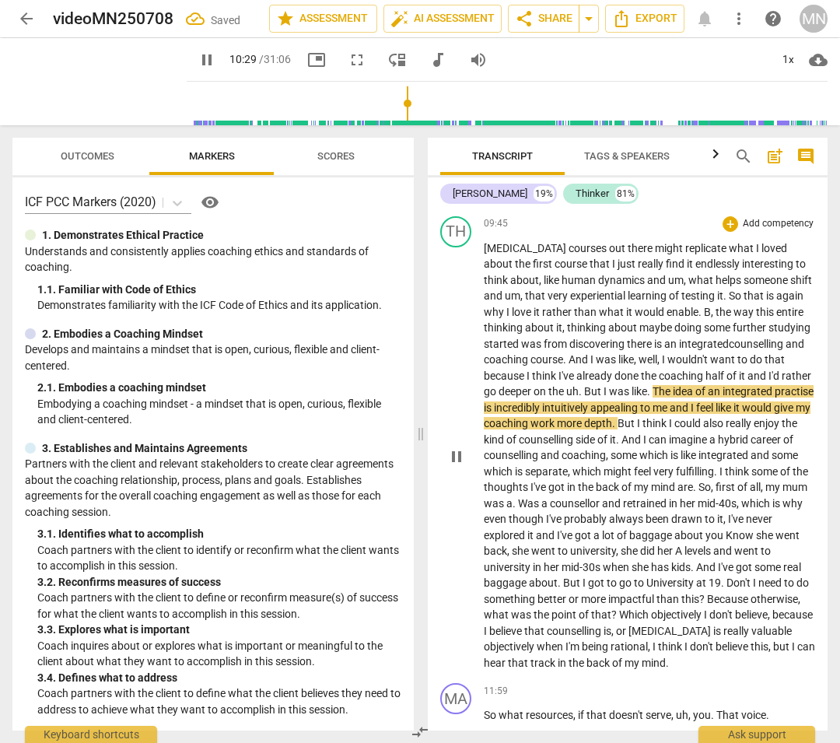
click at [541, 449] on span "counselling" at bounding box center [512, 455] width 57 height 12
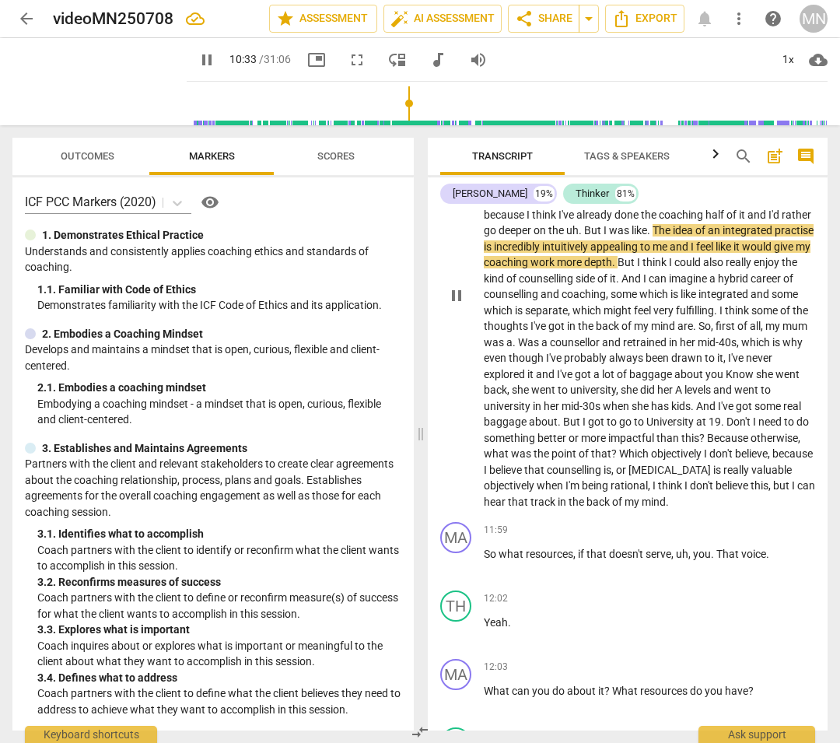
scroll to position [3728, 0]
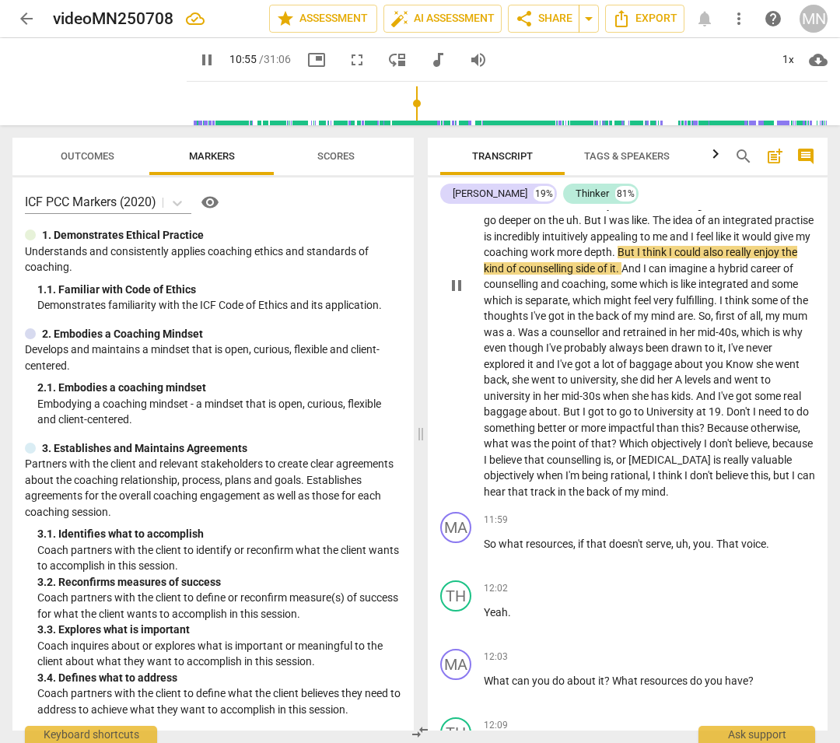
click at [661, 369] on p "[MEDICAL_DATA] courses out there might replicate what I loved about the first c…" at bounding box center [649, 284] width 331 height 431
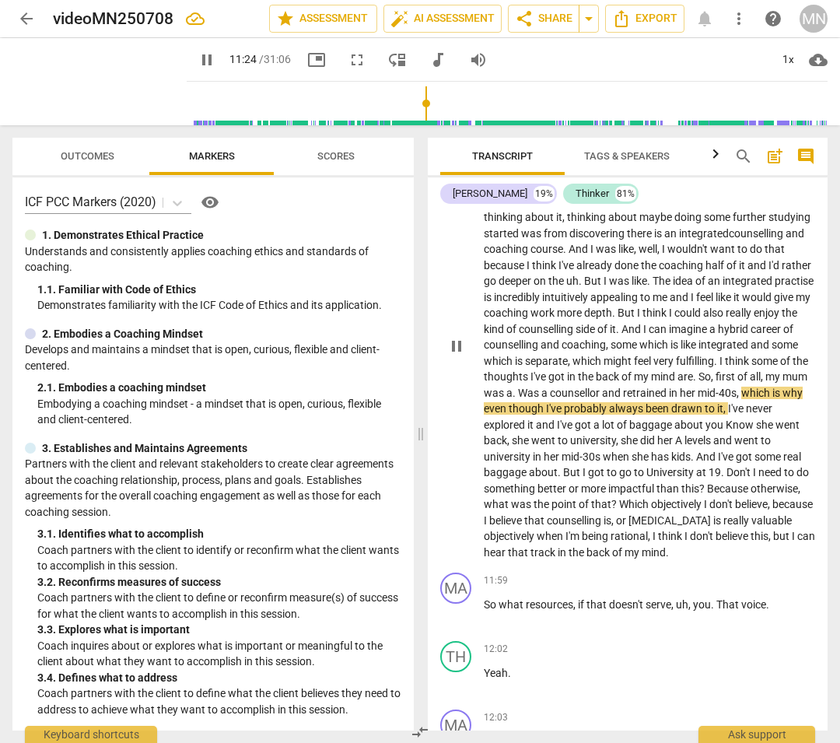
scroll to position [3678, 0]
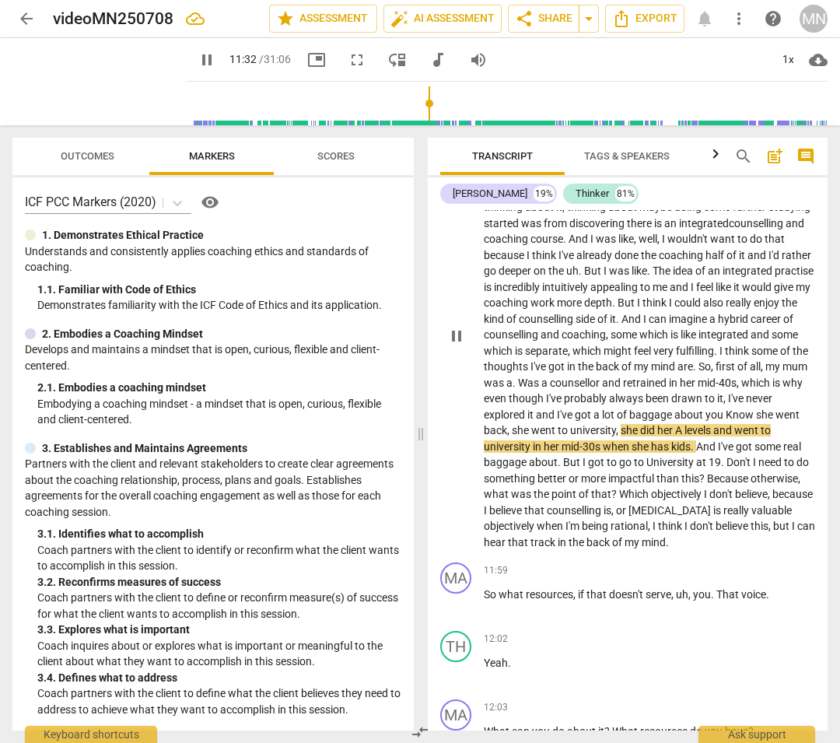
click at [675, 413] on span "about" at bounding box center [690, 414] width 31 height 12
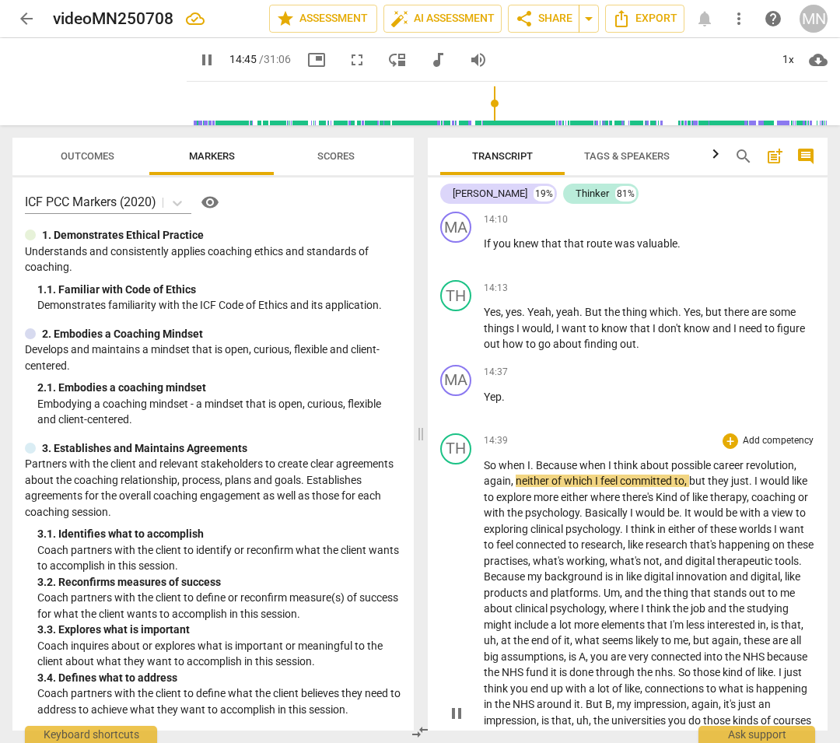
scroll to position [5235, 0]
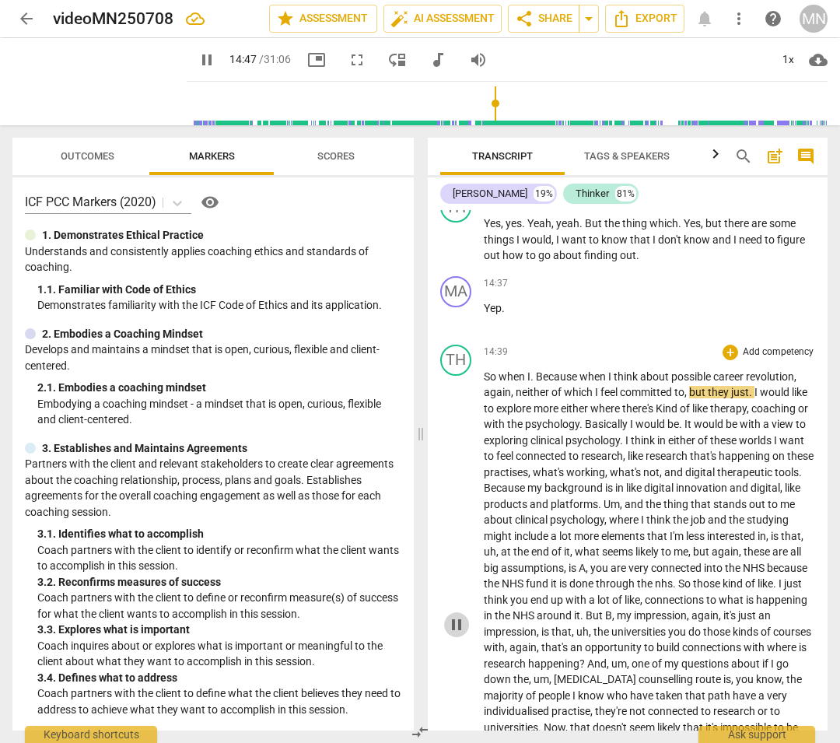
click at [454, 549] on span "pause" at bounding box center [456, 624] width 19 height 19
type input "888"
click at [752, 374] on span "revolution" at bounding box center [770, 376] width 48 height 12
click at [451, 549] on span "play_arrow" at bounding box center [456, 624] width 19 height 19
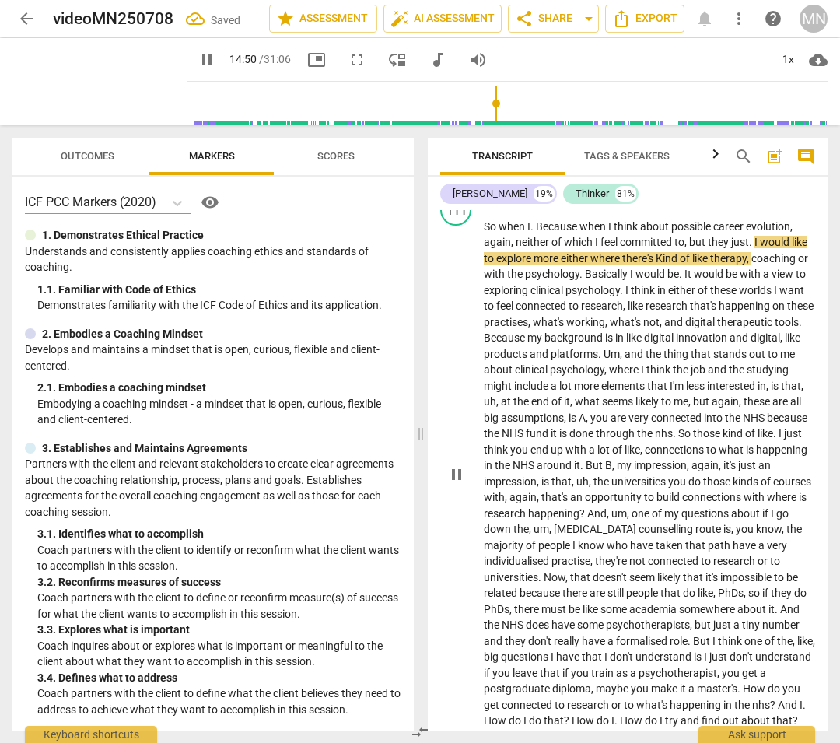
scroll to position [5396, 0]
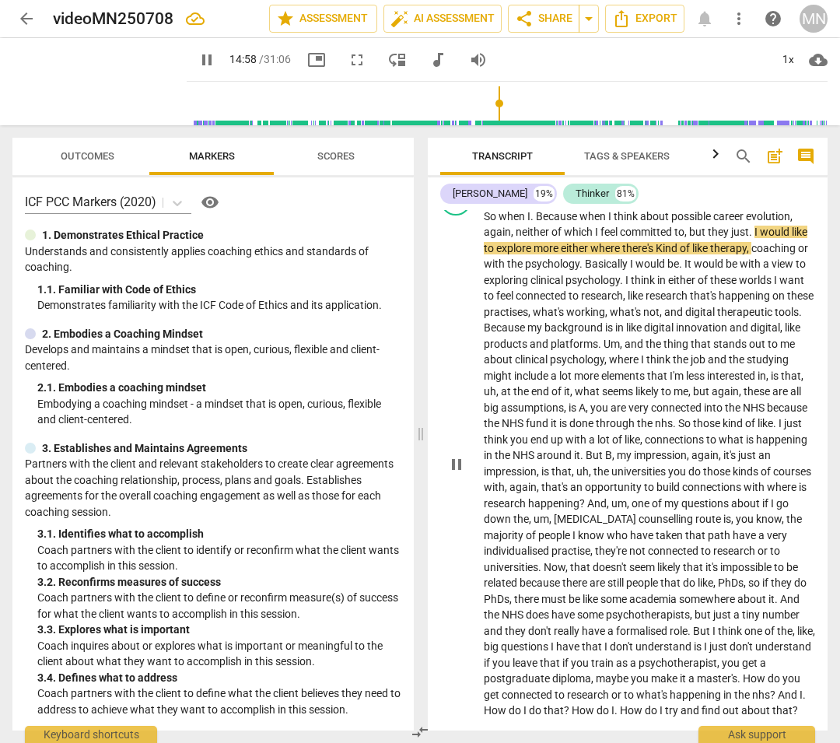
click at [680, 246] on span "Kind" at bounding box center [668, 248] width 24 height 12
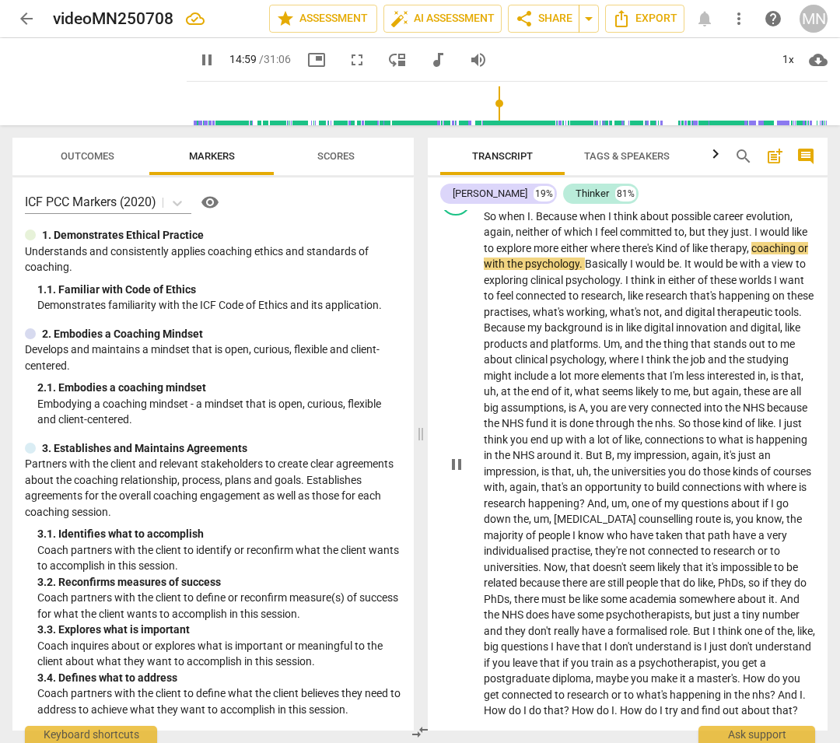
type input "900"
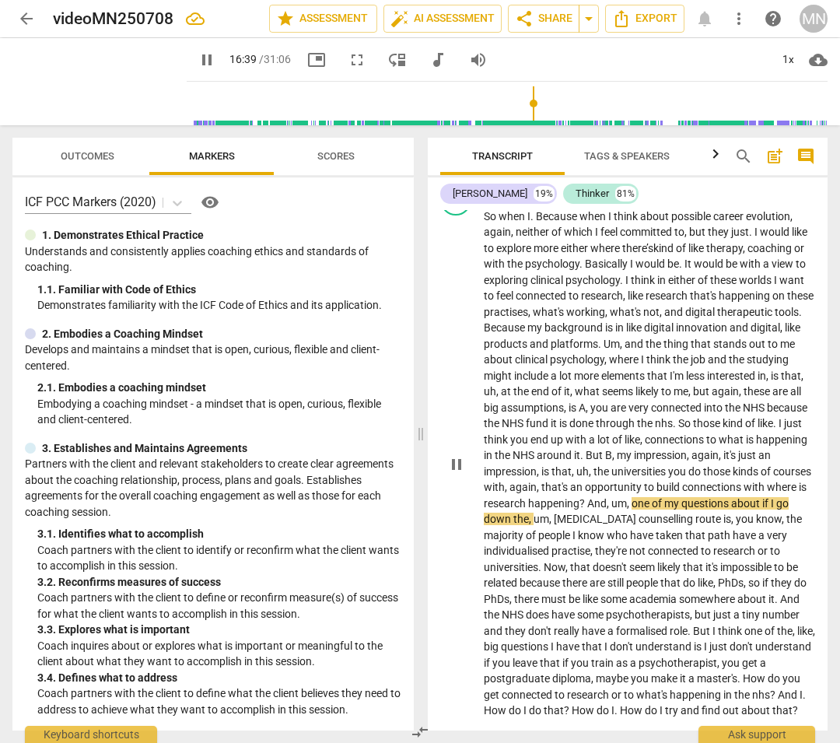
click at [459, 461] on span "pause" at bounding box center [456, 464] width 19 height 19
type input "999"
click at [587, 497] on span "?" at bounding box center [584, 503] width 8 height 12
click at [452, 464] on span "play_arrow" at bounding box center [456, 464] width 19 height 19
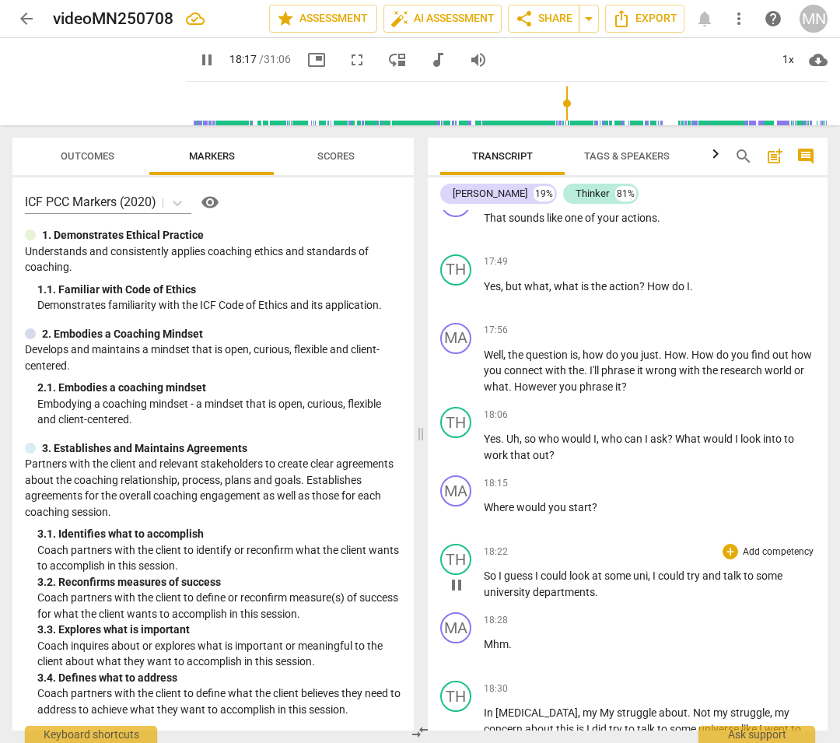
scroll to position [6046, 0]
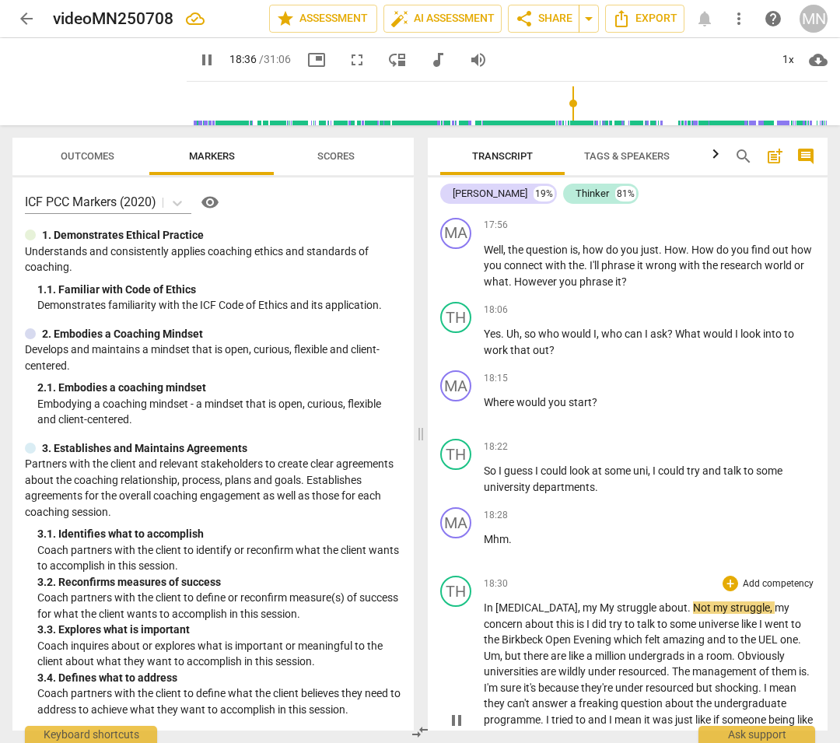
click at [600, 549] on span "My" at bounding box center [608, 607] width 17 height 12
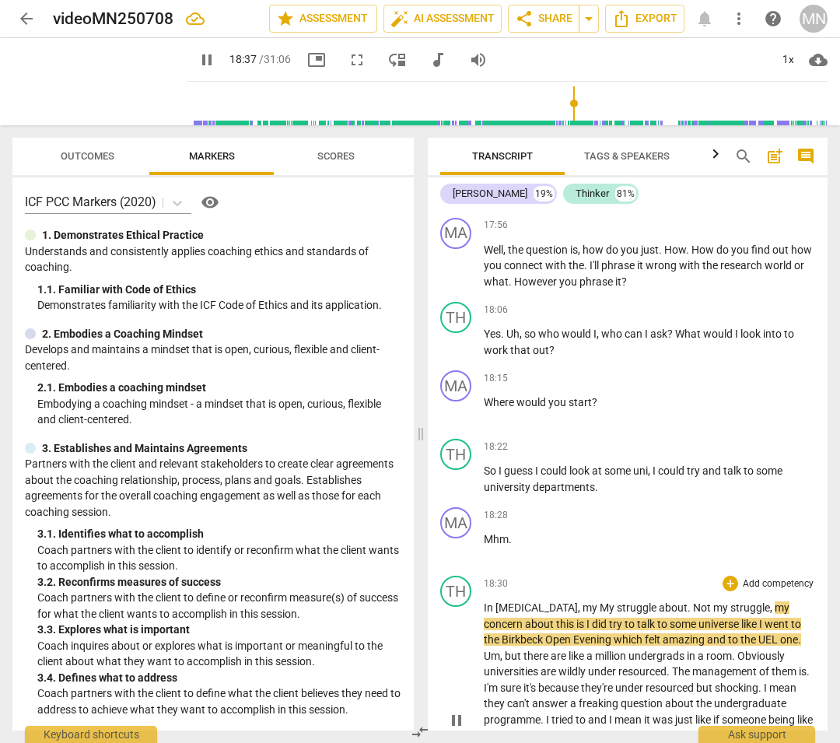
type input "1118"
click at [619, 549] on span "under" at bounding box center [603, 671] width 30 height 12
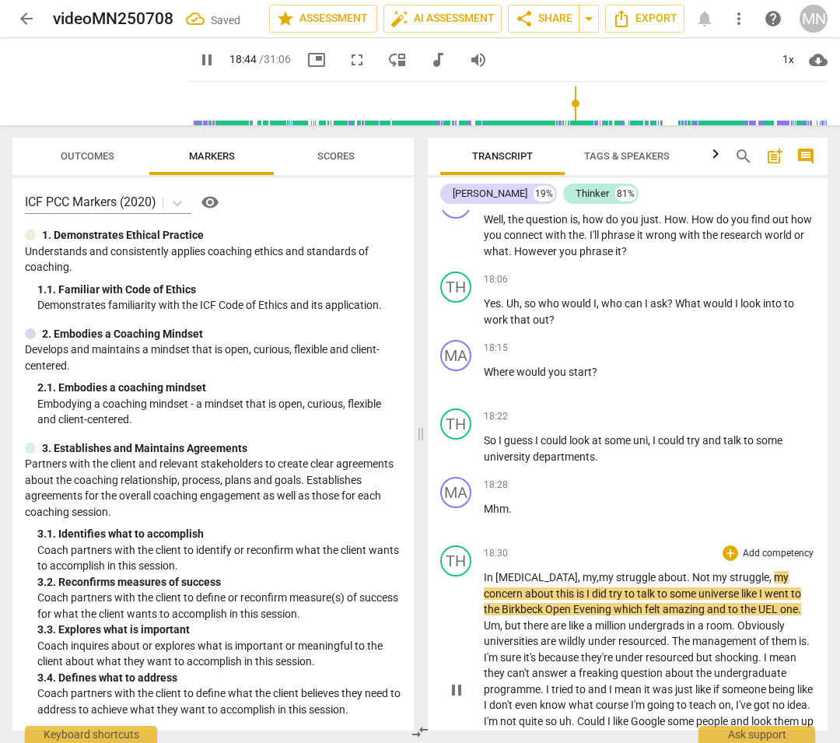
scroll to position [6086, 0]
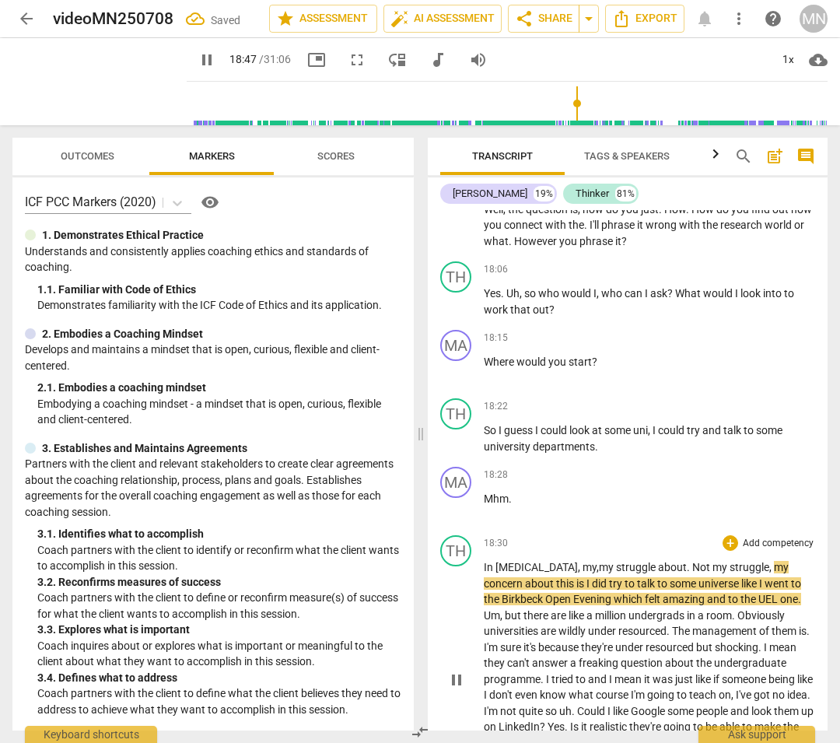
click at [738, 549] on span "universe" at bounding box center [720, 583] width 43 height 12
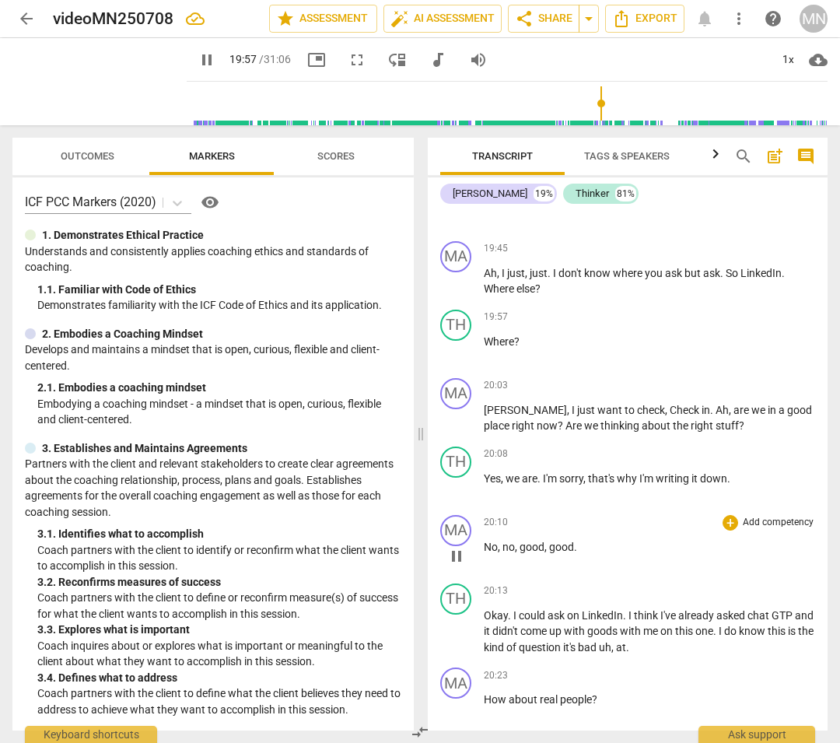
scroll to position [6774, 0]
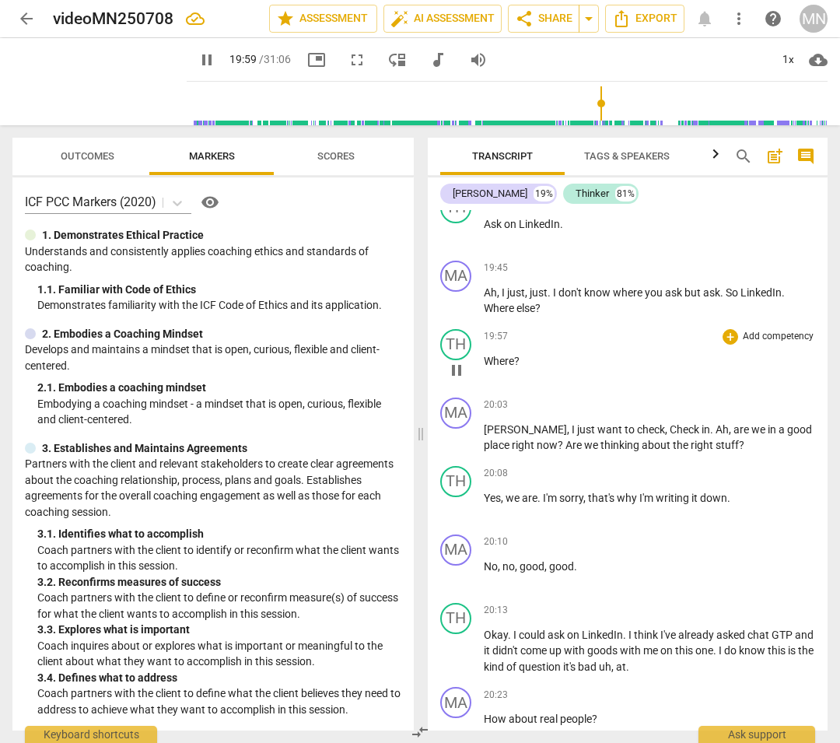
click at [514, 367] on span "?" at bounding box center [516, 361] width 5 height 12
type input "1200"
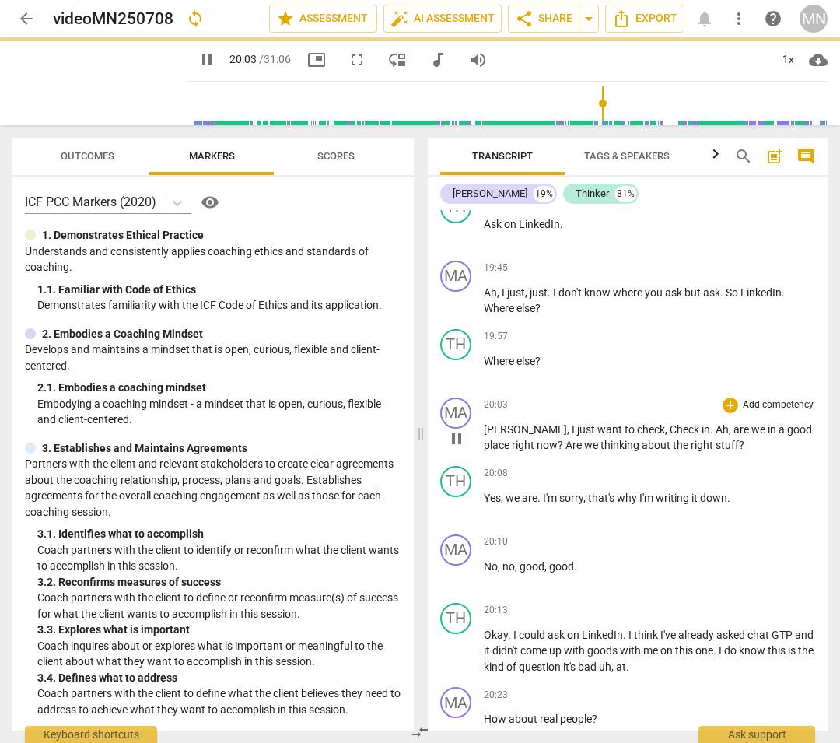
click at [488, 436] on span "[PERSON_NAME]" at bounding box center [525, 429] width 83 height 12
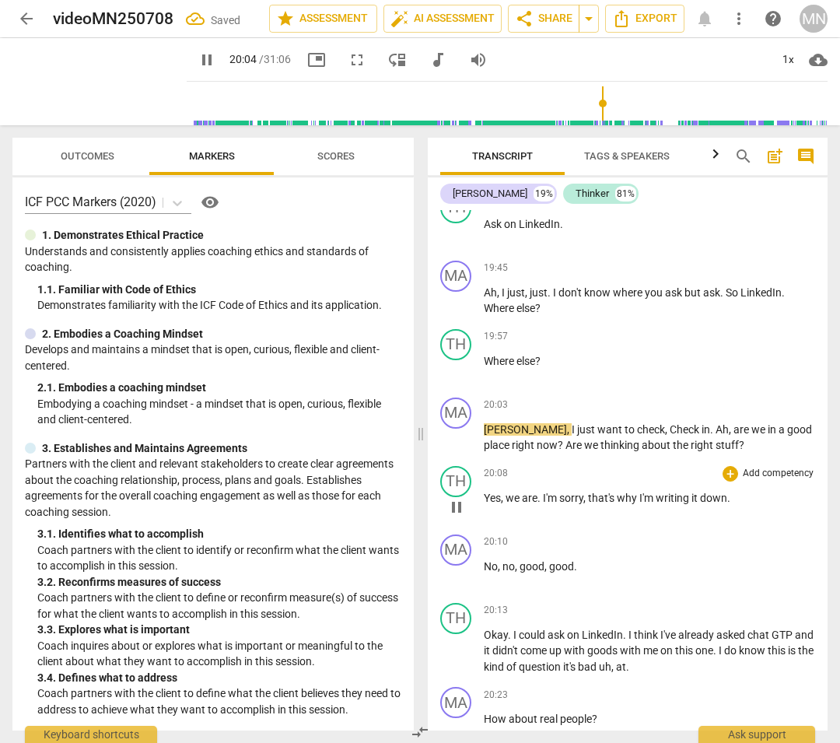
type input "1205"
click at [501, 436] on span "[PERSON_NAME]" at bounding box center [525, 429] width 83 height 12
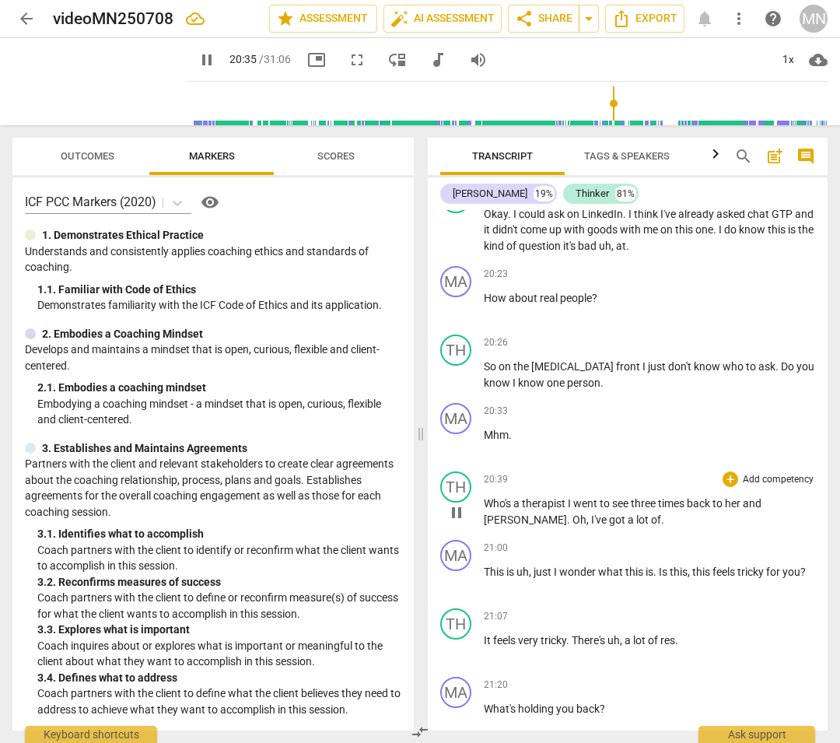
scroll to position [7205, 0]
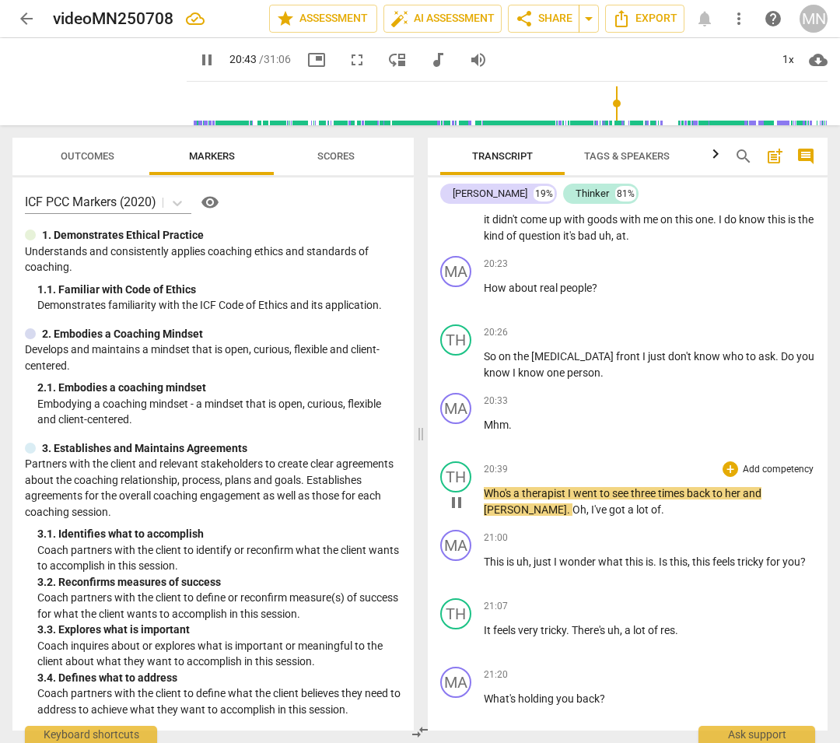
click at [687, 499] on span "times" at bounding box center [672, 493] width 29 height 12
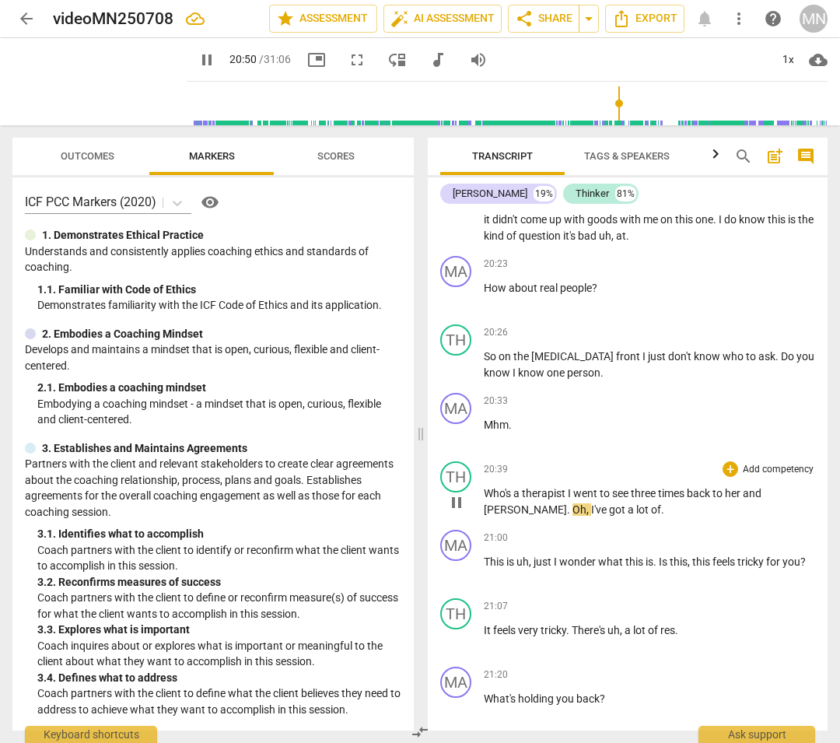
type input "1250"
click at [507, 516] on span "[PERSON_NAME]" at bounding box center [525, 509] width 83 height 12
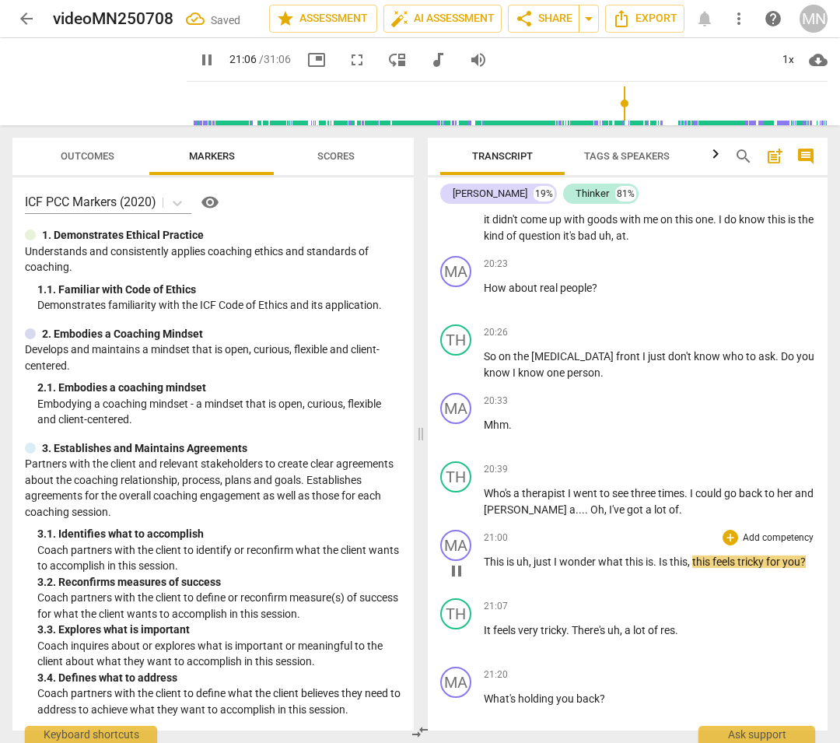
click at [676, 549] on div "21:00 + Add competency keyboard_arrow_right This is uh , just I wonder what thi…" at bounding box center [649, 558] width 331 height 56
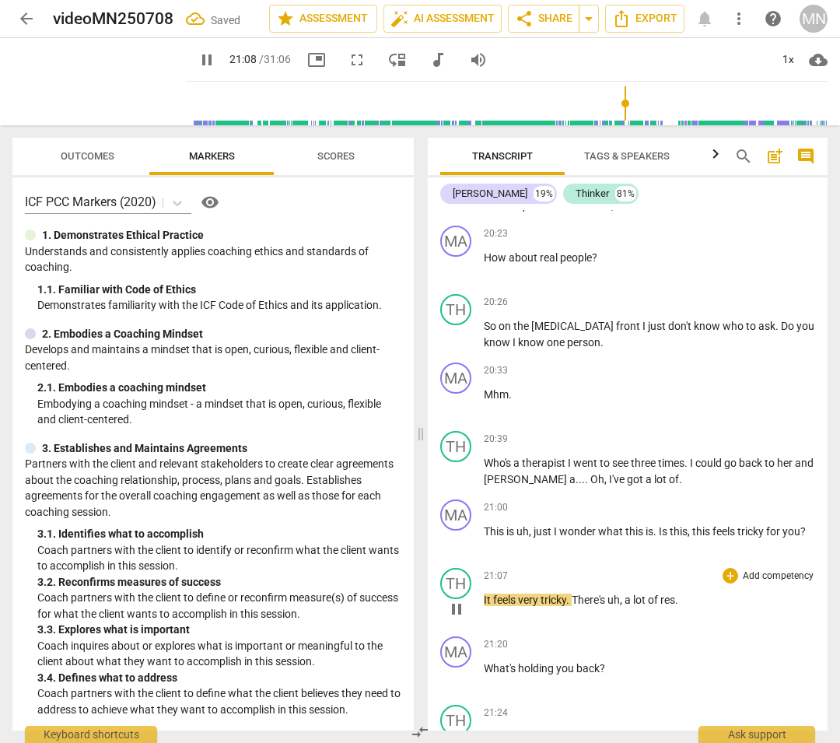
scroll to position [7272, 0]
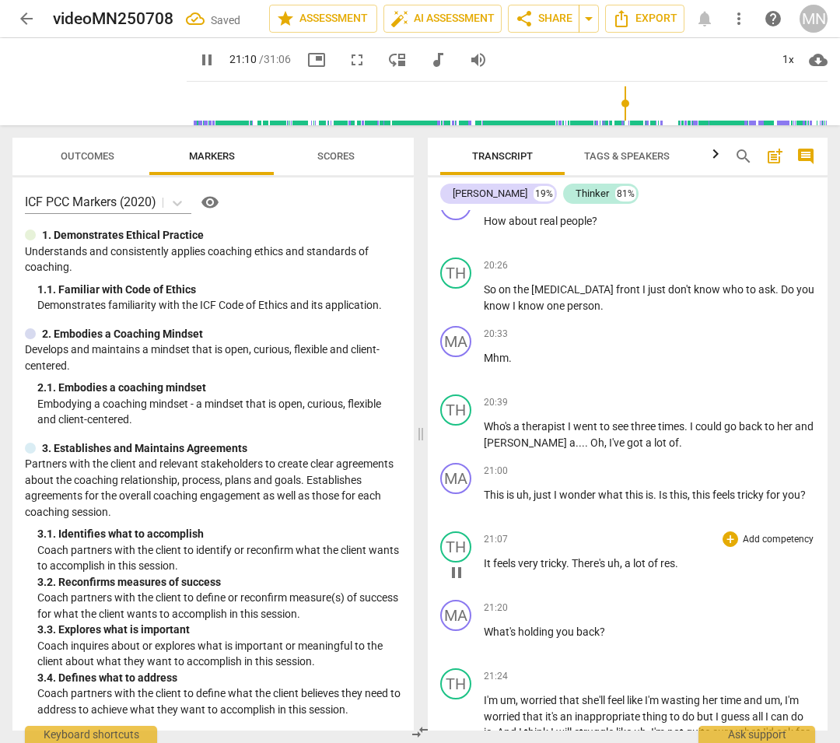
click at [678, 549] on span "." at bounding box center [676, 563] width 3 height 12
type input "1273"
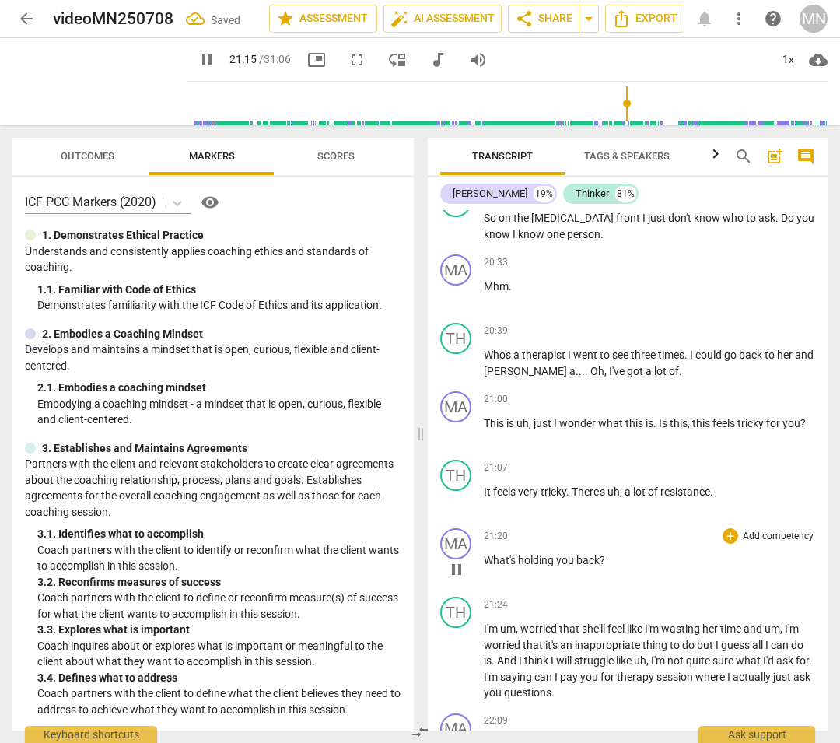
scroll to position [7439, 0]
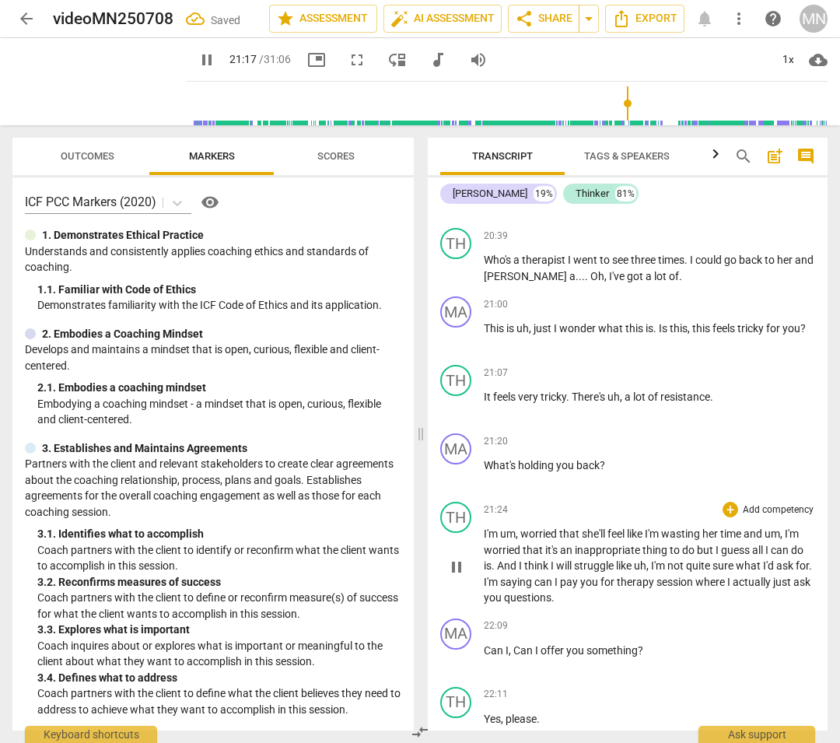
click at [603, 549] on span "inappropriate" at bounding box center [609, 550] width 68 height 12
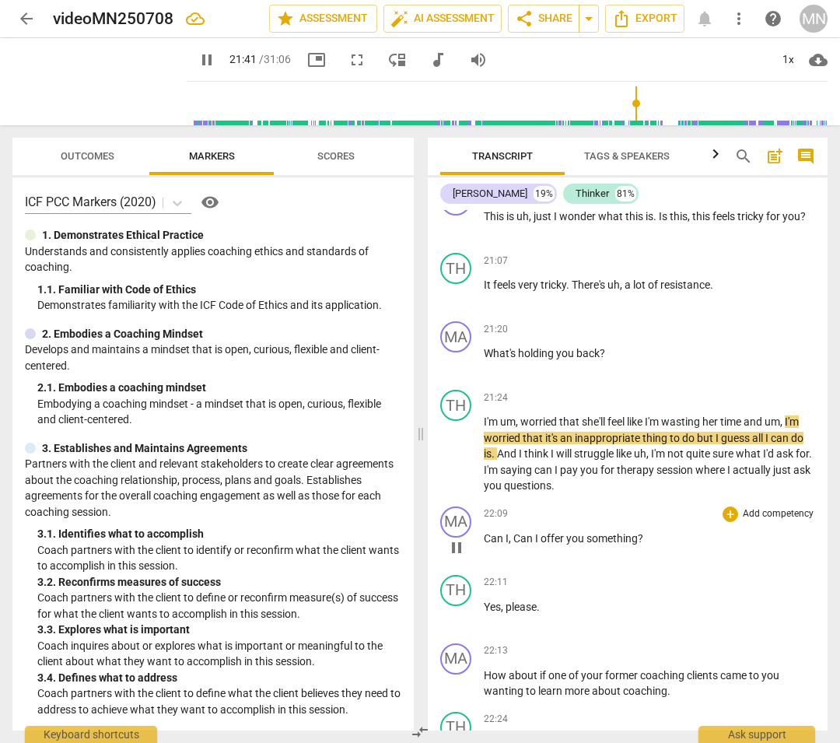
scroll to position [7581, 0]
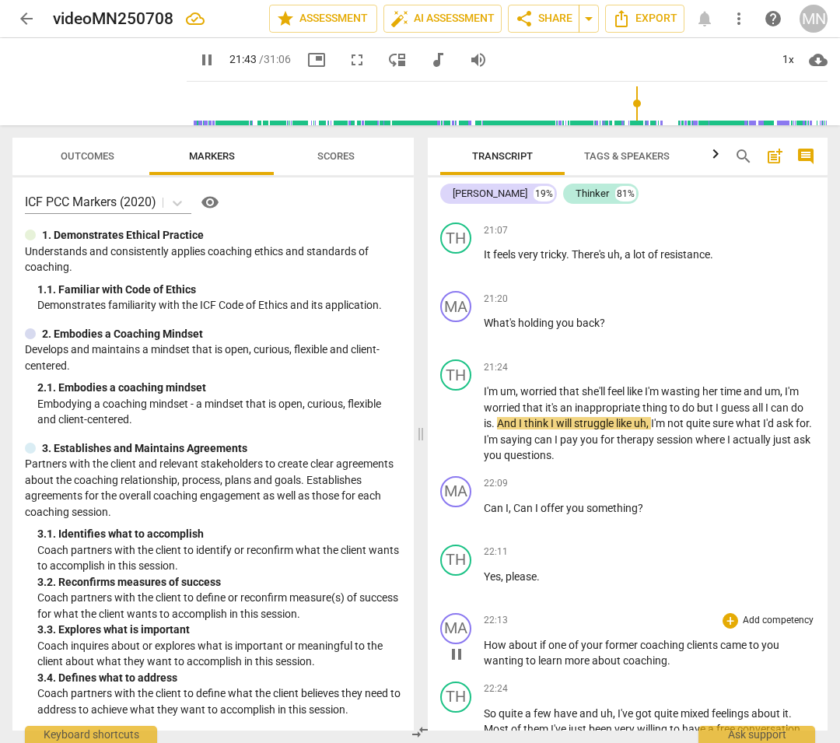
click at [668, 549] on span "." at bounding box center [669, 660] width 3 height 12
type input "1304"
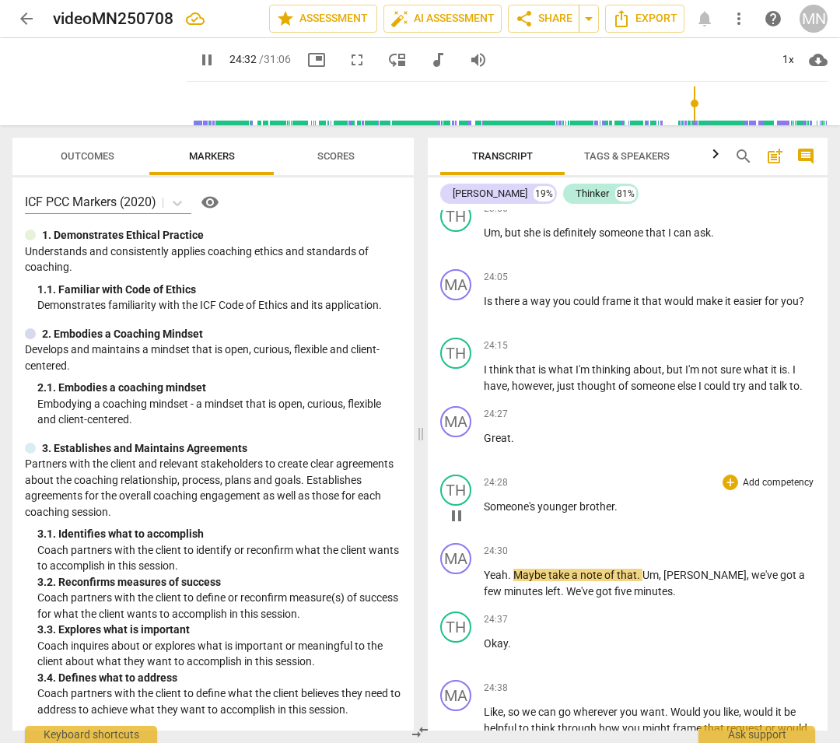
scroll to position [8540, 0]
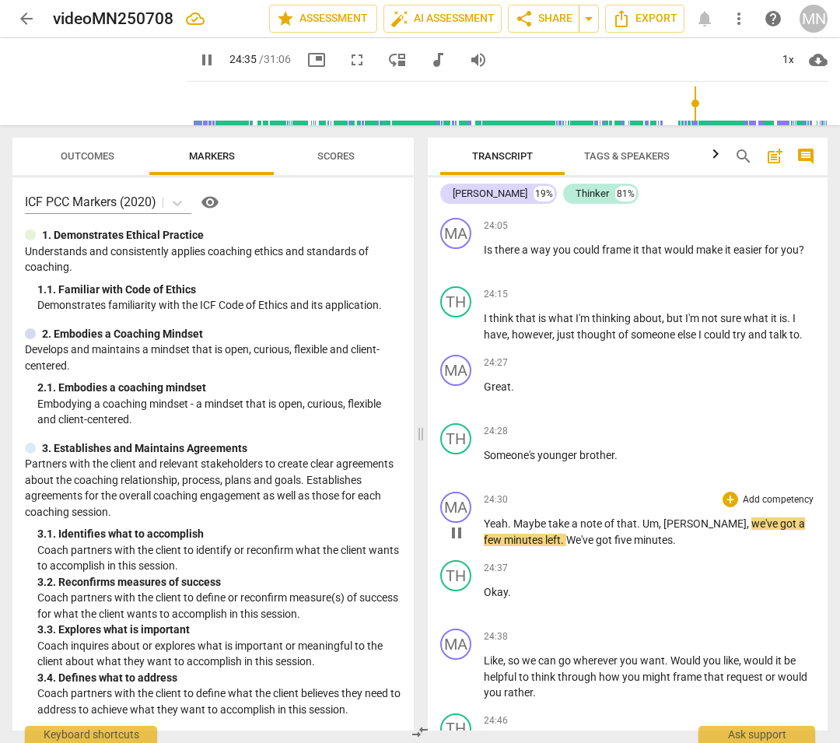
click at [661, 530] on span "," at bounding box center [661, 523] width 5 height 12
type input "1477"
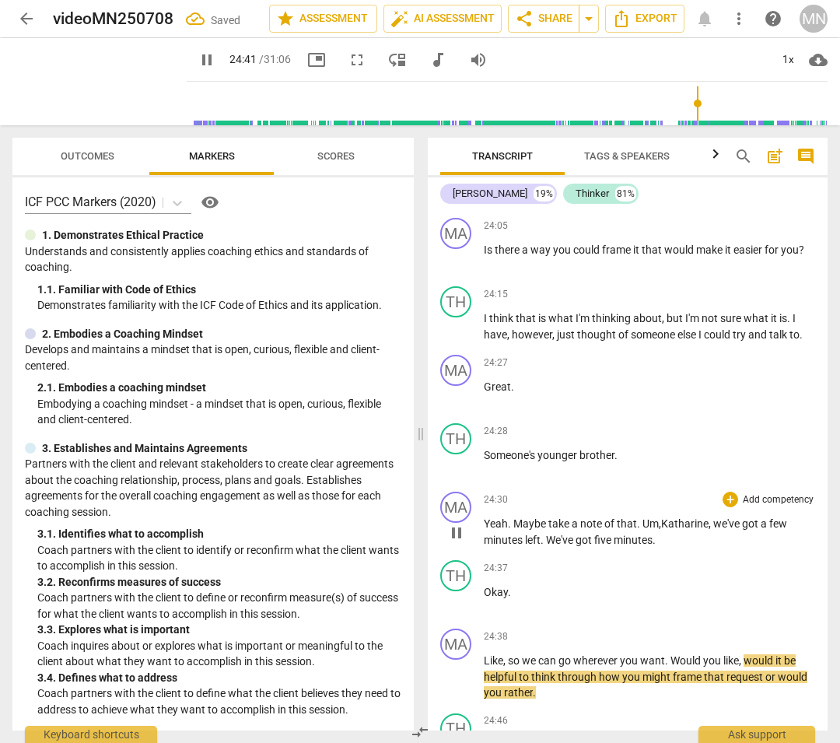
scroll to position [8550, 0]
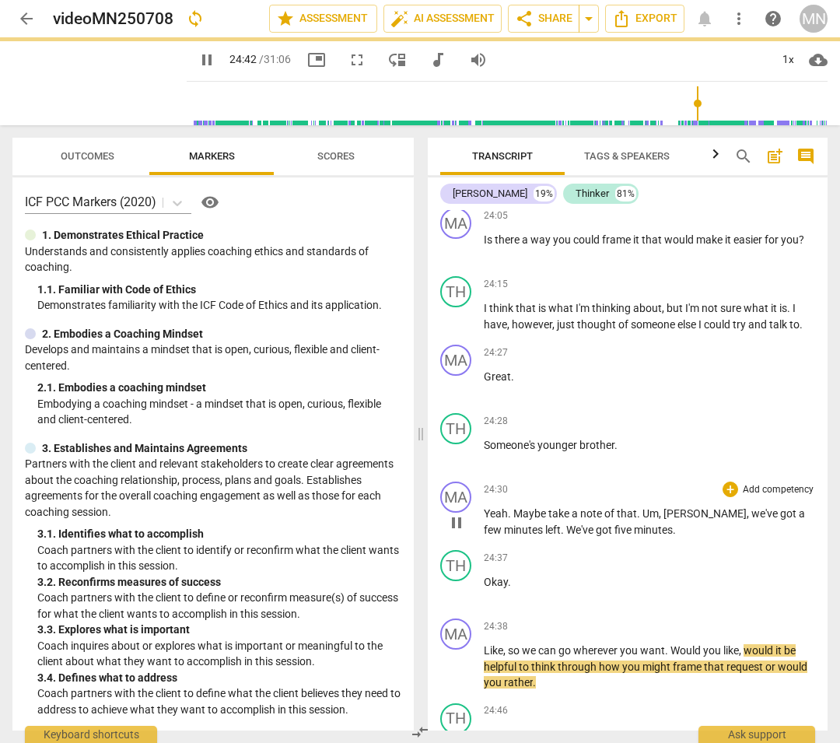
click at [643, 544] on div "MA play_arrow pause 24:30 + Add competency keyboard_arrow_right Yeah . Maybe ta…" at bounding box center [628, 509] width 400 height 68
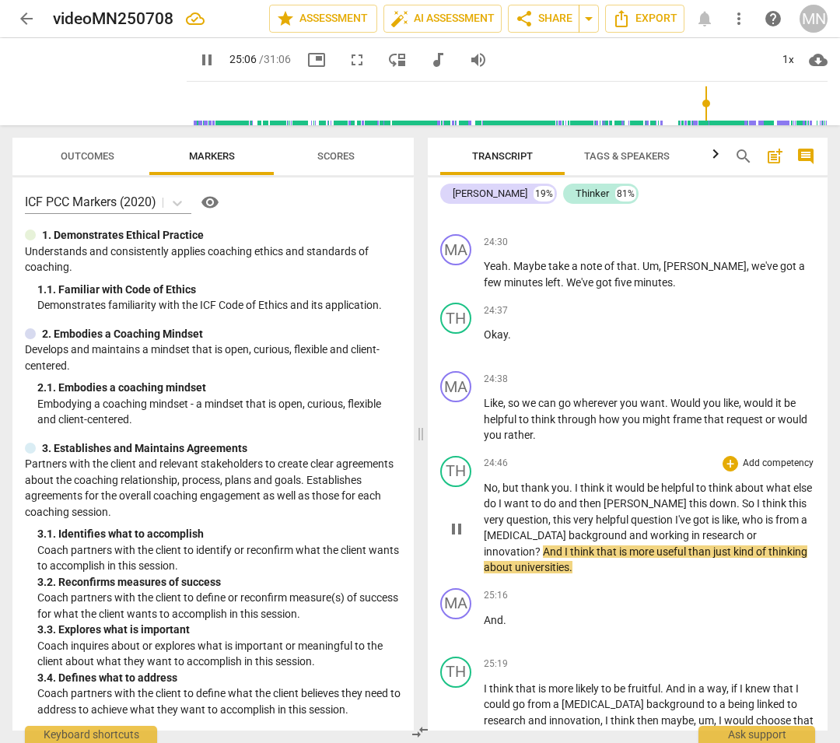
scroll to position [8826, 0]
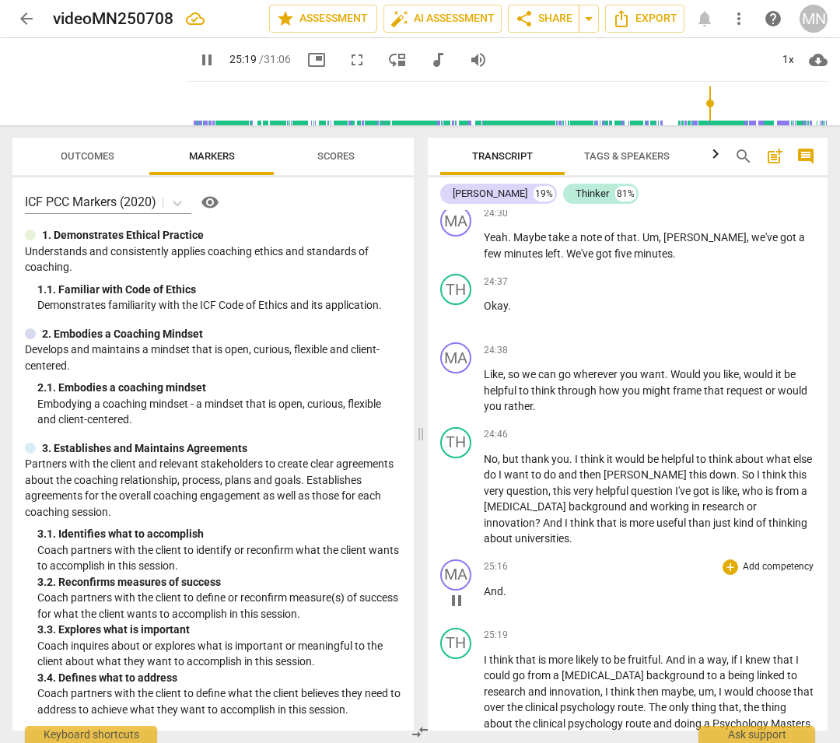
click at [459, 549] on span "pause" at bounding box center [456, 600] width 19 height 19
type input "1520"
click at [545, 549] on p "And ." at bounding box center [649, 592] width 331 height 16
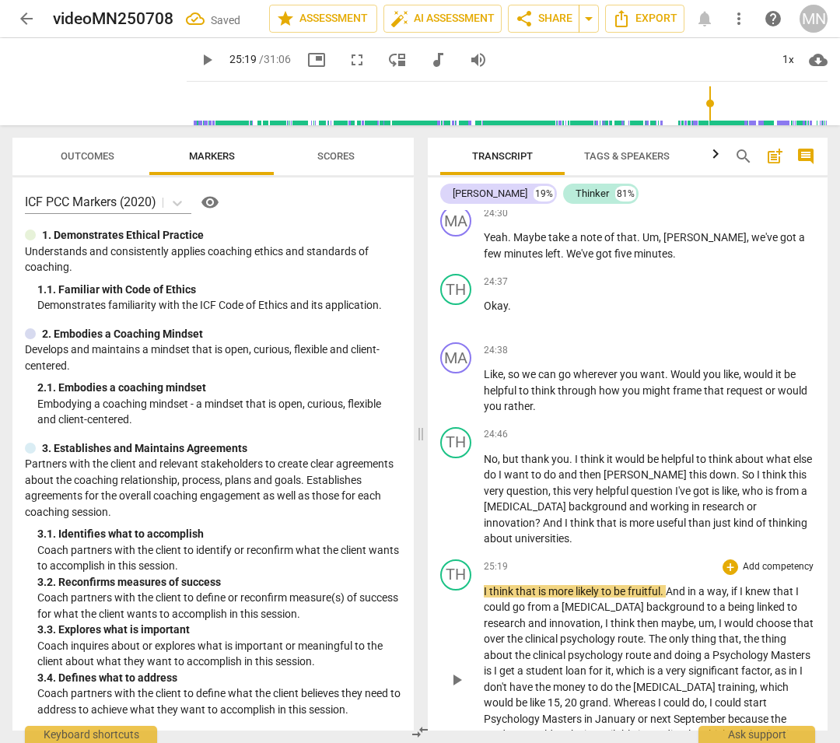
click at [483, 549] on div "TH play_arrow pause" at bounding box center [462, 667] width 44 height 216
click at [485, 549] on span "I" at bounding box center [486, 591] width 5 height 12
click at [584, 549] on div "25:19 + Add competency keyboard_arrow_right" at bounding box center [649, 567] width 331 height 16
click at [456, 549] on span "play_arrow" at bounding box center [456, 680] width 19 height 19
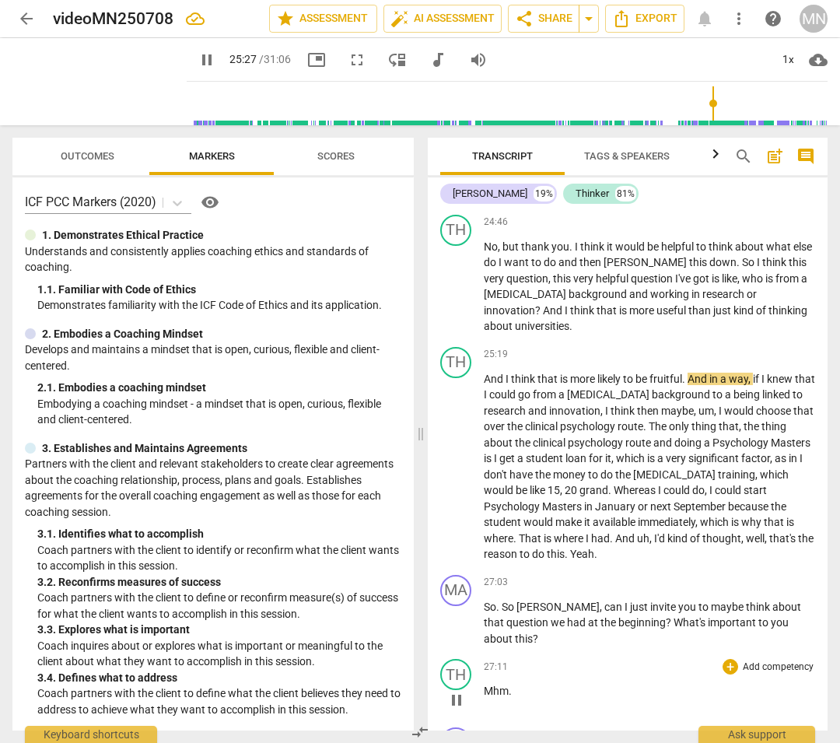
scroll to position [9048, 0]
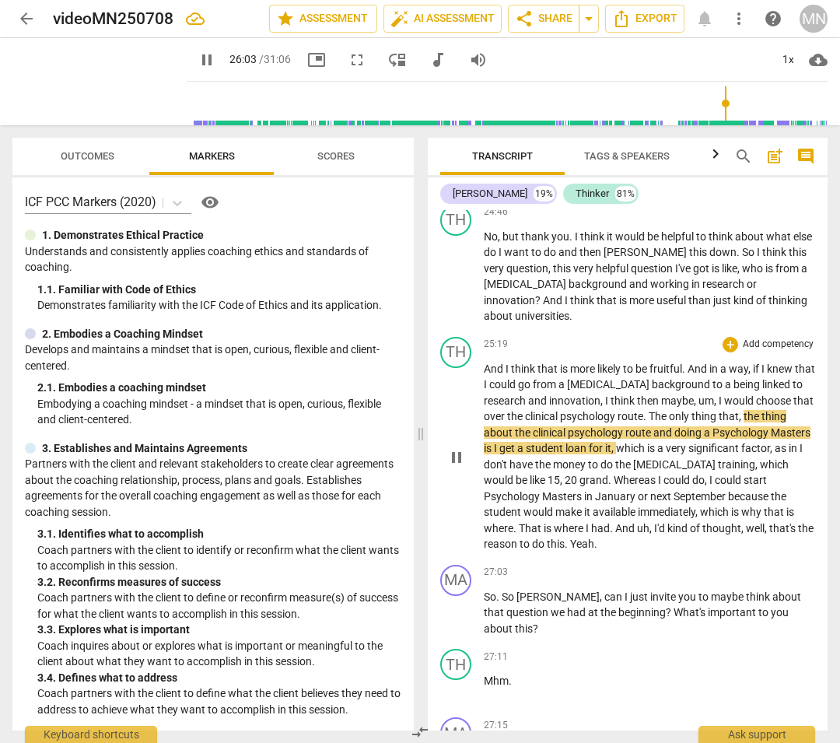
click at [556, 513] on span "would" at bounding box center [540, 512] width 32 height 12
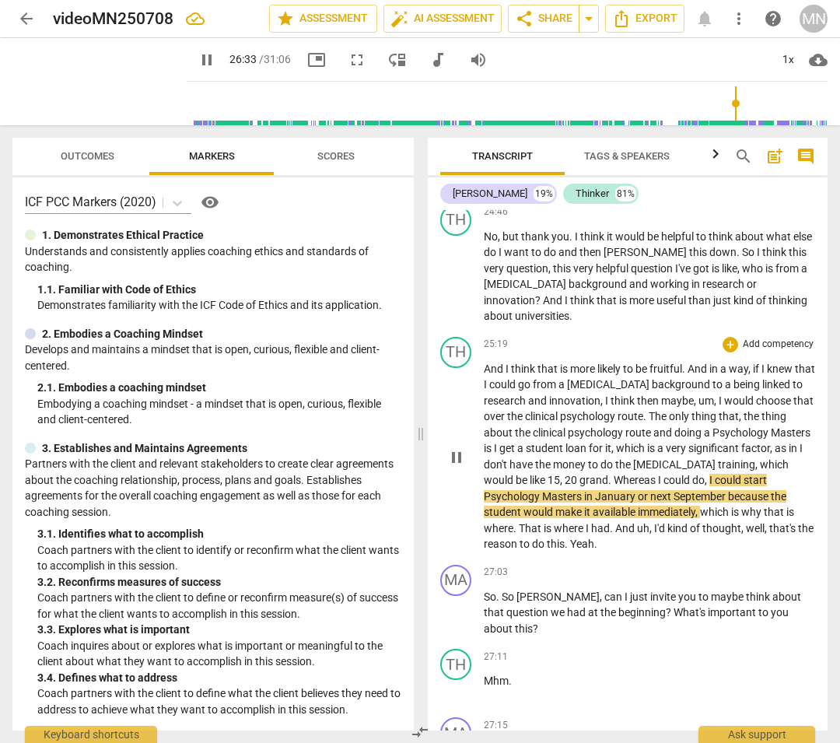
type input "1594"
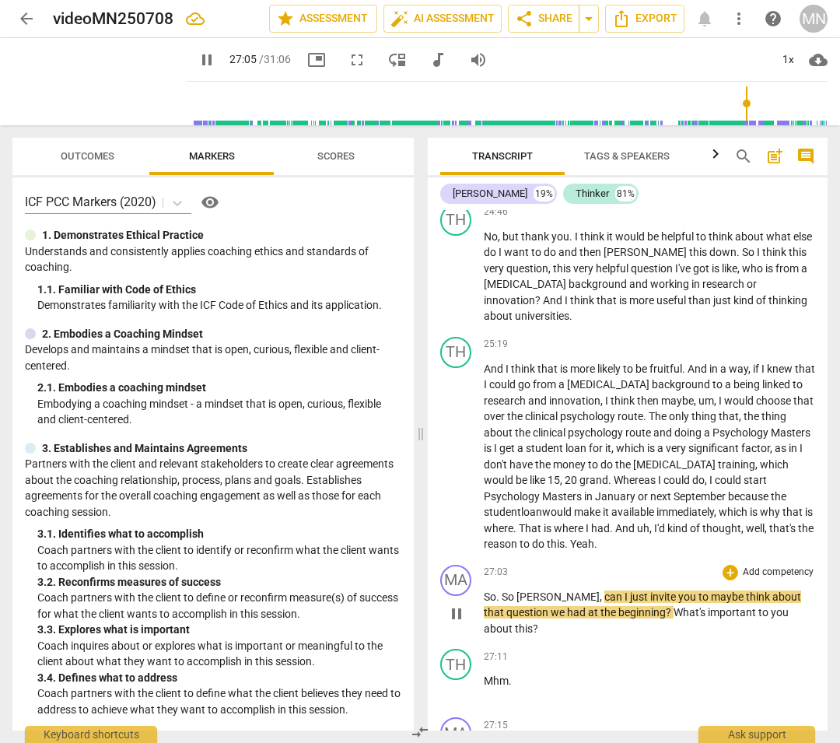
click at [452, 549] on span "pause" at bounding box center [456, 614] width 19 height 19
click at [612, 546] on span "Yeah" at bounding box center [600, 544] width 24 height 12
click at [452, 549] on span "pause" at bounding box center [456, 614] width 19 height 19
type input "1626"
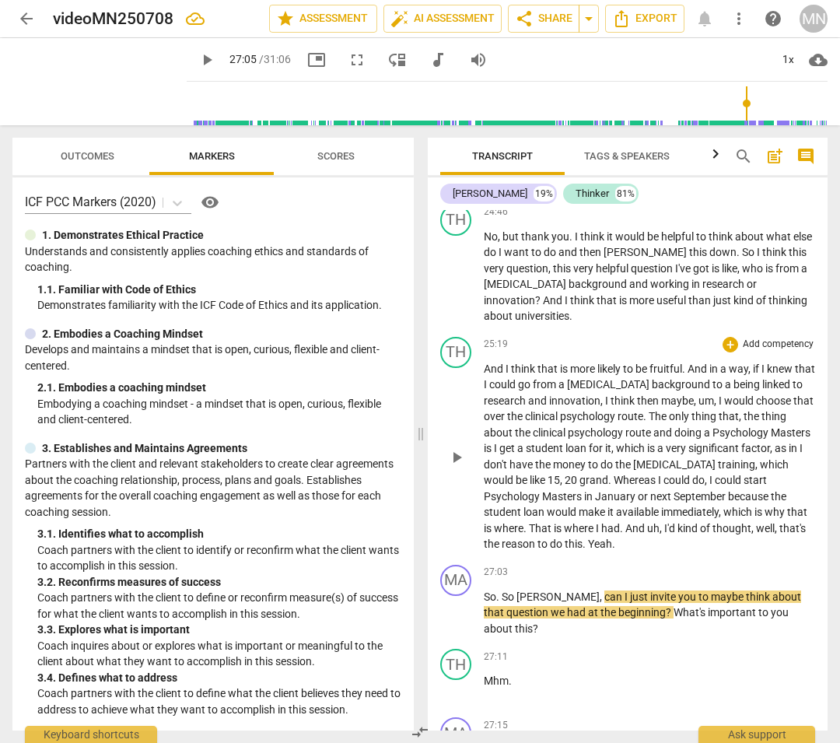
click at [714, 544] on p "And I think that is more likely to be fruitful . And in a way , if I knew that …" at bounding box center [649, 456] width 331 height 191
click at [485, 549] on span "So" at bounding box center [490, 597] width 12 height 12
click at [461, 549] on span "play_arrow" at bounding box center [456, 614] width 19 height 19
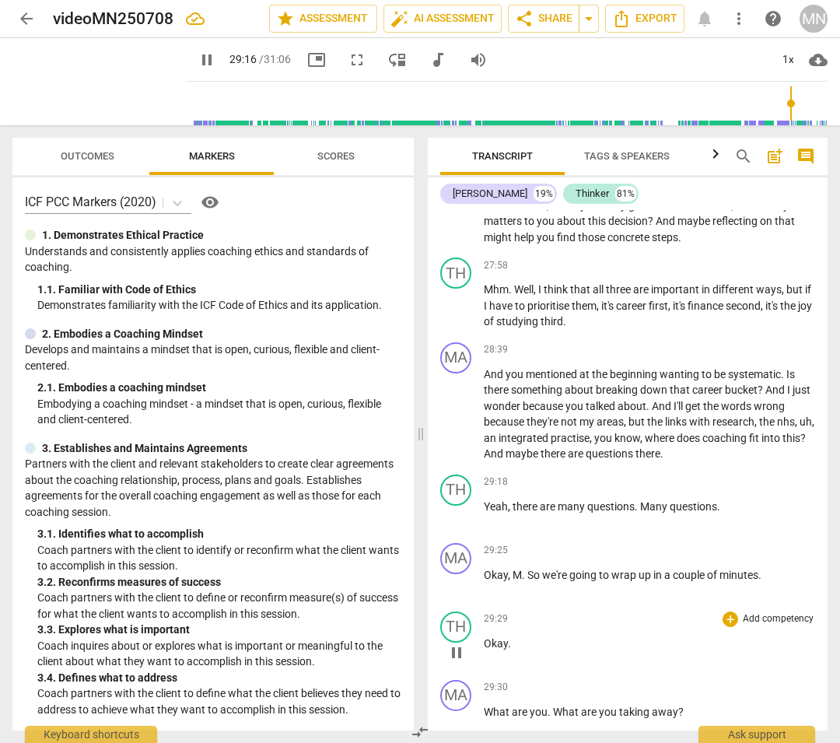
scroll to position [9794, 0]
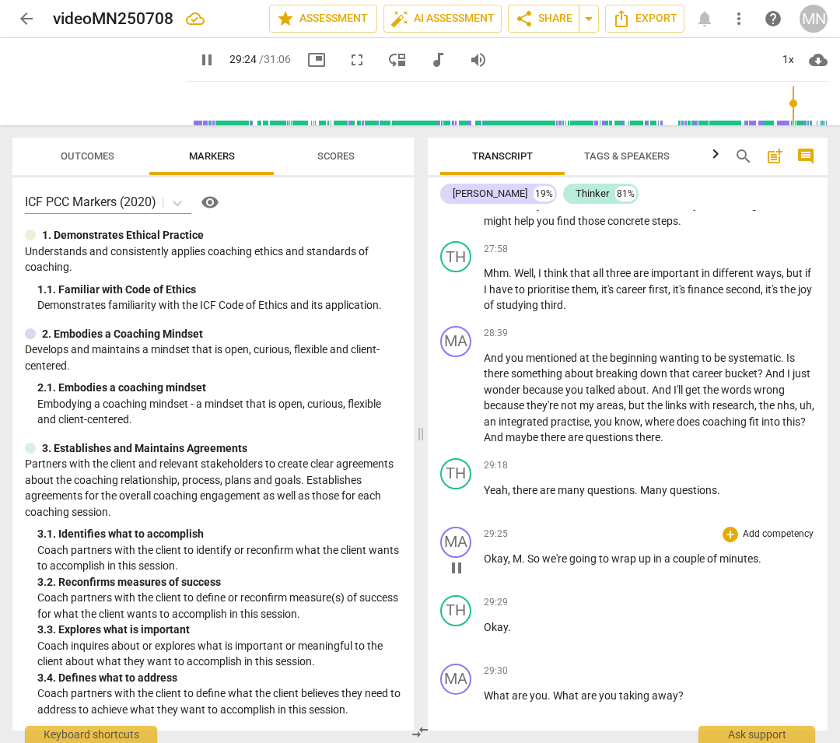
click at [526, 549] on span "." at bounding box center [524, 558] width 5 height 12
type input "1768"
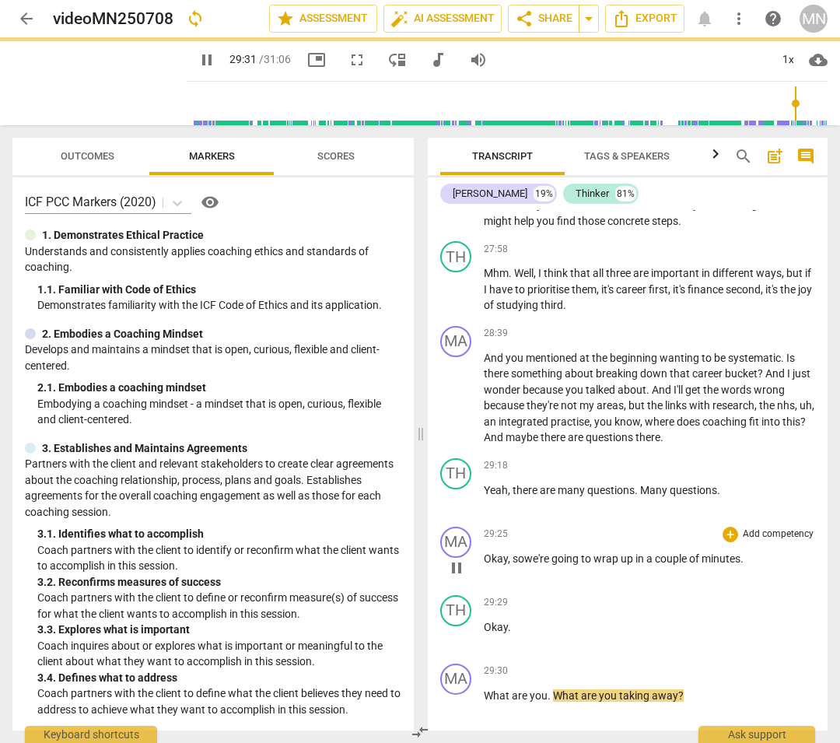
click at [578, 549] on span "going" at bounding box center [567, 558] width 30 height 12
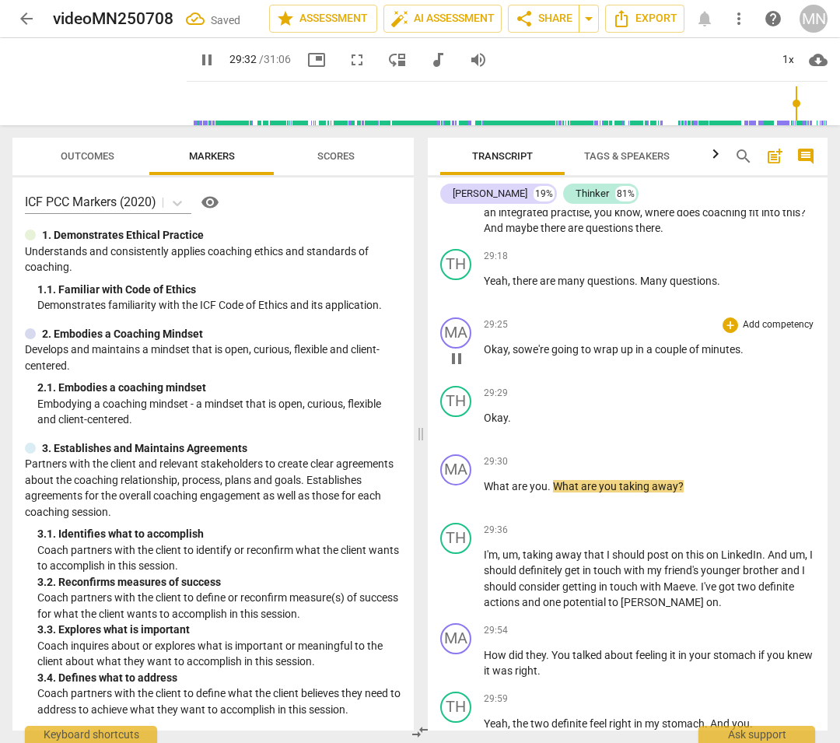
scroll to position [10091, 0]
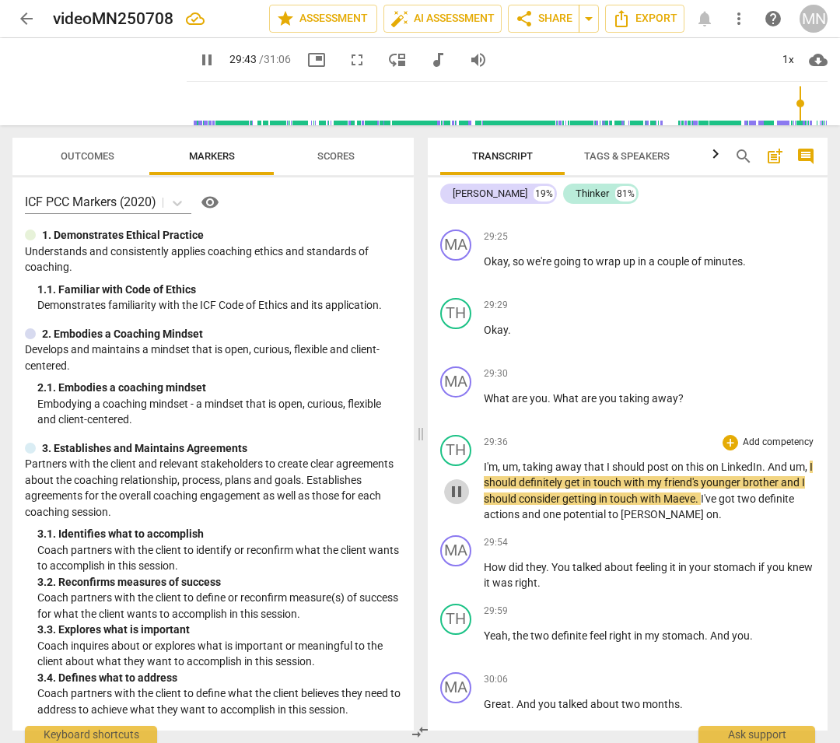
click at [459, 483] on span "pause" at bounding box center [456, 491] width 19 height 19
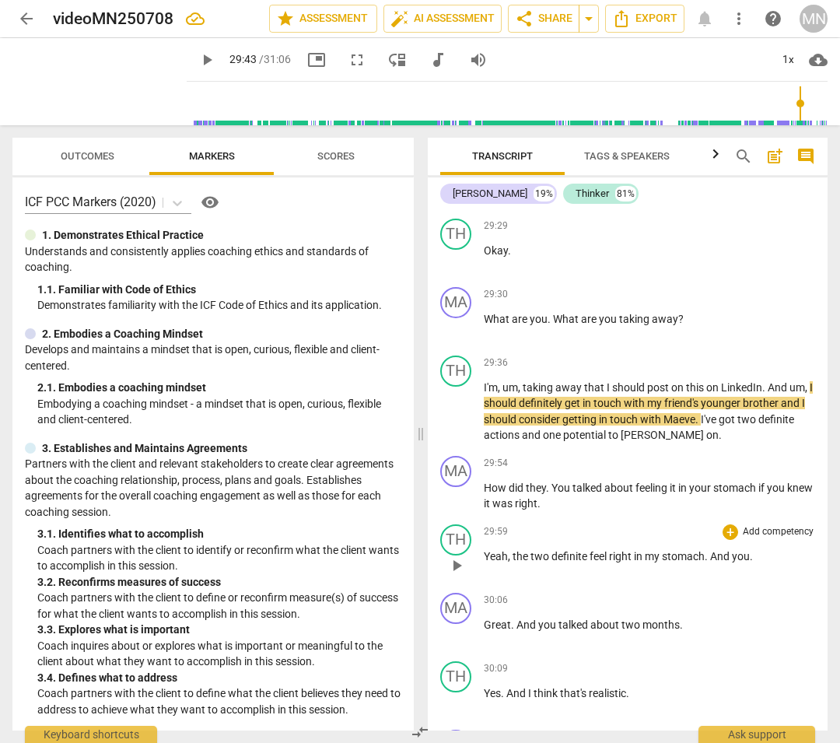
scroll to position [10141, 0]
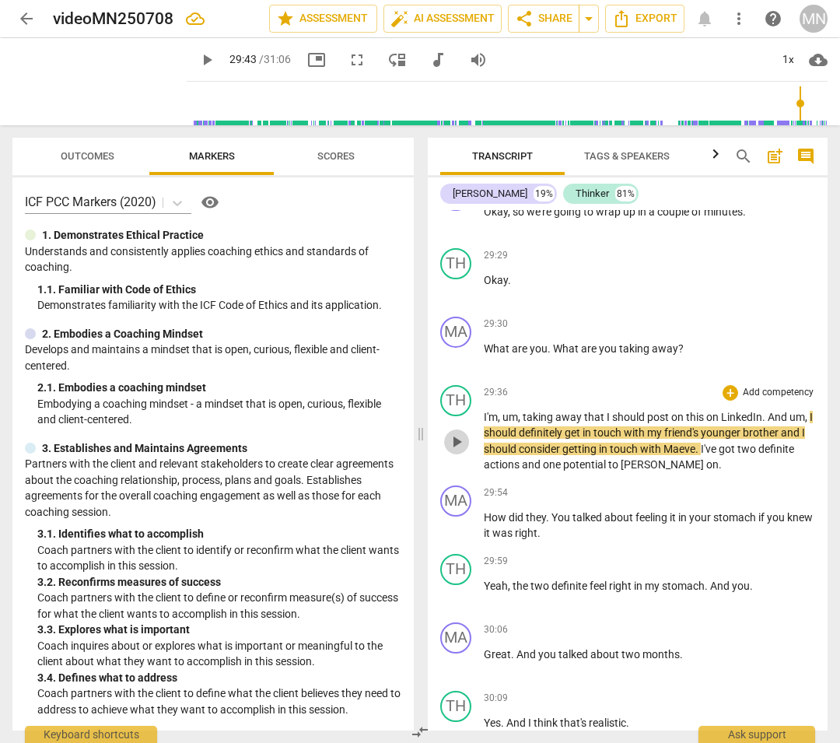
click at [458, 433] on span "play_arrow" at bounding box center [456, 442] width 19 height 19
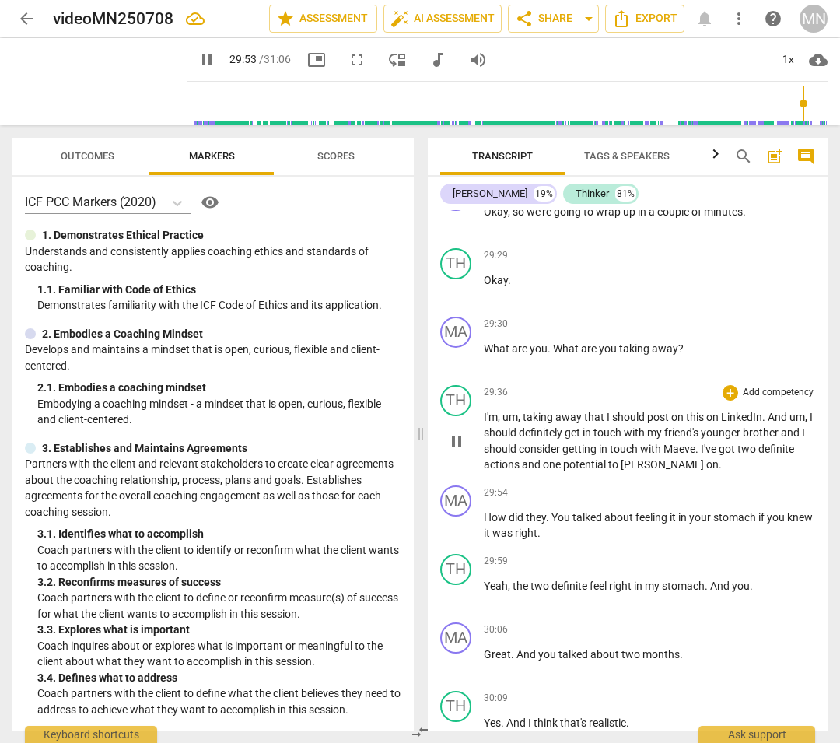
click at [633, 458] on span "[PERSON_NAME]" at bounding box center [664, 464] width 86 height 12
type input "1795"
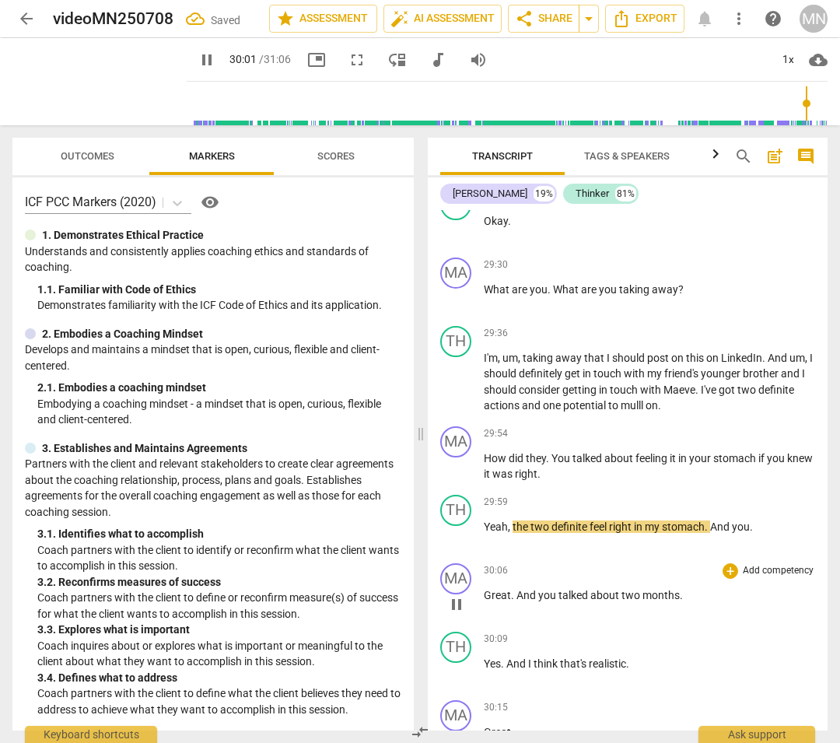
scroll to position [10209, 0]
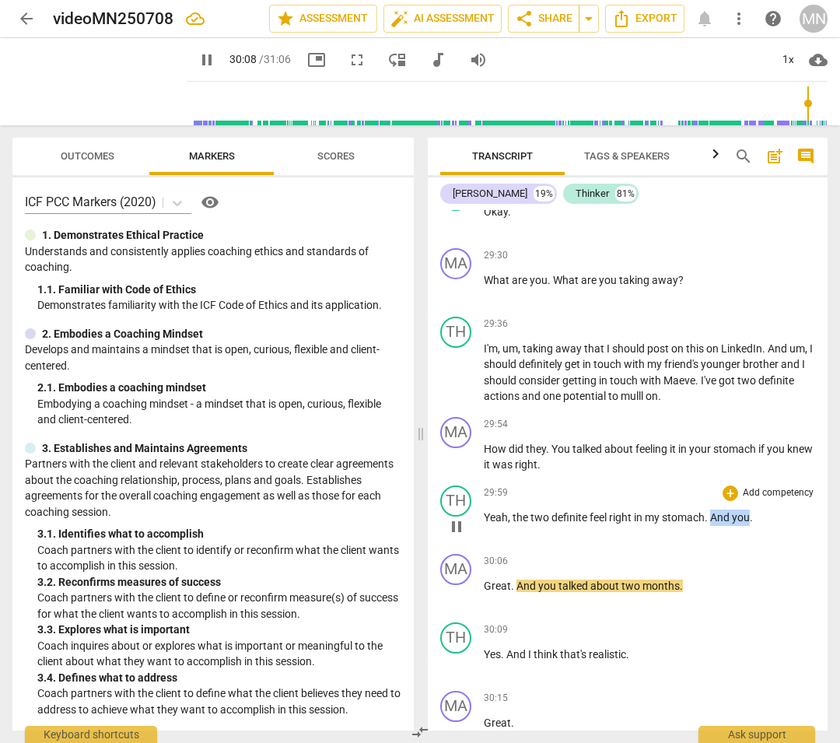
drag, startPoint x: 712, startPoint y: 507, endPoint x: 752, endPoint y: 507, distance: 39.7
click at [752, 510] on p "Yeah , the two definite feel right in my stomach . And you ." at bounding box center [649, 518] width 331 height 16
type input "1809"
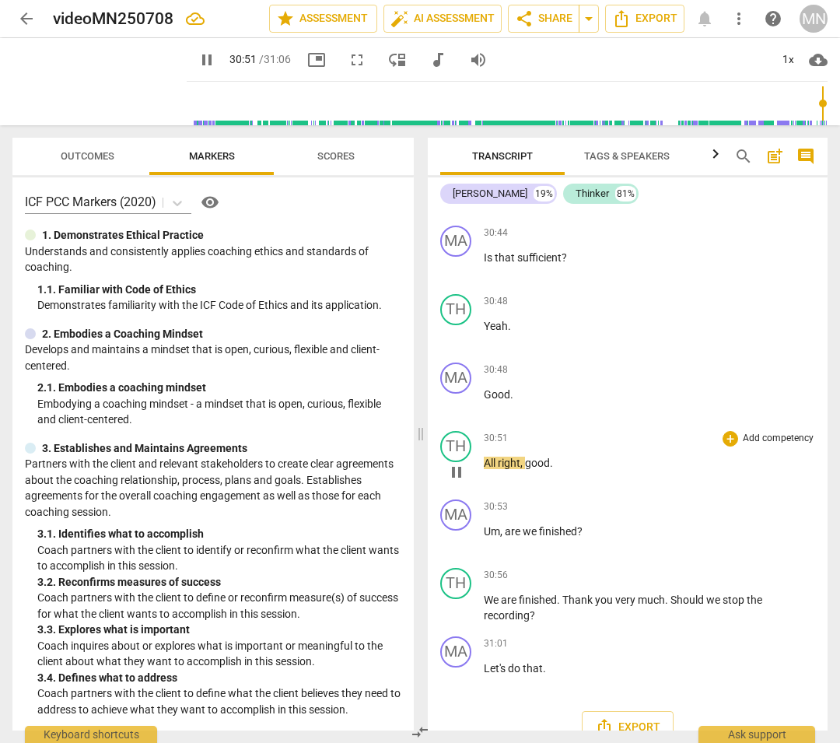
scroll to position [10965, 0]
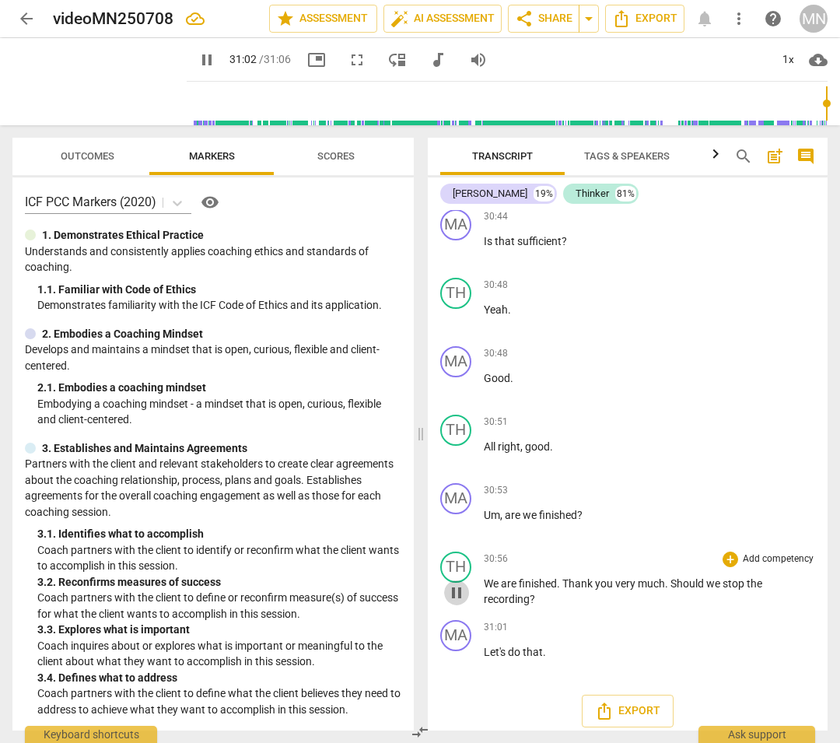
click at [455, 549] on span "pause" at bounding box center [456, 593] width 19 height 19
type input "1863"
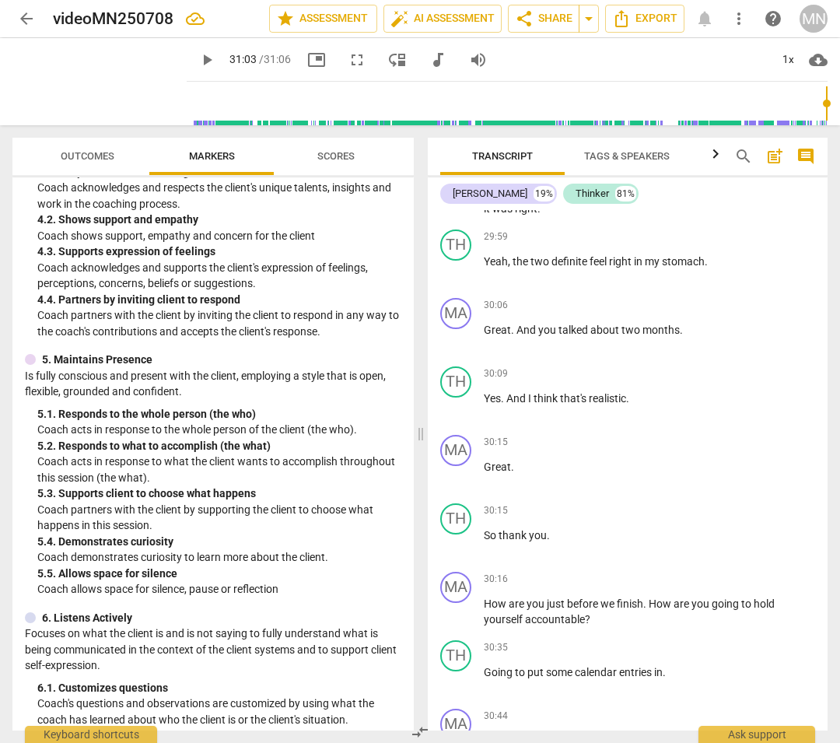
scroll to position [797, 0]
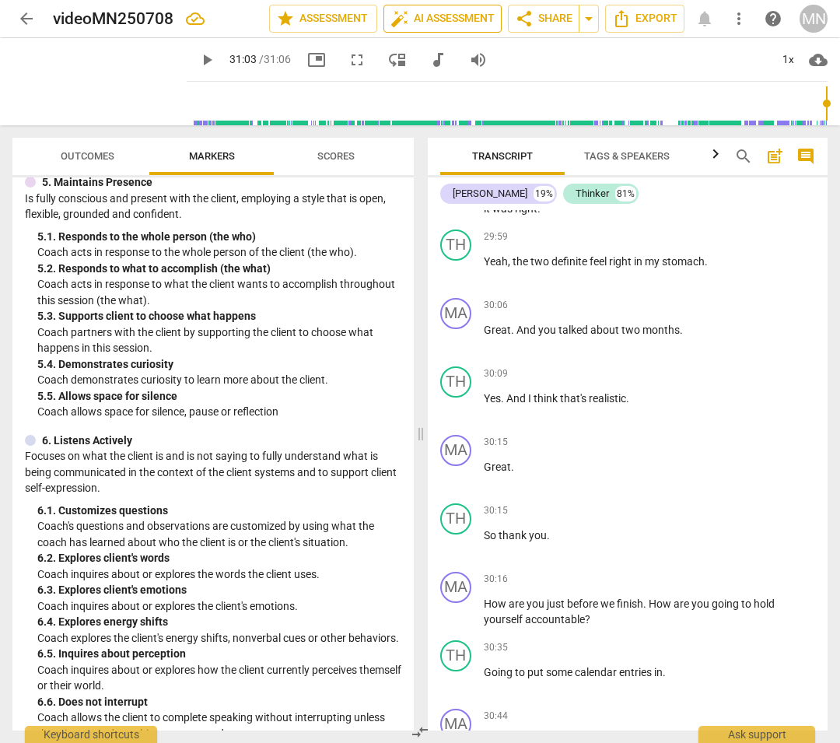
click at [416, 18] on span "auto_fix_high AI Assessment" at bounding box center [443, 18] width 104 height 19
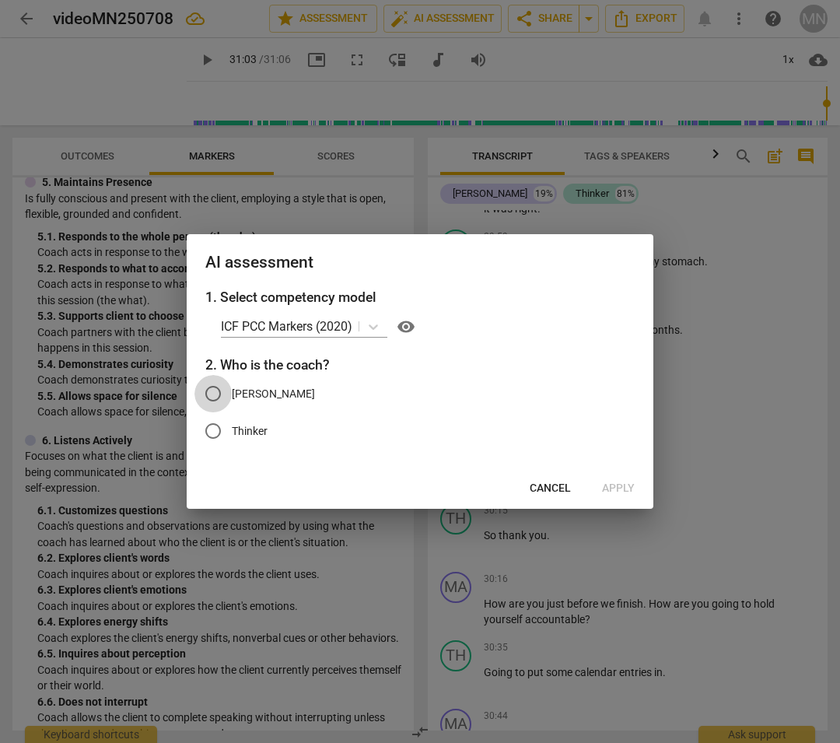
click at [219, 391] on input "[PERSON_NAME]" at bounding box center [213, 393] width 37 height 37
radio input "true"
click at [623, 485] on span "Apply" at bounding box center [618, 489] width 33 height 16
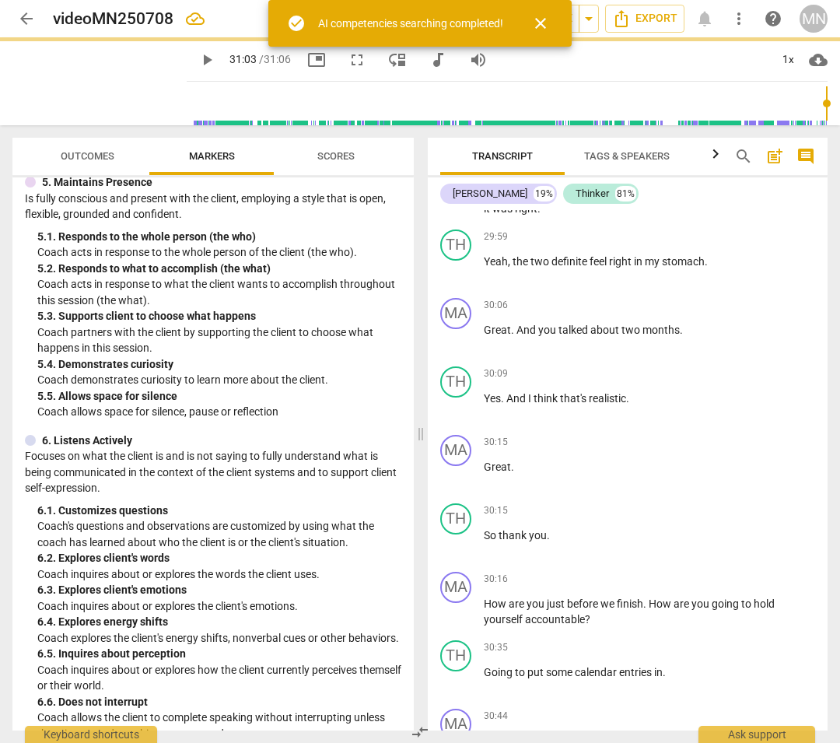
type input "1863"
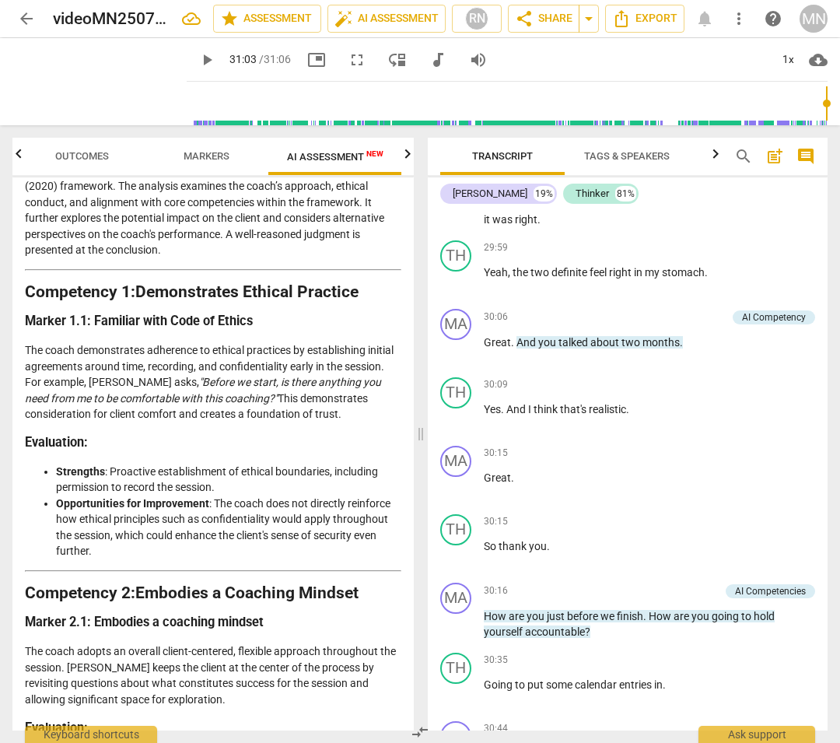
scroll to position [0, 0]
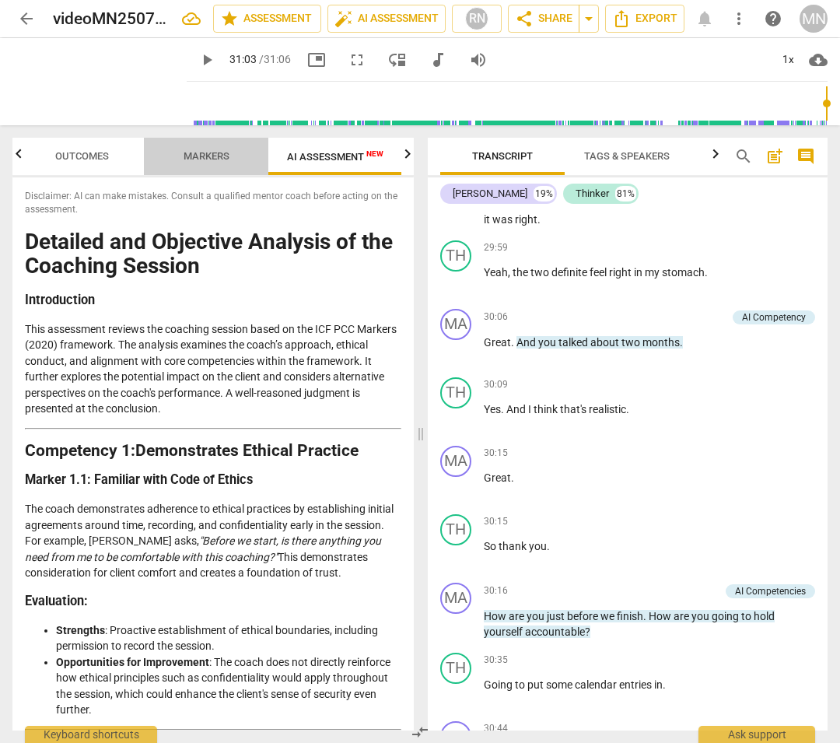
click at [213, 157] on span "Markers" at bounding box center [207, 156] width 46 height 12
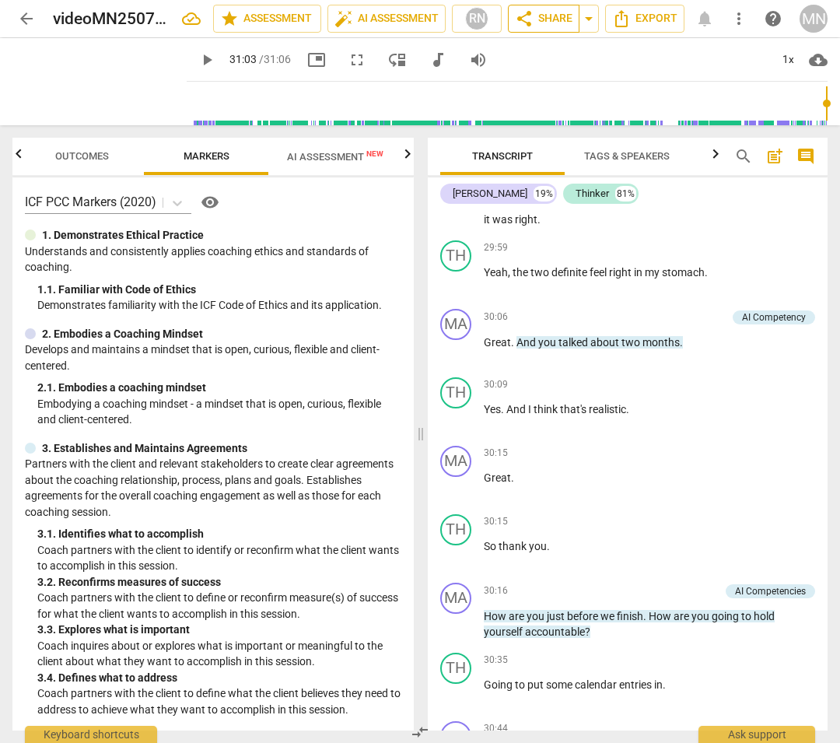
click at [559, 15] on span "share Share" at bounding box center [544, 18] width 58 height 19
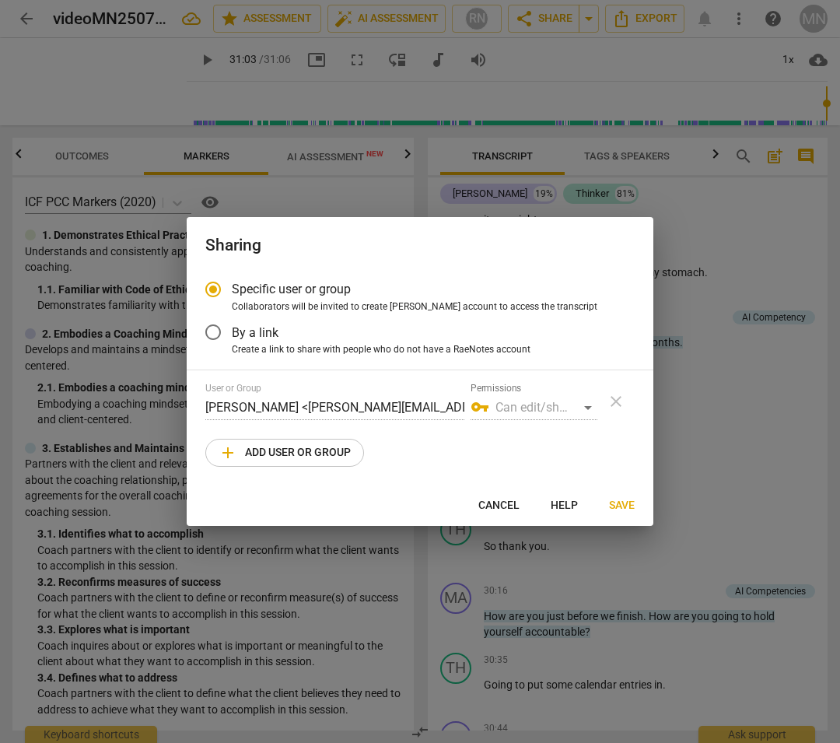
click at [284, 450] on span "add Add user or group" at bounding box center [285, 452] width 132 height 19
radio input "false"
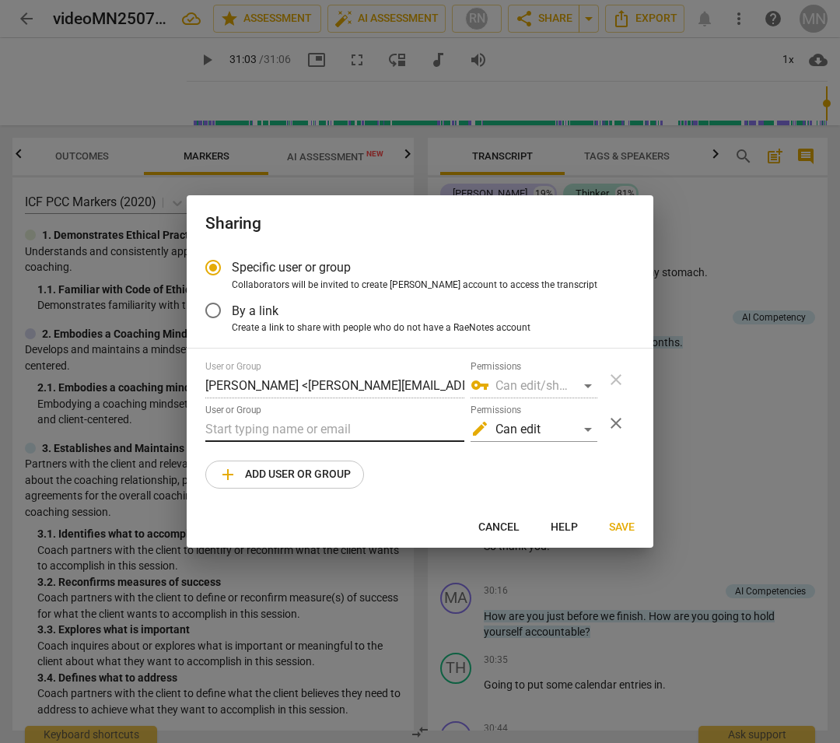
click at [276, 429] on input "text" at bounding box center [334, 429] width 259 height 25
type input "[PERSON_NAME][EMAIL_ADDRESS][DOMAIN_NAME]"
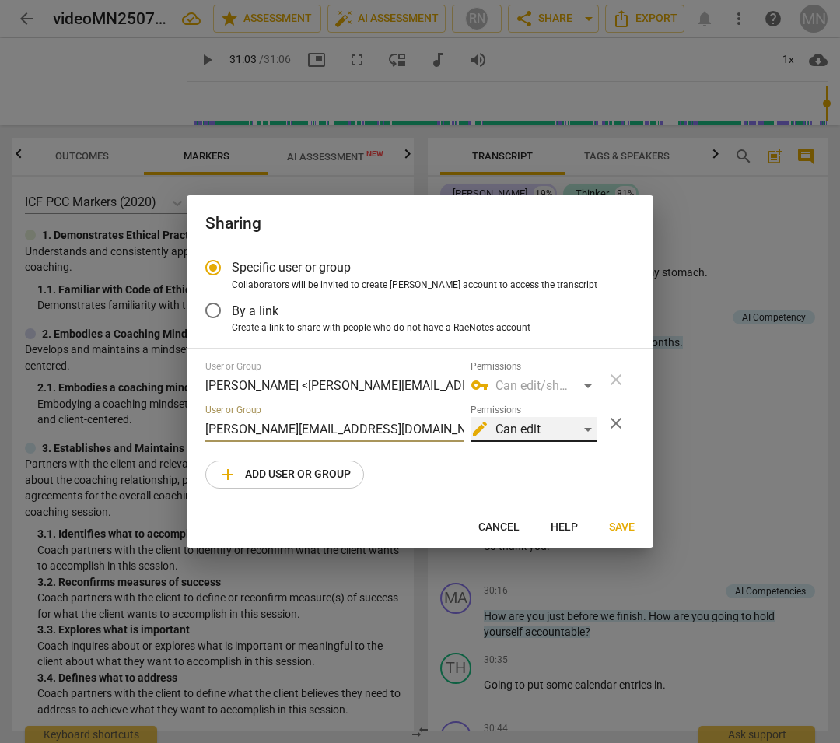
click at [589, 429] on div "edit Can edit" at bounding box center [534, 429] width 127 height 25
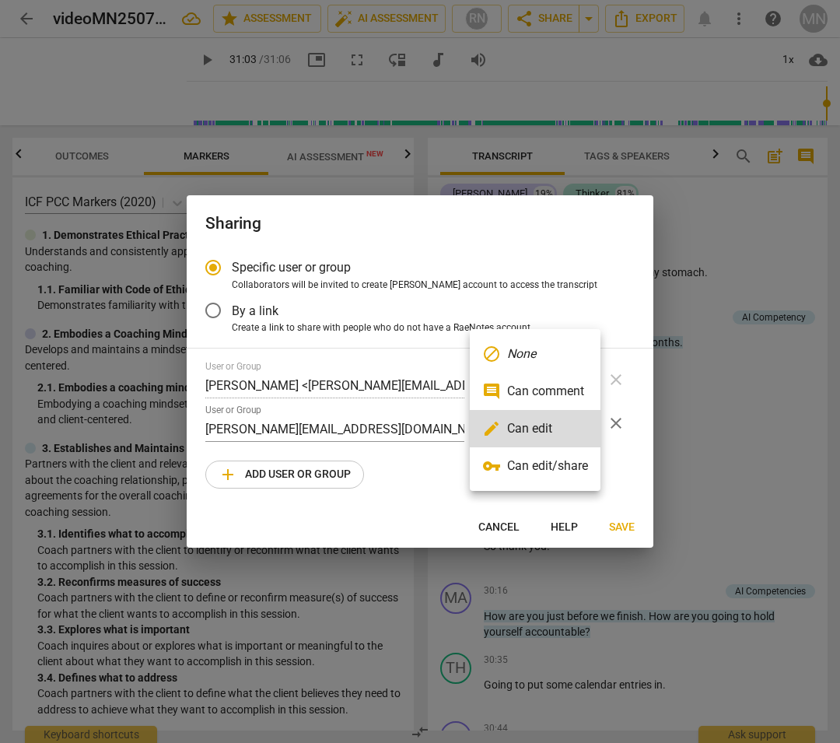
click at [556, 390] on li "comment Can comment" at bounding box center [535, 391] width 131 height 37
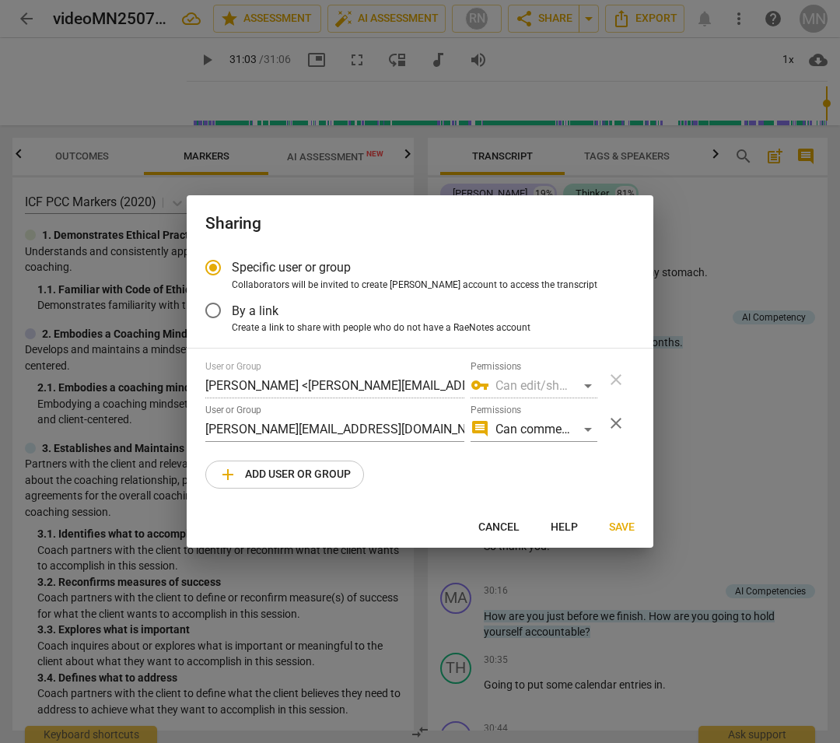
click at [421, 482] on div "User or Group [PERSON_NAME] <[PERSON_NAME][EMAIL_ADDRESS][DOMAIN_NAME]> Permiss…" at bounding box center [419, 425] width 429 height 128
click at [626, 525] on span "Save" at bounding box center [622, 528] width 26 height 16
radio input "false"
type input "[PERSON_NAME] <[PERSON_NAME][EMAIL_ADDRESS][DOMAIN_NAME]>"
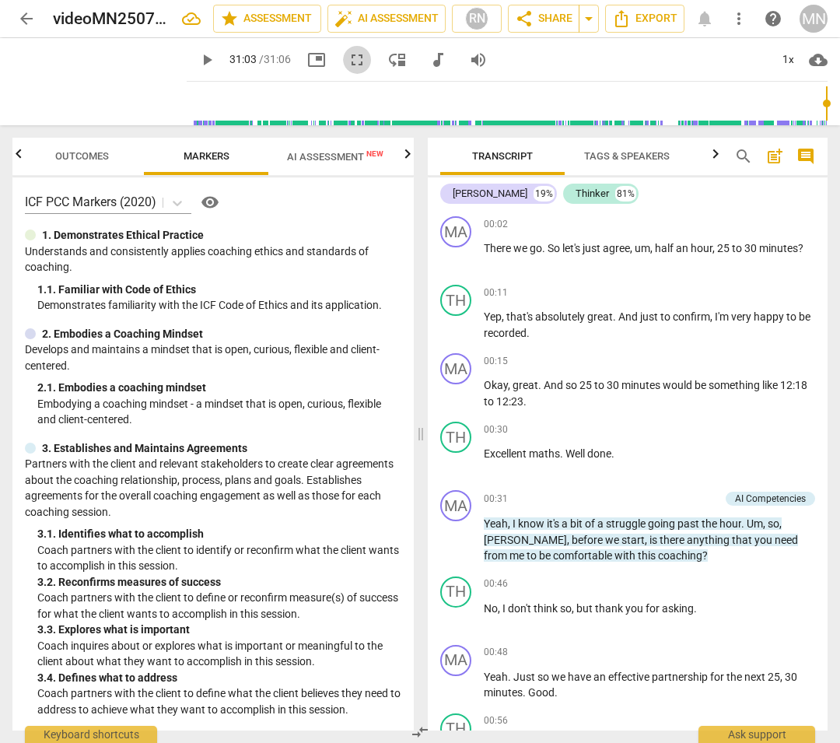
click at [348, 57] on span "fullscreen" at bounding box center [357, 60] width 19 height 19
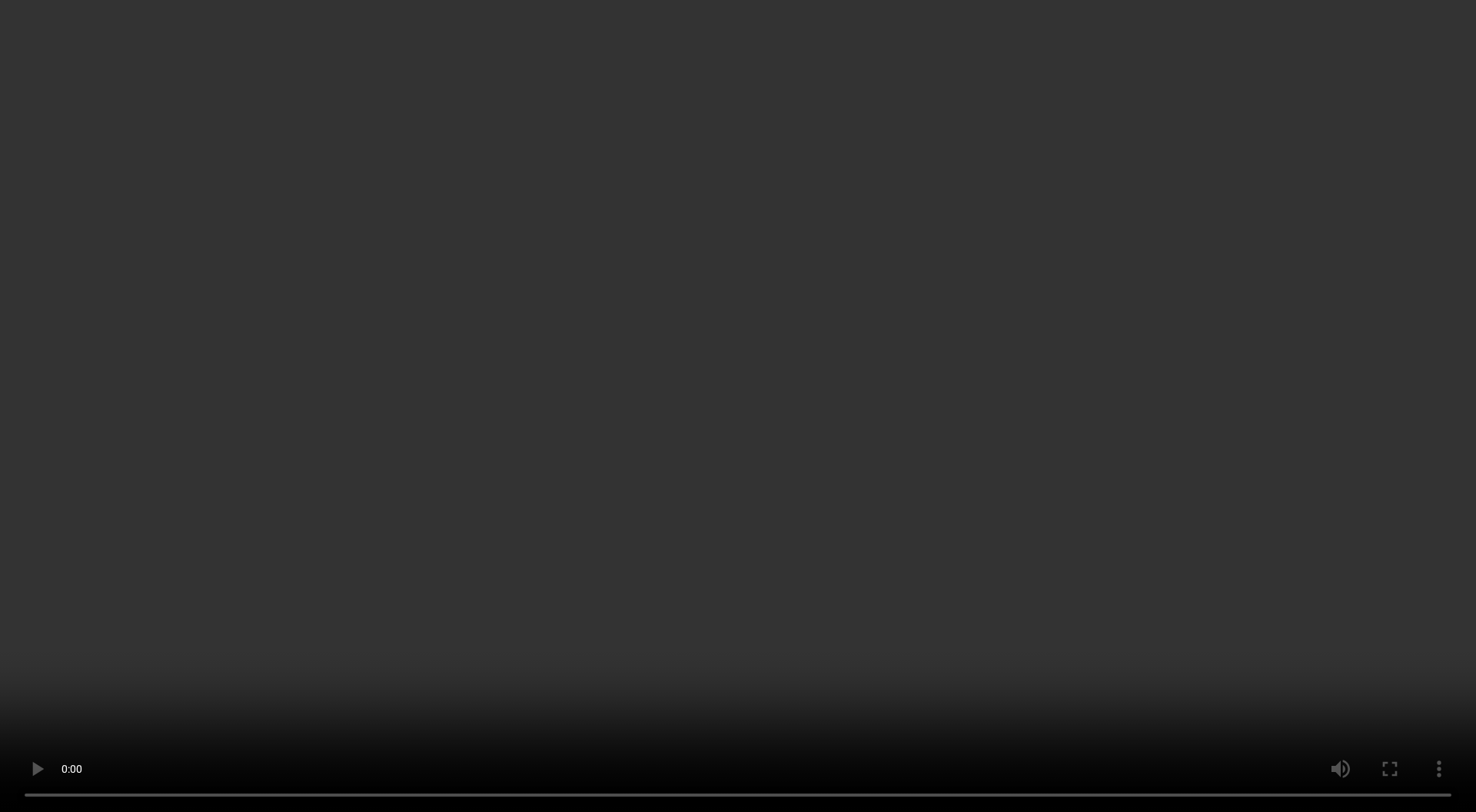
type input "1863"
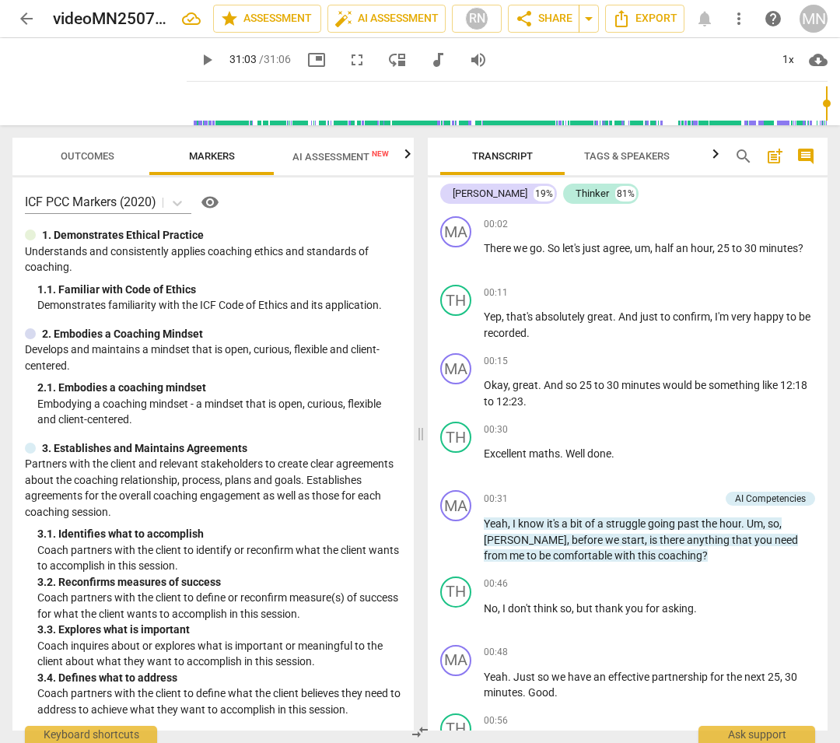
click at [789, 19] on div "MN" at bounding box center [814, 19] width 28 height 28
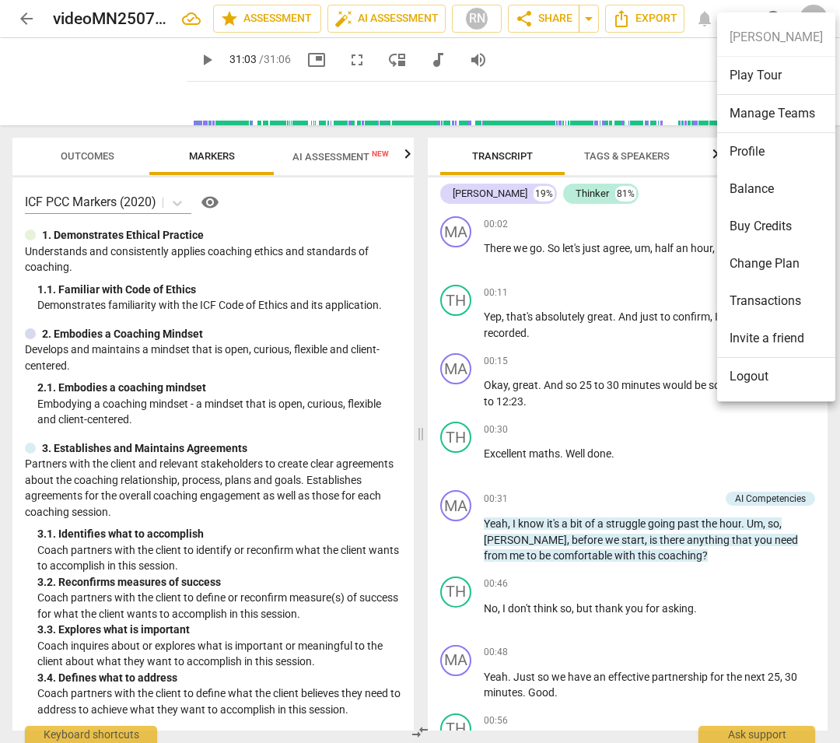
click at [749, 376] on li "Logout" at bounding box center [776, 376] width 118 height 37
